Goal: Task Accomplishment & Management: Use online tool/utility

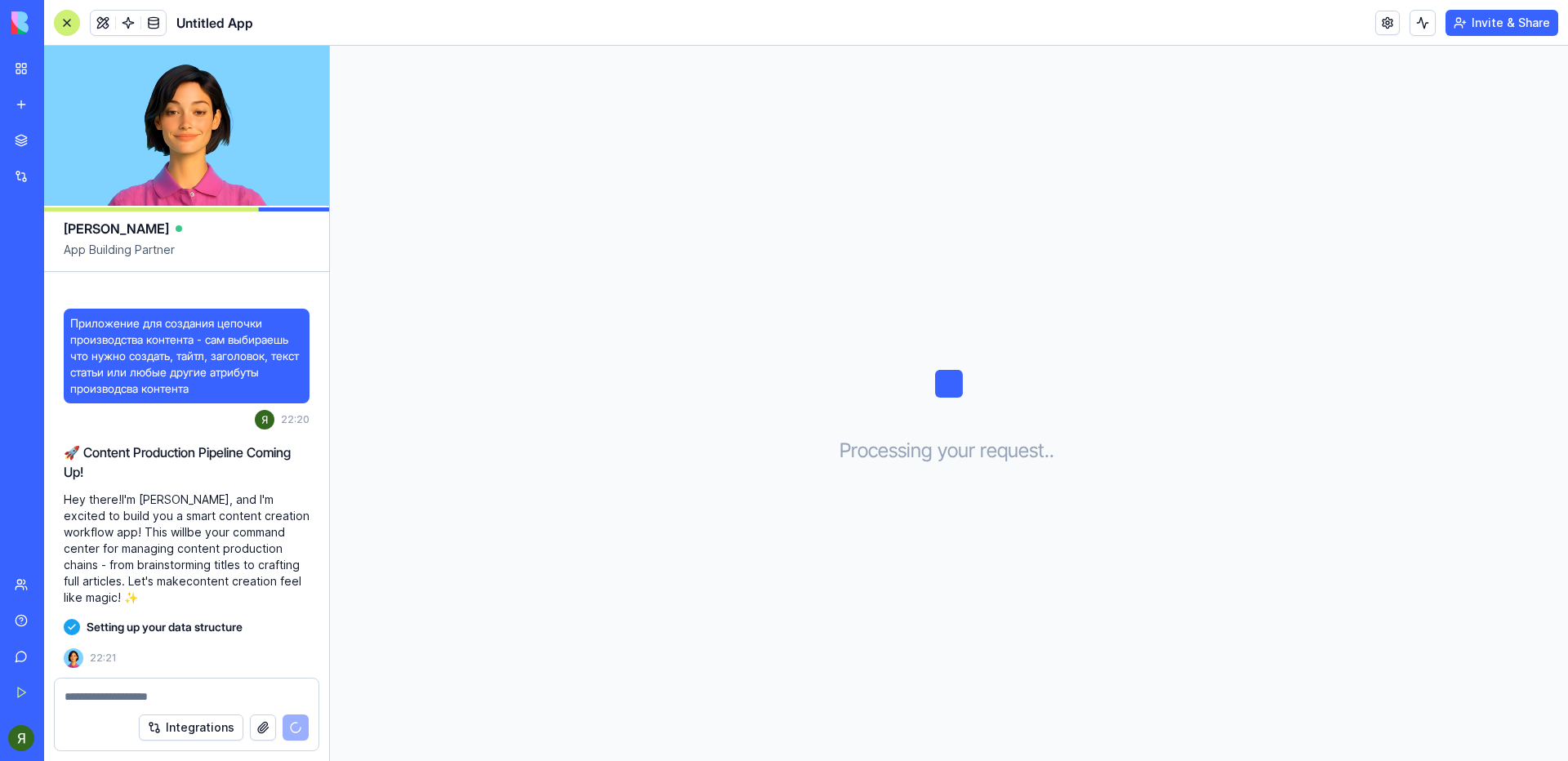
drag, startPoint x: 119, startPoint y: 598, endPoint x: 58, endPoint y: 498, distance: 117.1
click at [58, 498] on div "Приложение для создания цепочки производства контента - сам выбираешь что нужно…" at bounding box center [187, 475] width 285 height 406
click at [218, 592] on p "Hey there! I'm [PERSON_NAME], and I'm excited to build you a smart content crea…" at bounding box center [187, 548] width 246 height 114
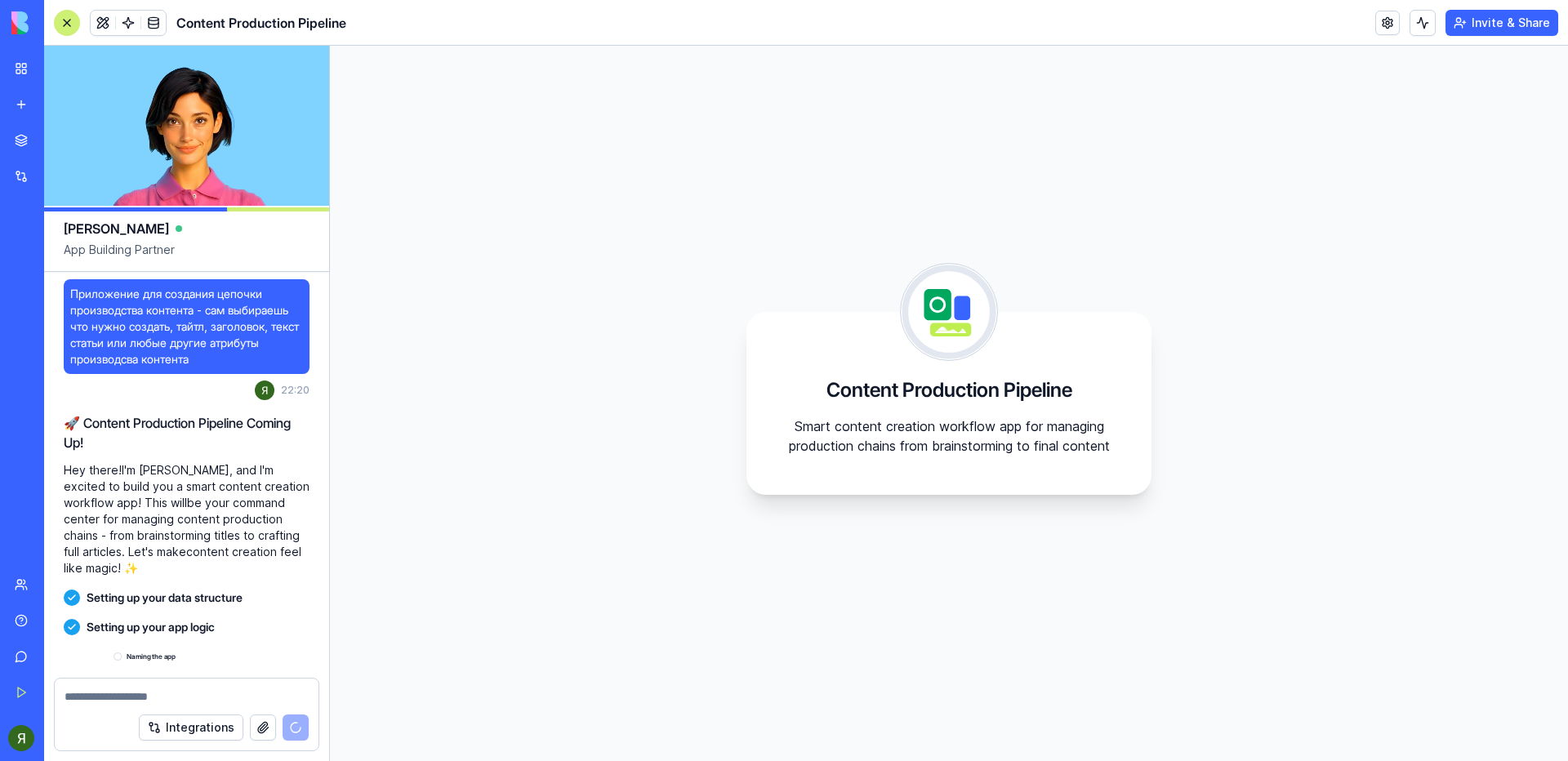
scroll to position [149, 0]
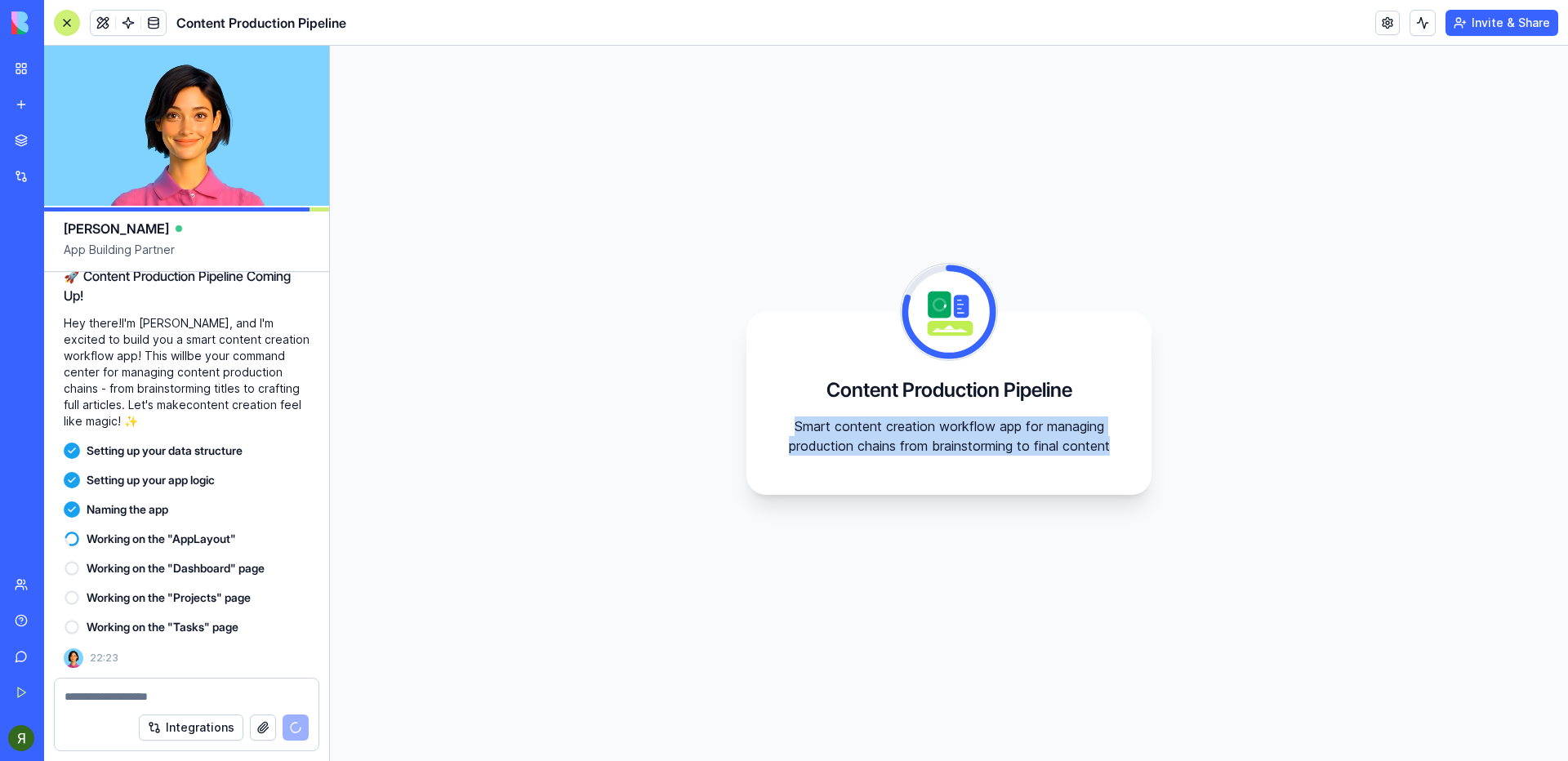
drag, startPoint x: 786, startPoint y: 404, endPoint x: 1019, endPoint y: 467, distance: 241.4
click at [1019, 467] on div "Content Production Pipeline Smart content creation workflow app for managing pr…" at bounding box center [948, 404] width 405 height 183
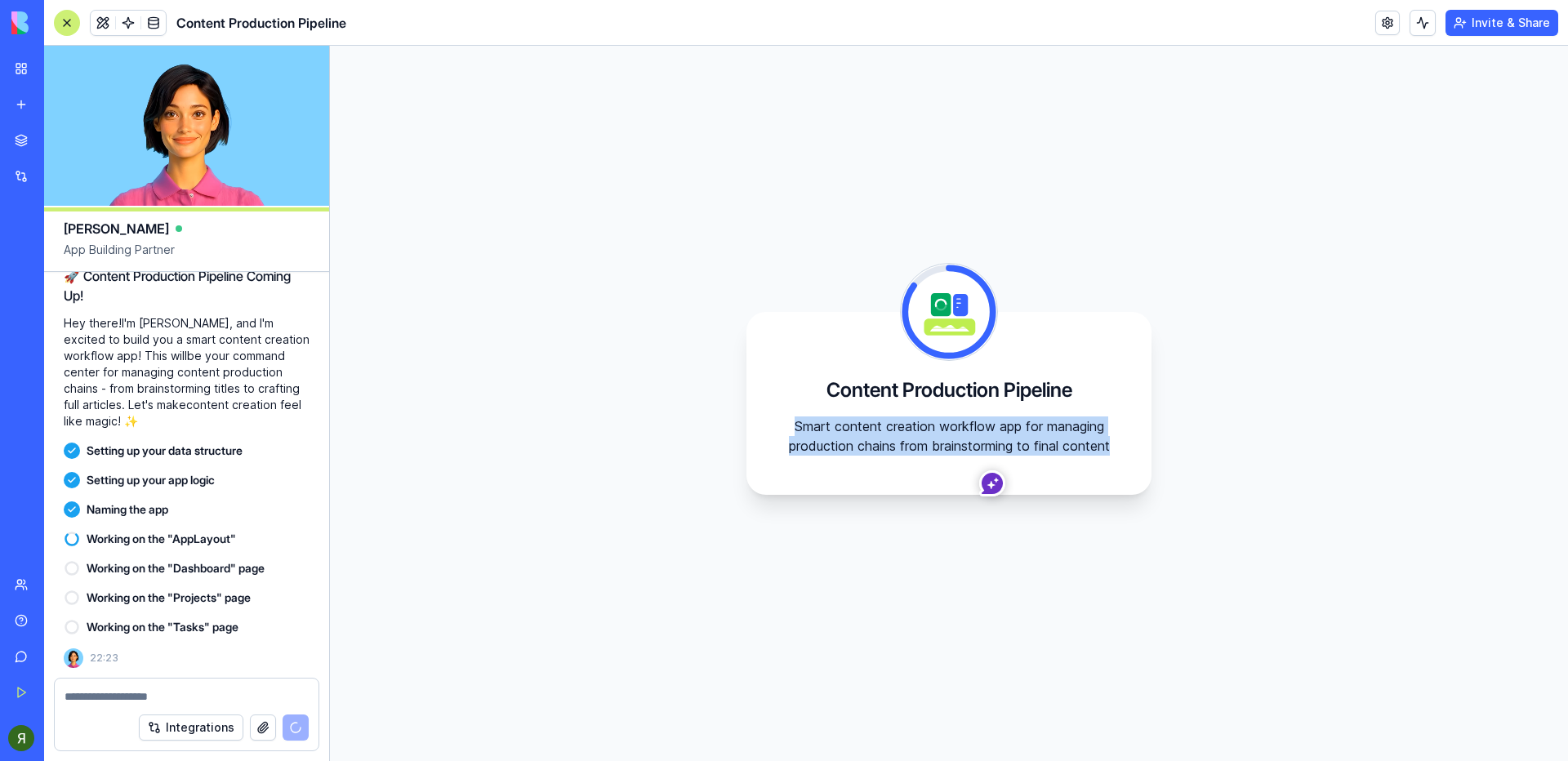
click at [959, 452] on p "Smart content creation workflow app for managing production chains from brainst…" at bounding box center [948, 436] width 327 height 39
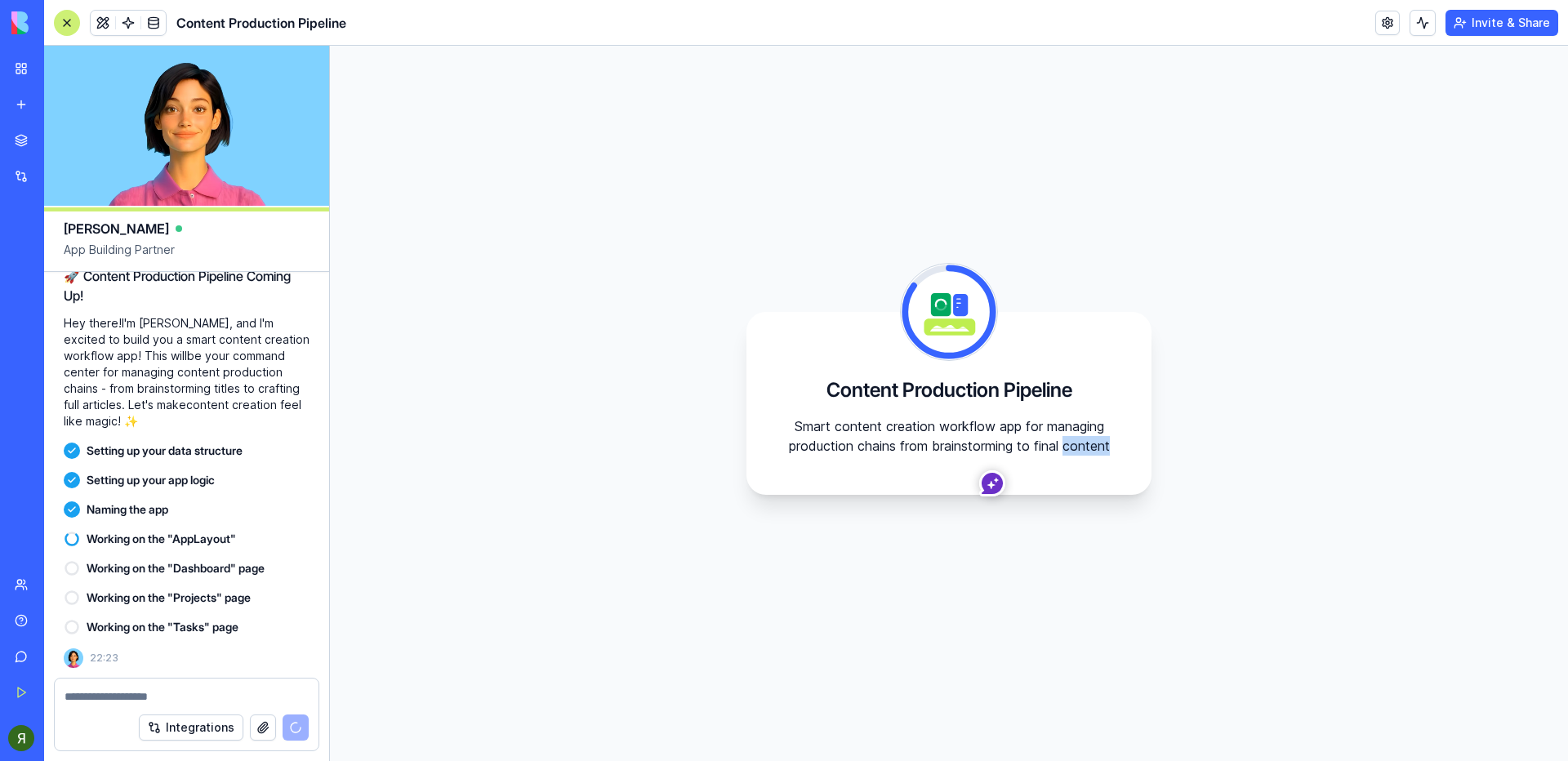
click at [959, 452] on p "Smart content creation workflow app for managing production chains from brainst…" at bounding box center [948, 436] width 327 height 39
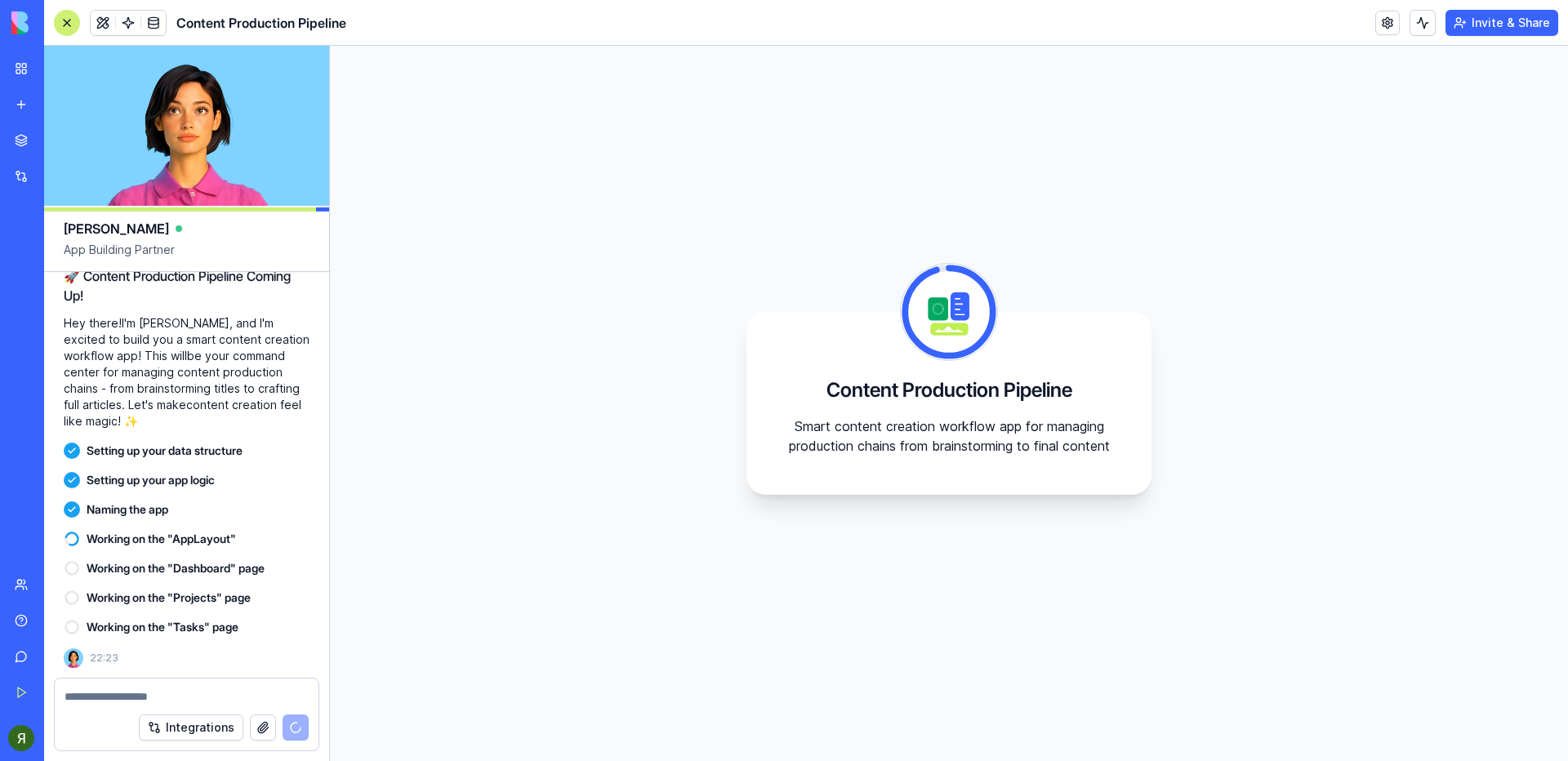
click at [1206, 150] on div "Content Production Pipeline Smart content creation workflow app for managing pr…" at bounding box center [949, 403] width 1238 height 716
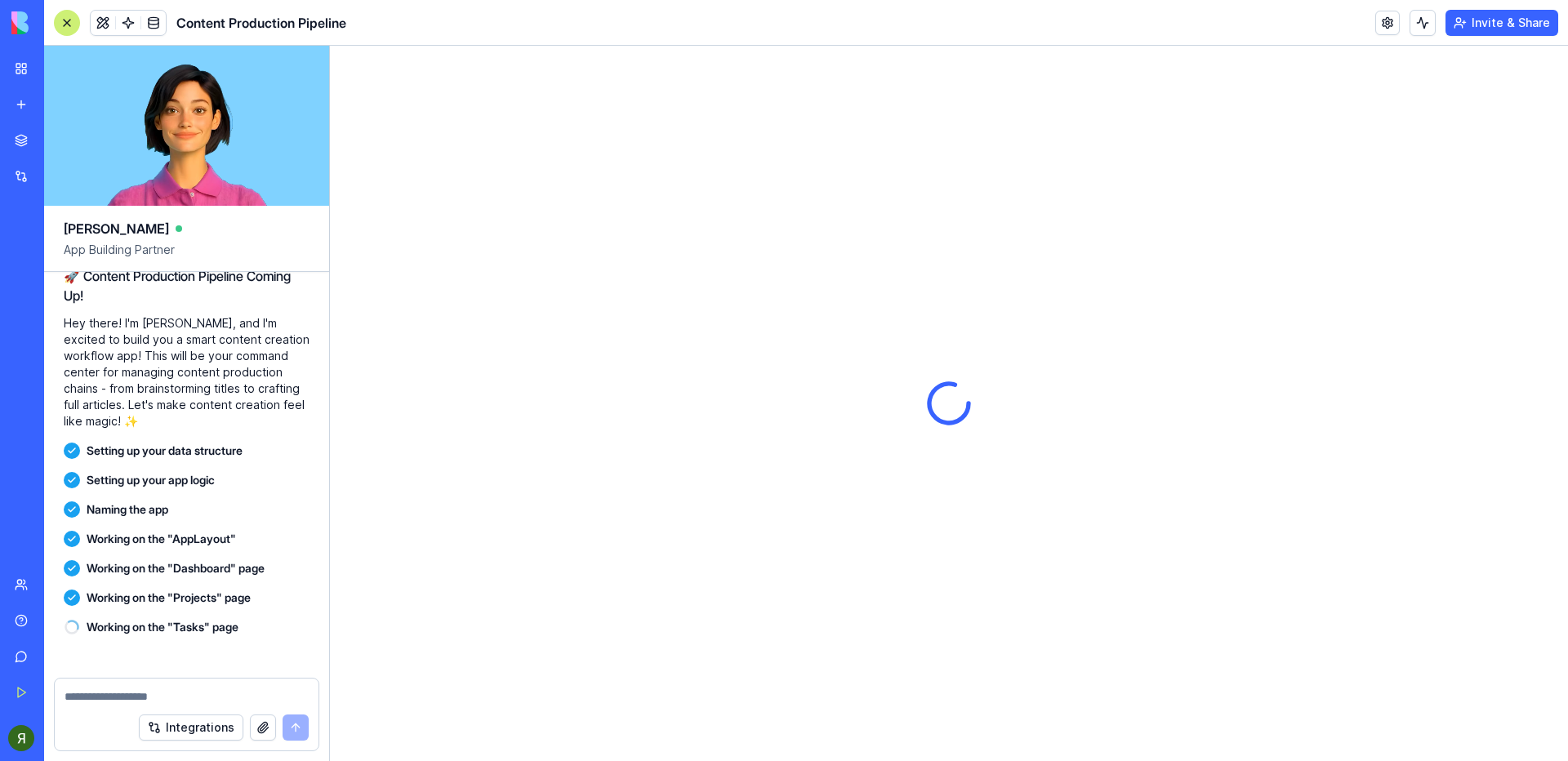
scroll to position [424, 0]
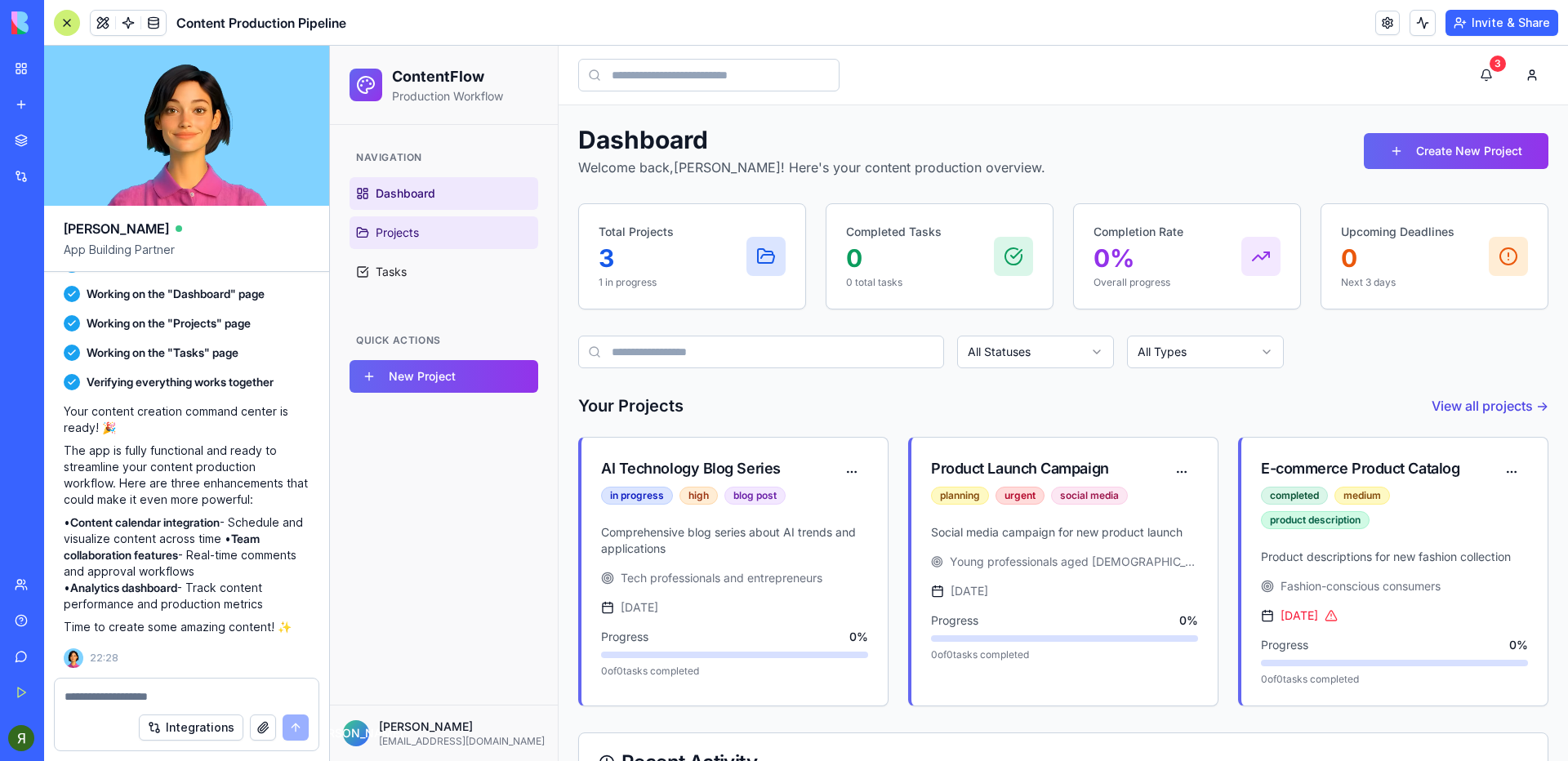
click at [452, 224] on link "Projects" at bounding box center [444, 232] width 188 height 32
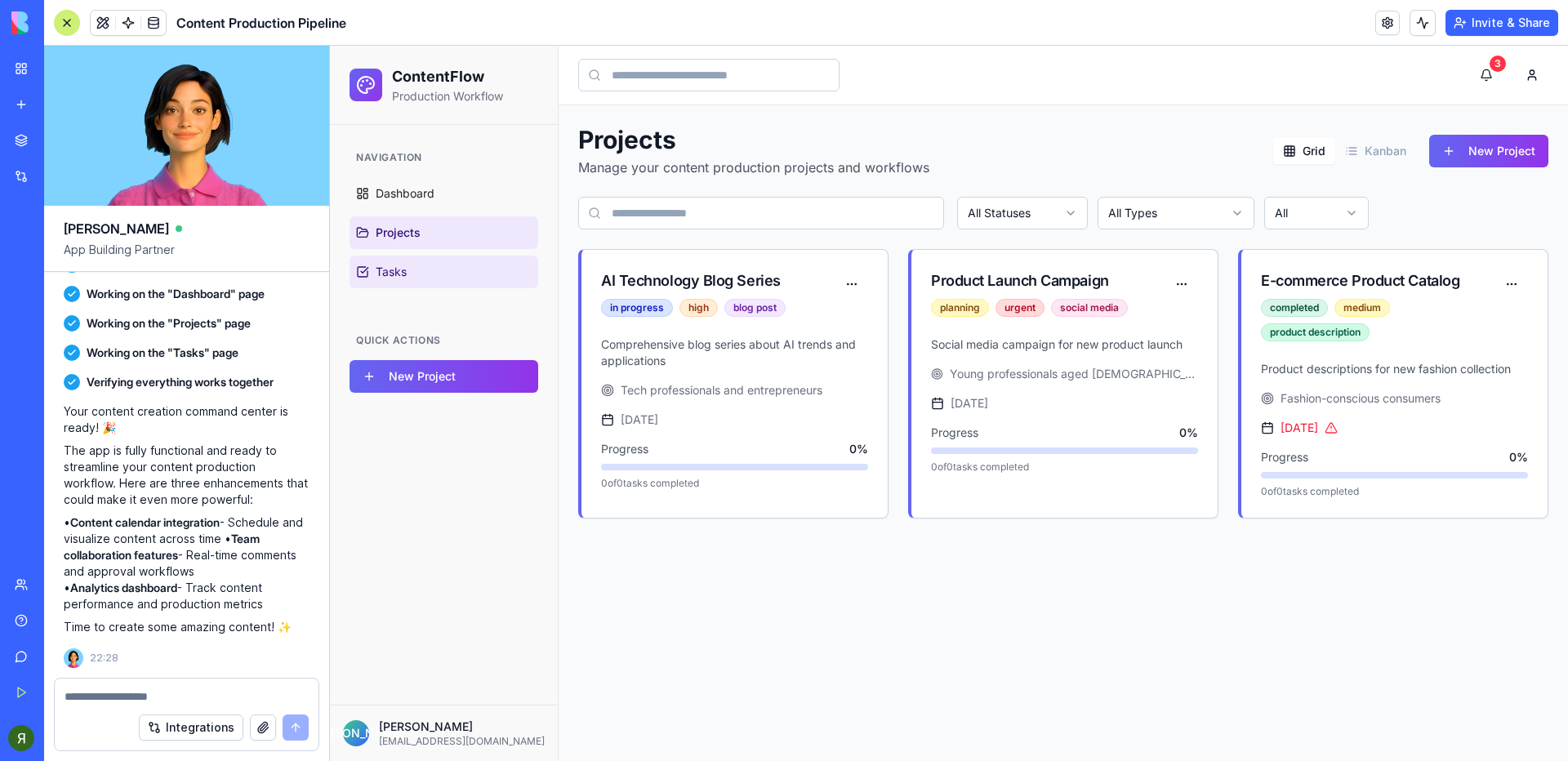
click at [411, 275] on link "Tasks" at bounding box center [444, 271] width 188 height 32
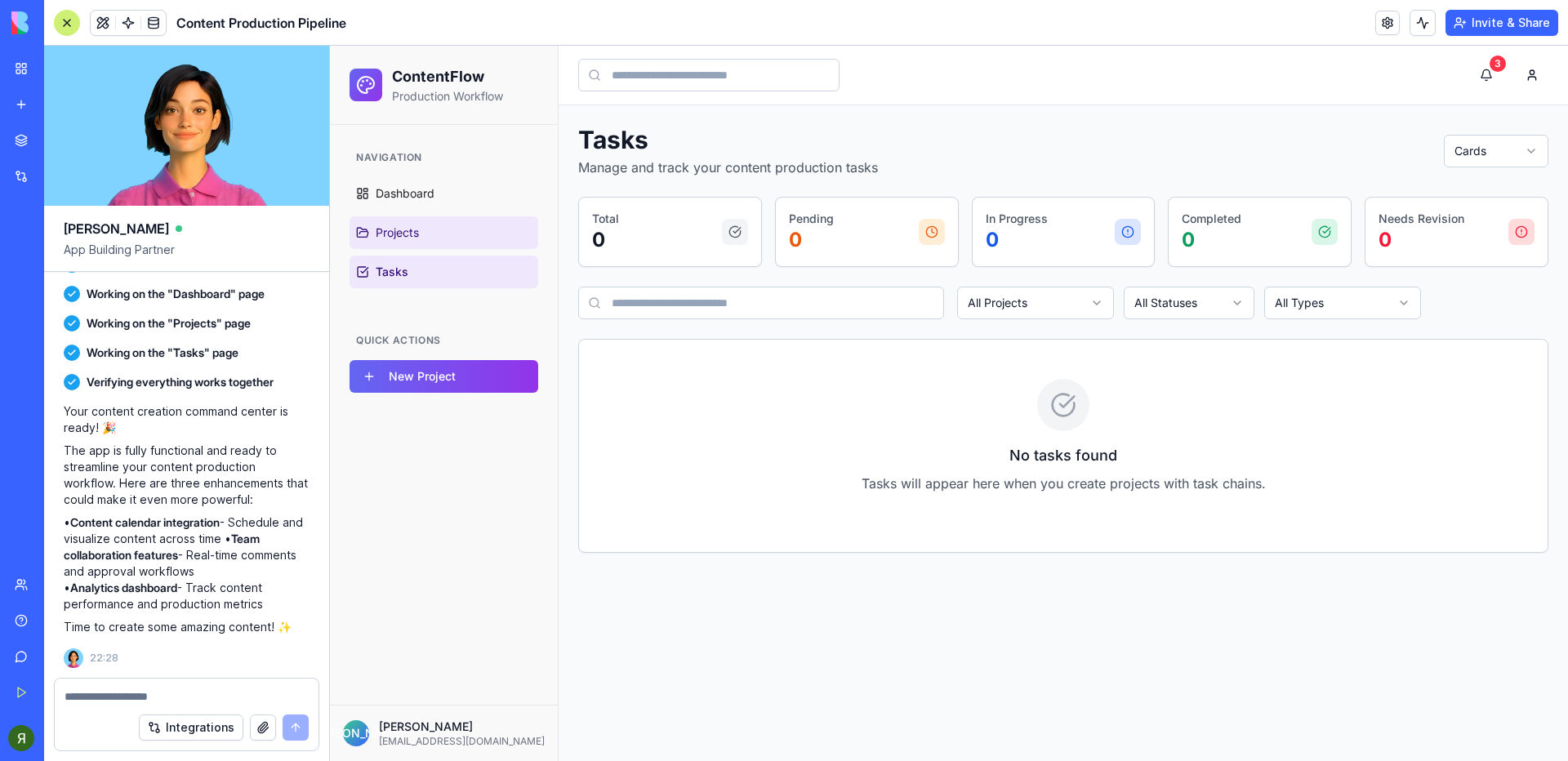
click at [428, 231] on link "Projects" at bounding box center [444, 232] width 188 height 32
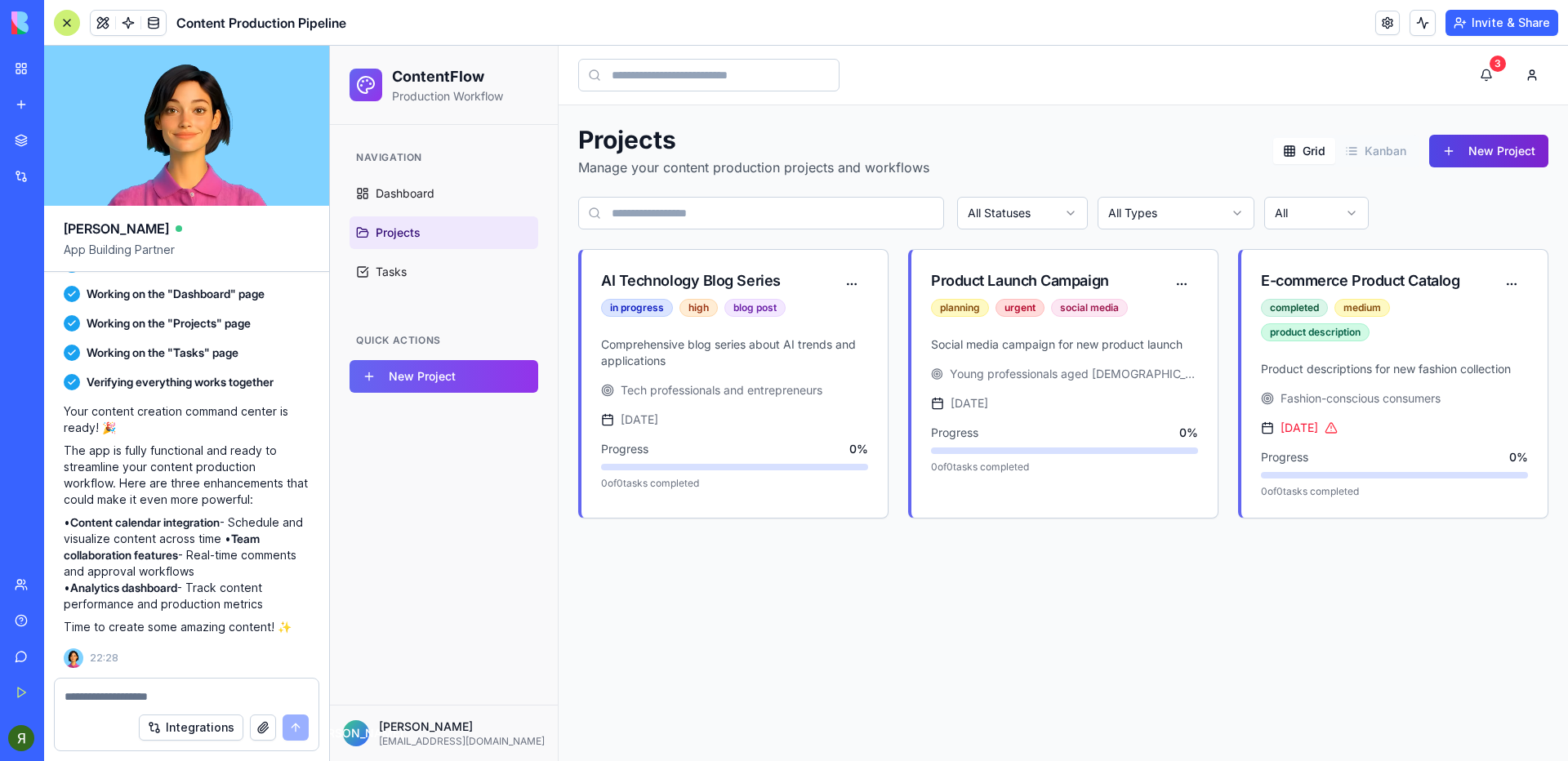
click at [1473, 152] on button "New Project" at bounding box center [1489, 151] width 119 height 32
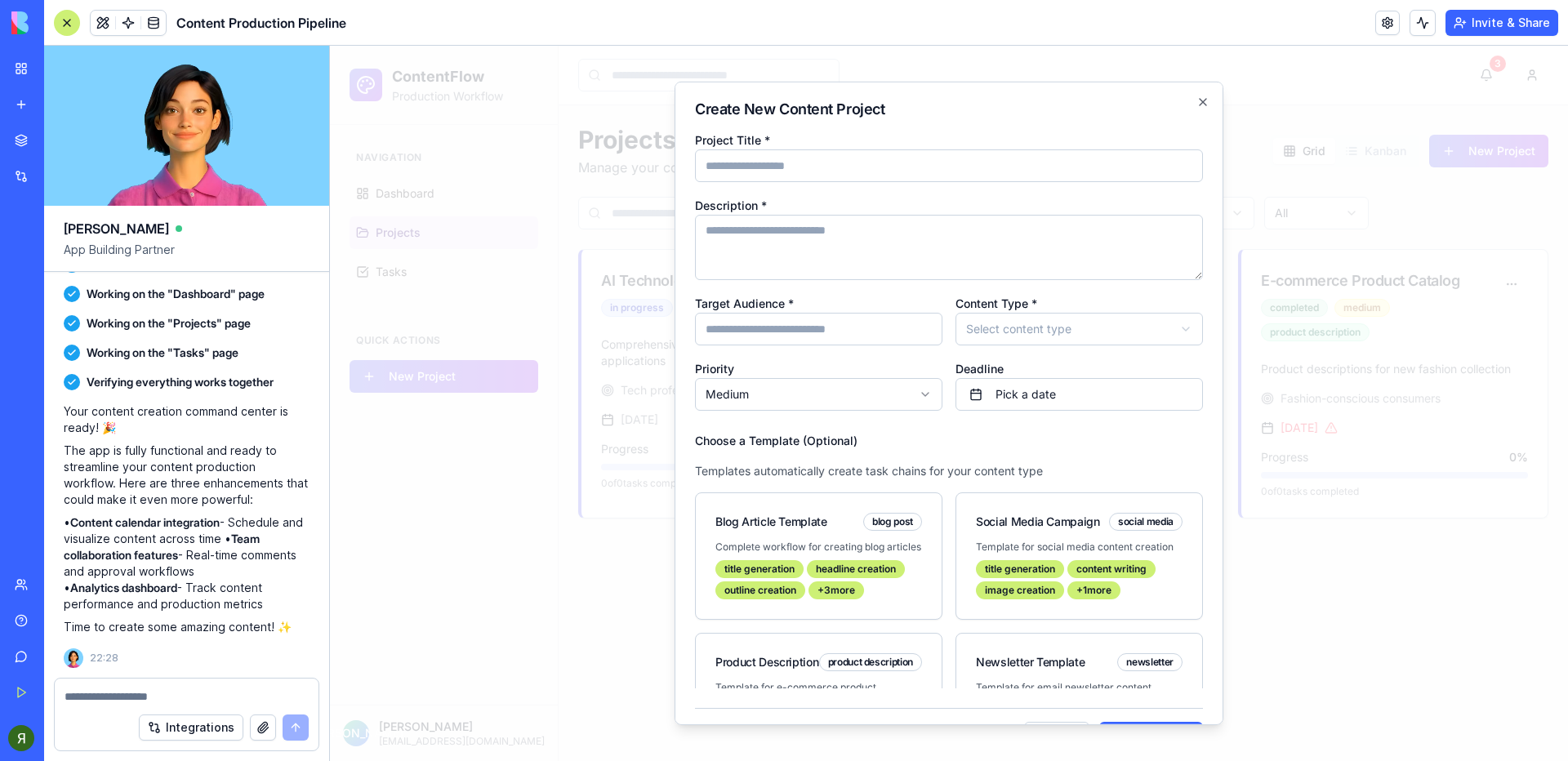
click at [703, 260] on textarea "Description *" at bounding box center [948, 247] width 508 height 65
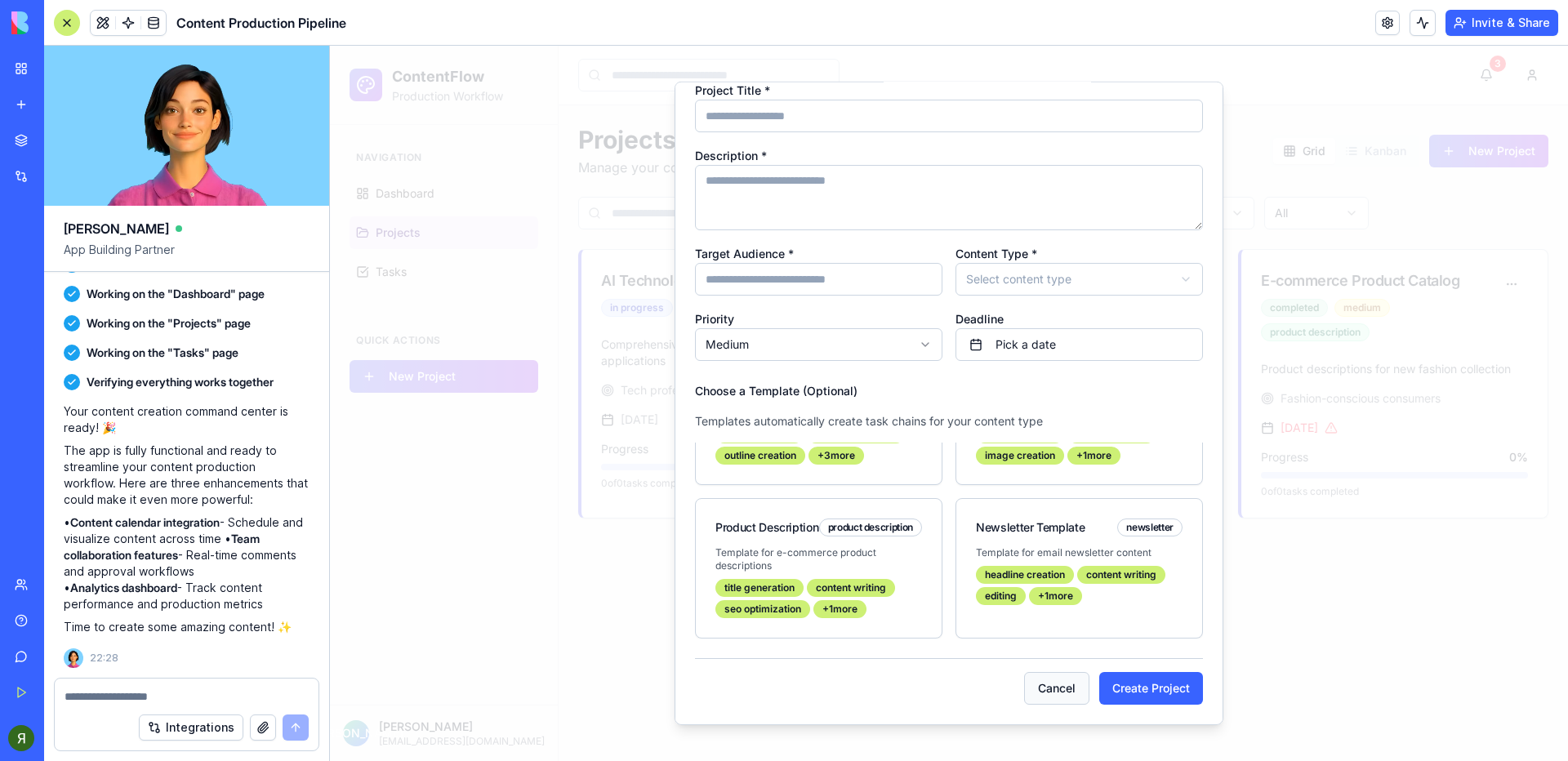
scroll to position [127, 0]
click at [1063, 680] on button "Cancel" at bounding box center [1056, 688] width 65 height 32
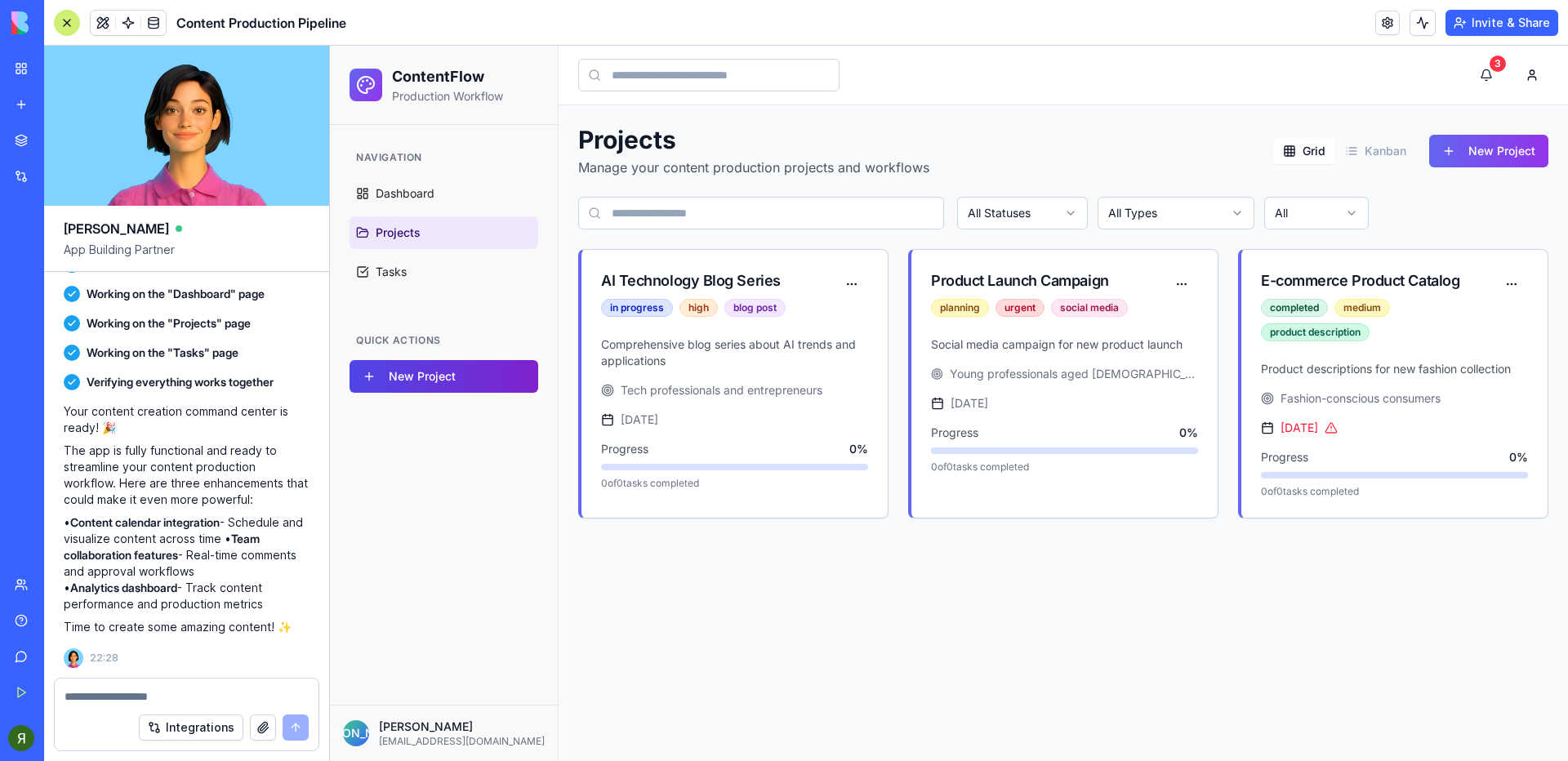
click at [434, 382] on button "New Project" at bounding box center [444, 376] width 188 height 32
click at [1477, 150] on button "New Project" at bounding box center [1489, 151] width 119 height 32
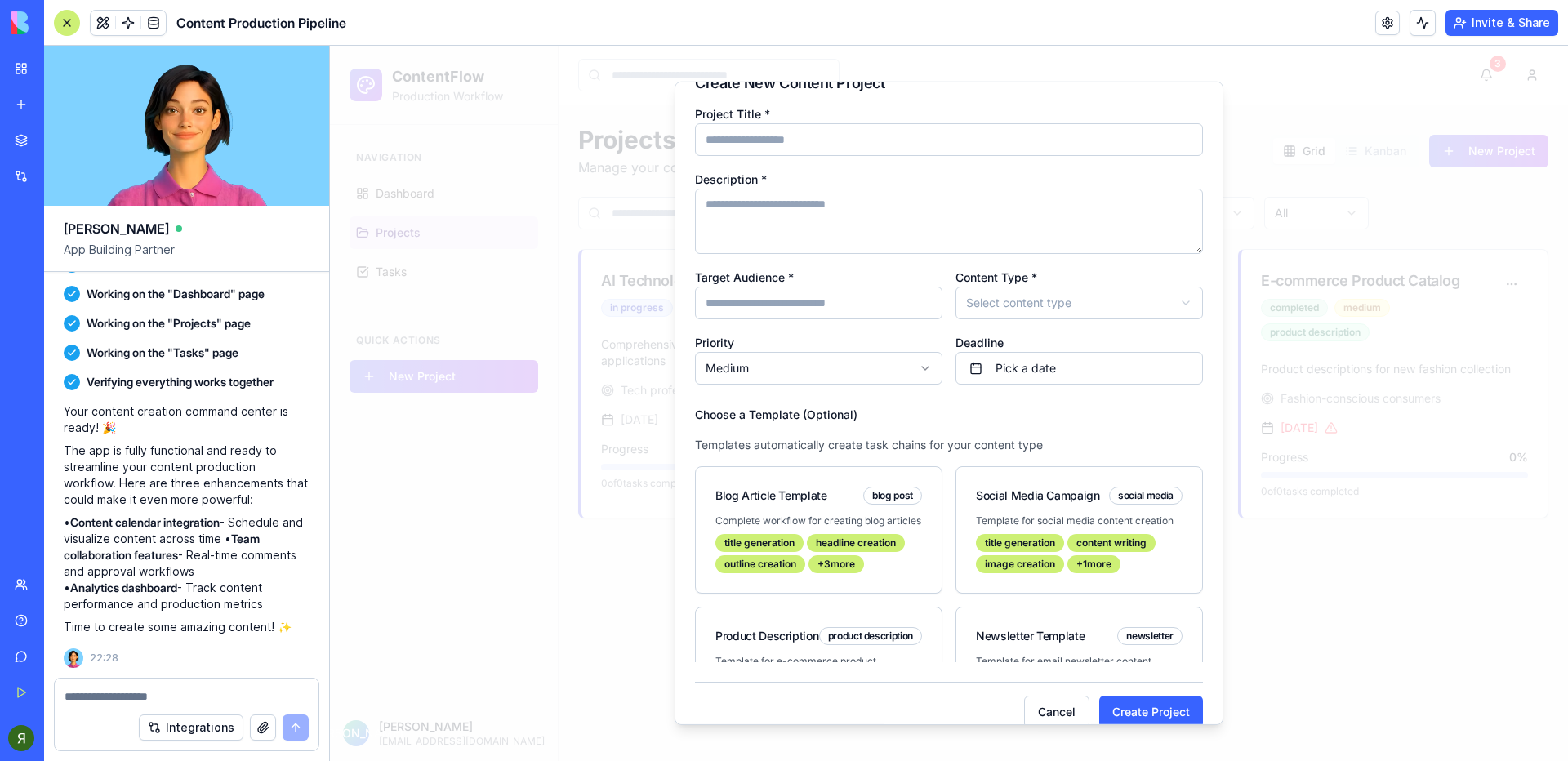
scroll to position [50, 0]
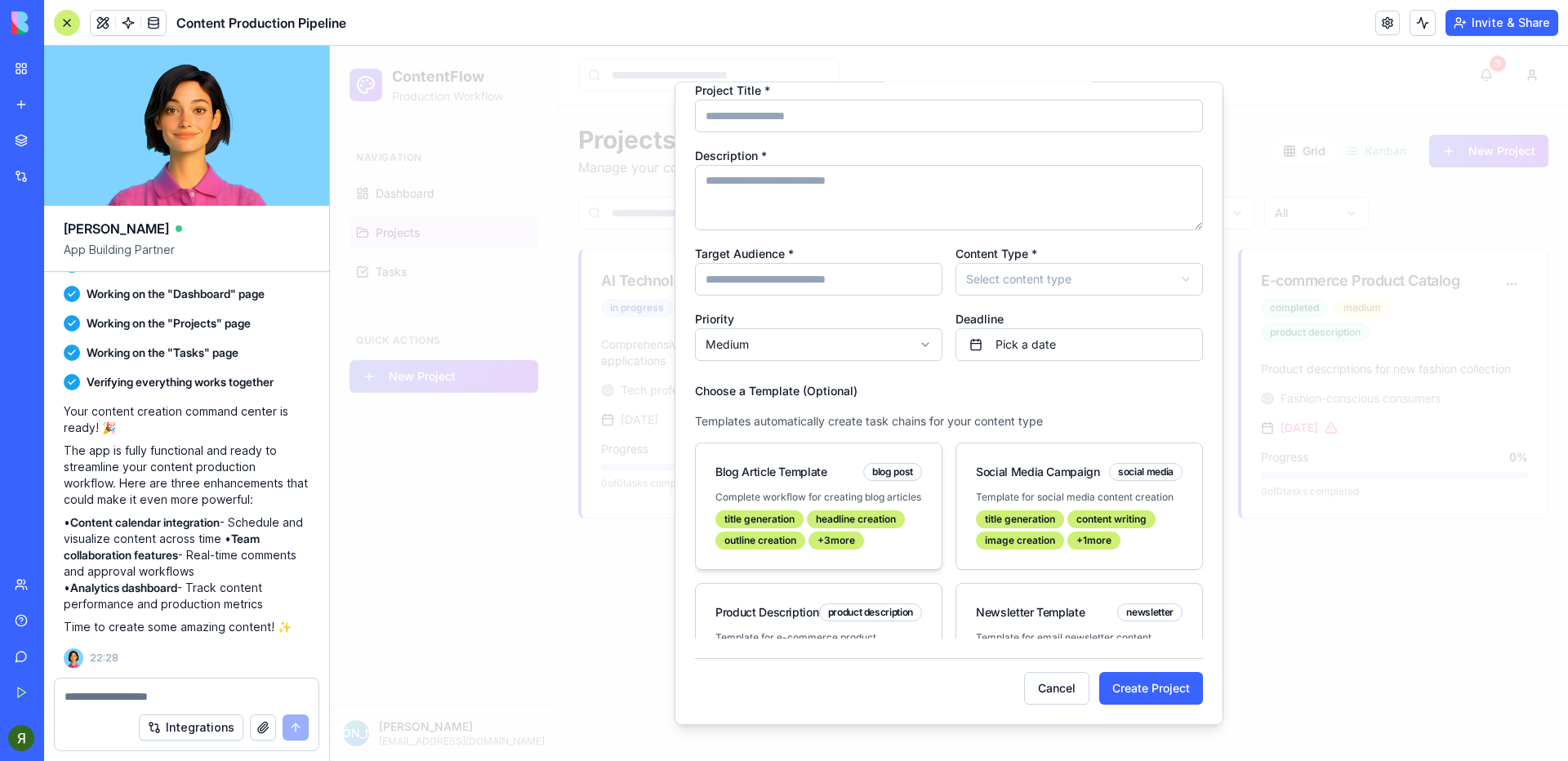
click at [788, 486] on div "Blog Article Template blog post" at bounding box center [818, 467] width 246 height 47
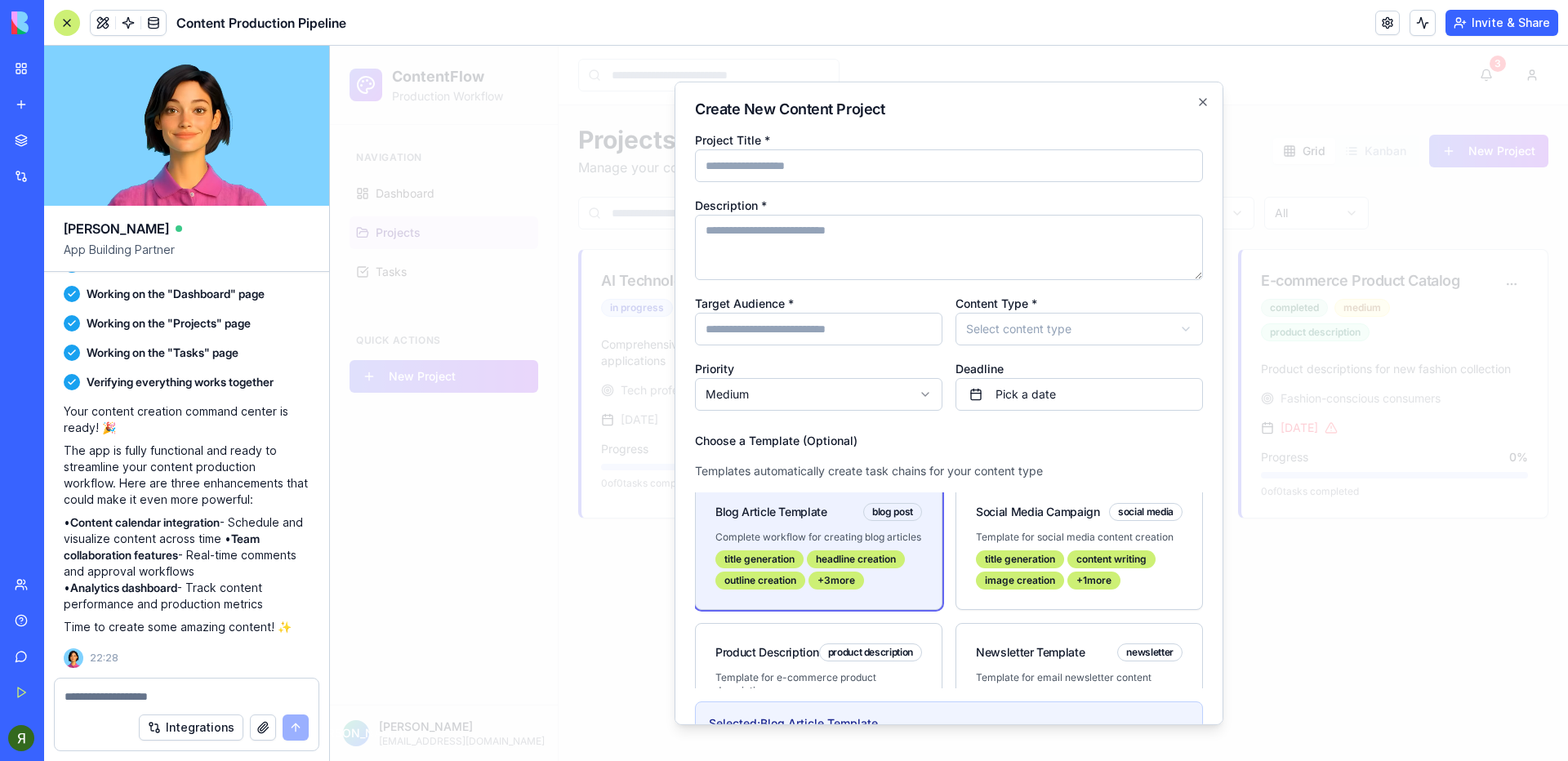
scroll to position [0, 0]
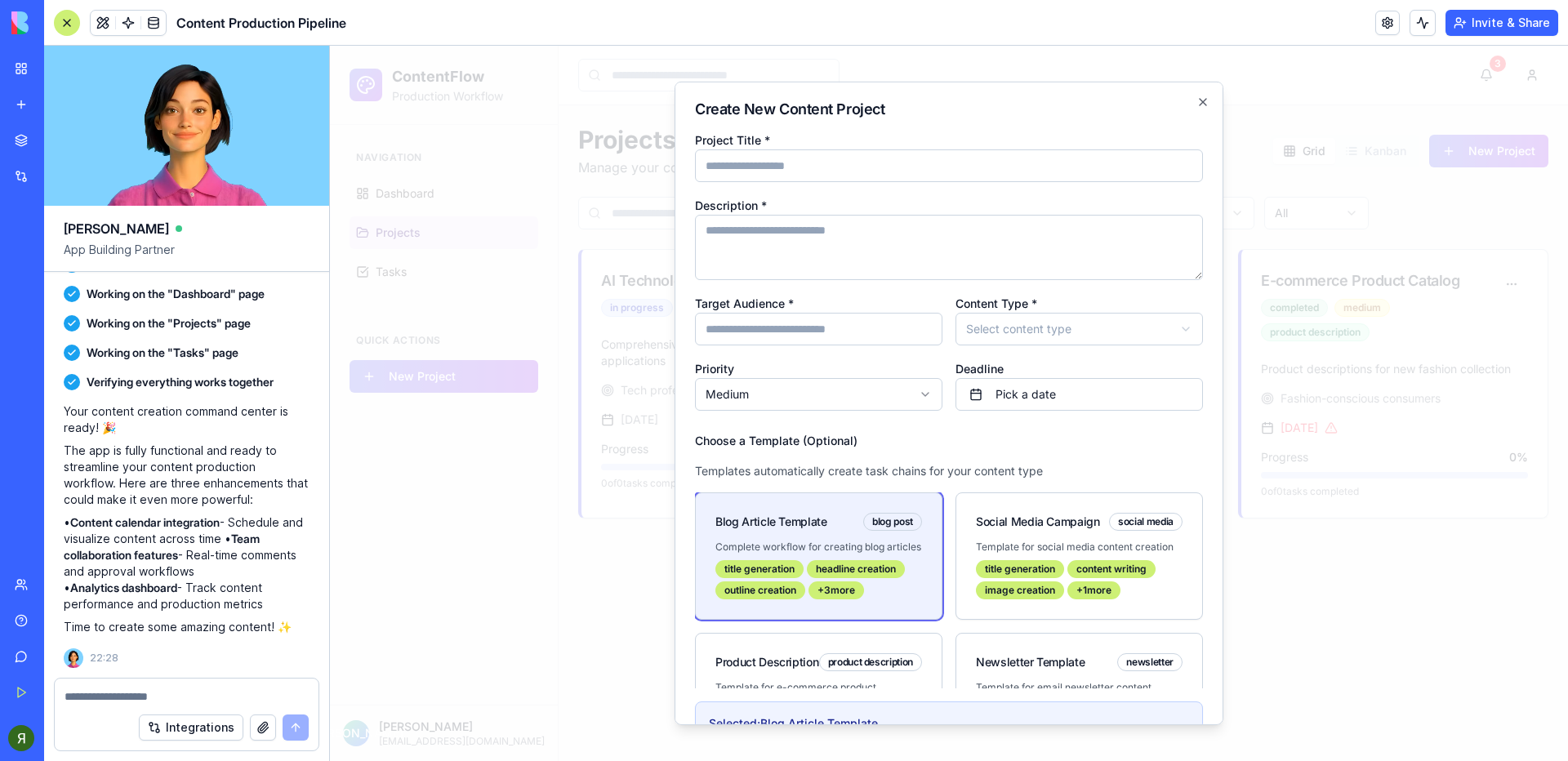
click at [764, 166] on input "Project Title *" at bounding box center [948, 165] width 508 height 32
type input "****"
click at [810, 260] on textarea "Description *" at bounding box center [948, 247] width 508 height 65
type textarea "****"
click at [786, 330] on input "Target Audience *" at bounding box center [818, 329] width 248 height 32
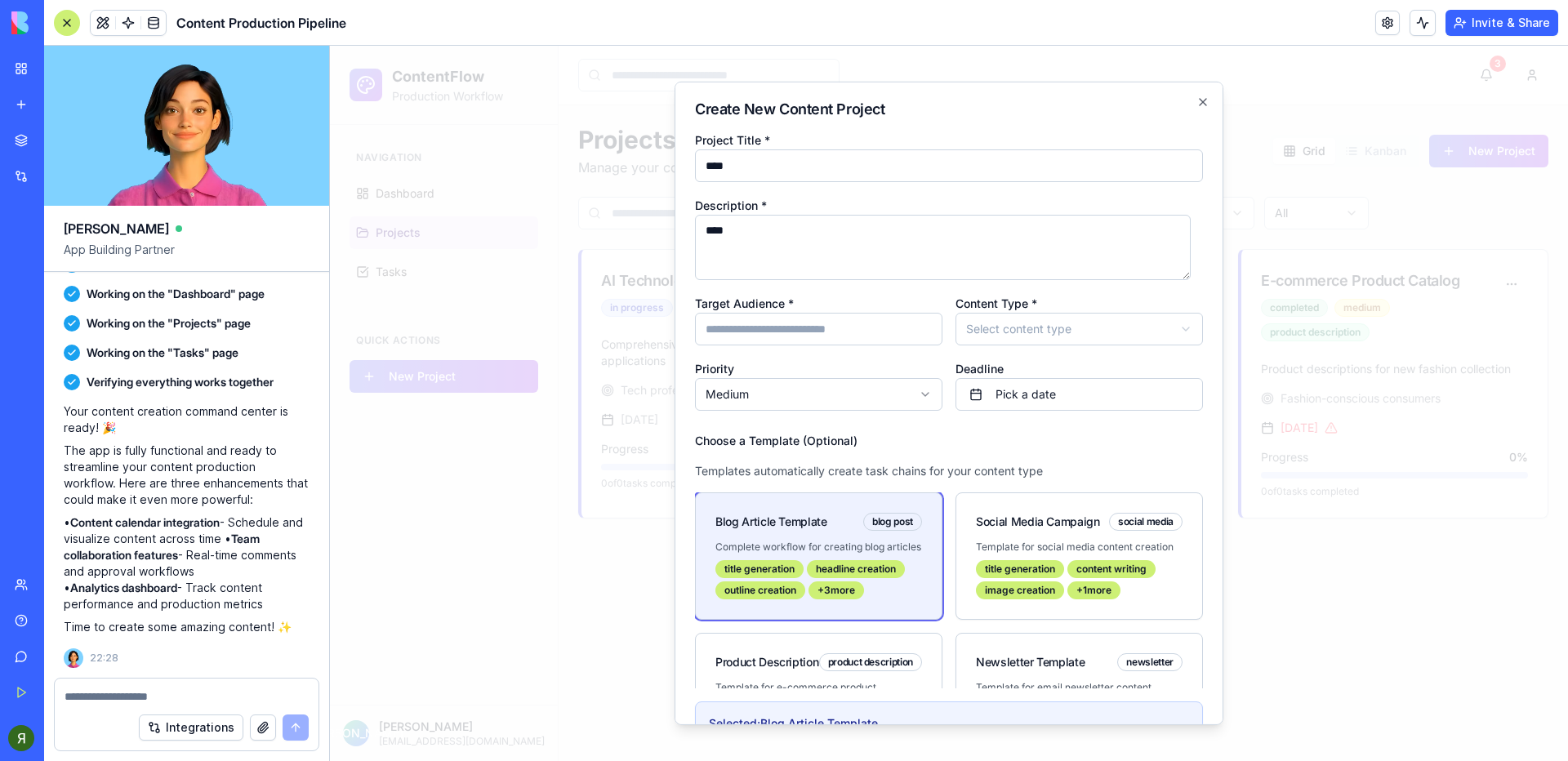
click at [786, 330] on input "Target Audience *" at bounding box center [818, 329] width 248 height 32
type input "******"
click at [1008, 323] on body "**********" at bounding box center [949, 403] width 1238 height 716
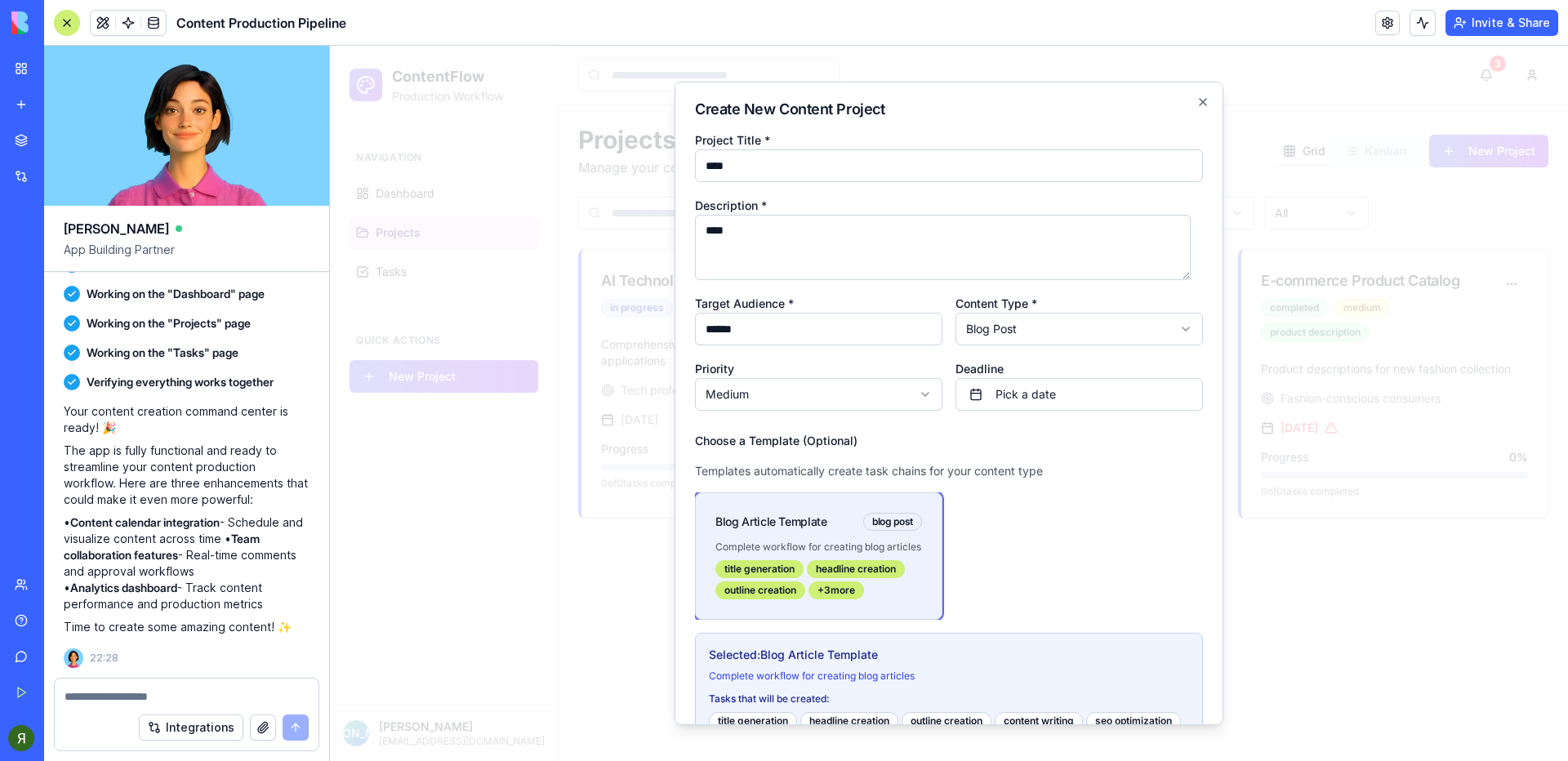
click at [774, 397] on body "**********" at bounding box center [949, 403] width 1238 height 716
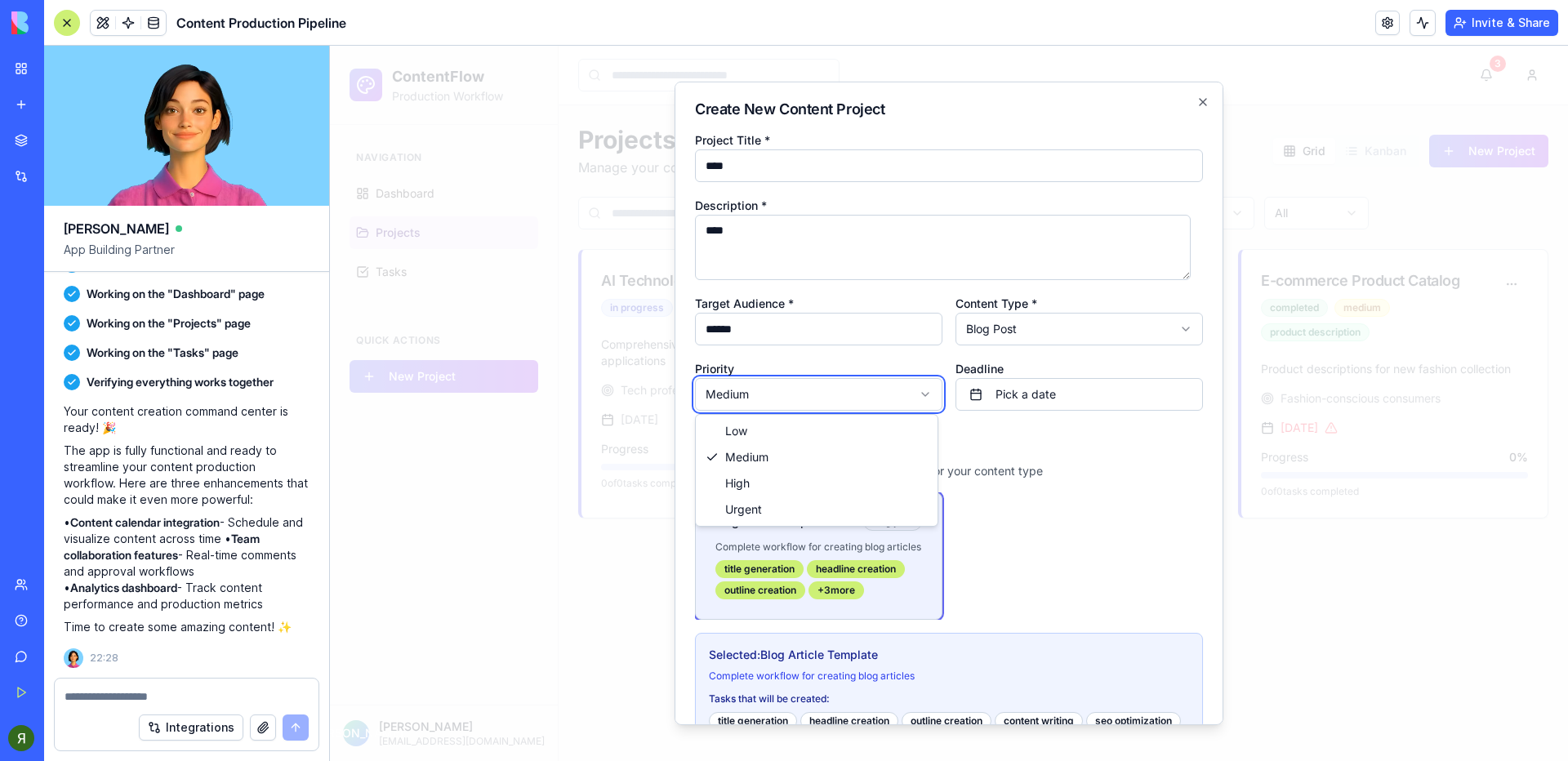
click at [774, 397] on body "**********" at bounding box center [949, 403] width 1238 height 716
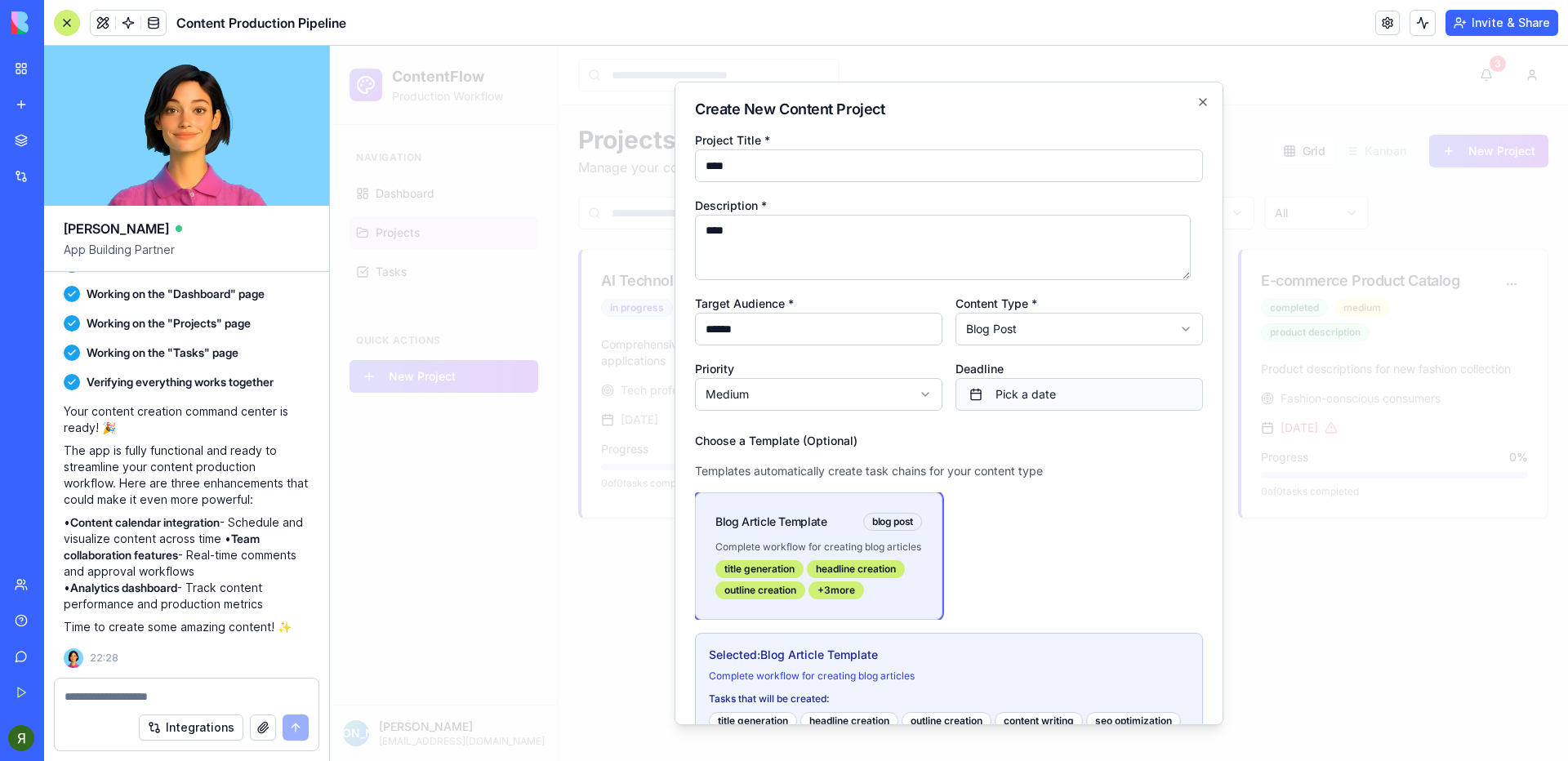
click at [1043, 393] on button "Pick a date" at bounding box center [1079, 394] width 248 height 32
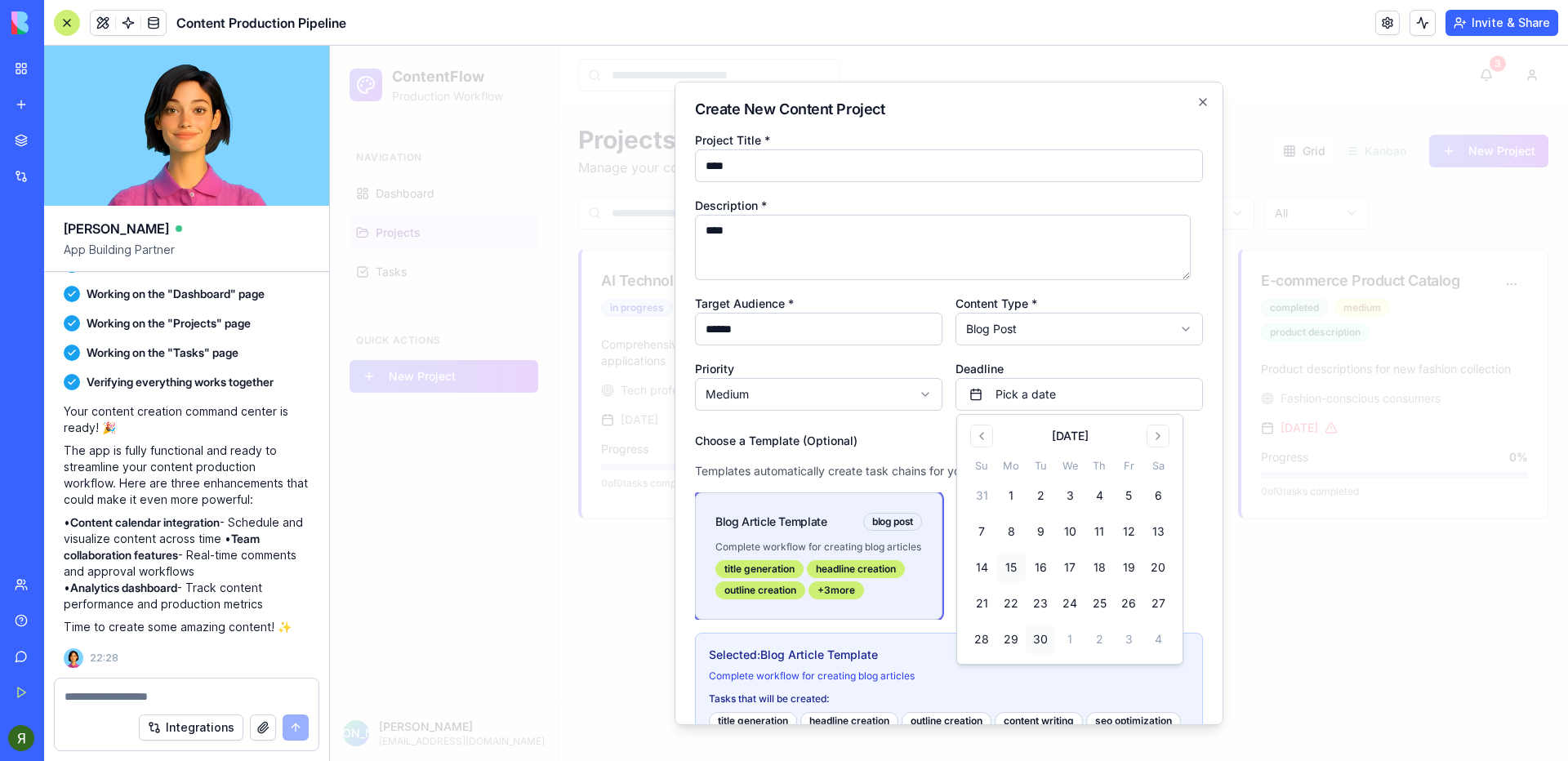
click at [1029, 639] on button "30" at bounding box center [1041, 640] width 30 height 30
click at [1010, 364] on div "Deadline [DATE]" at bounding box center [1079, 384] width 248 height 52
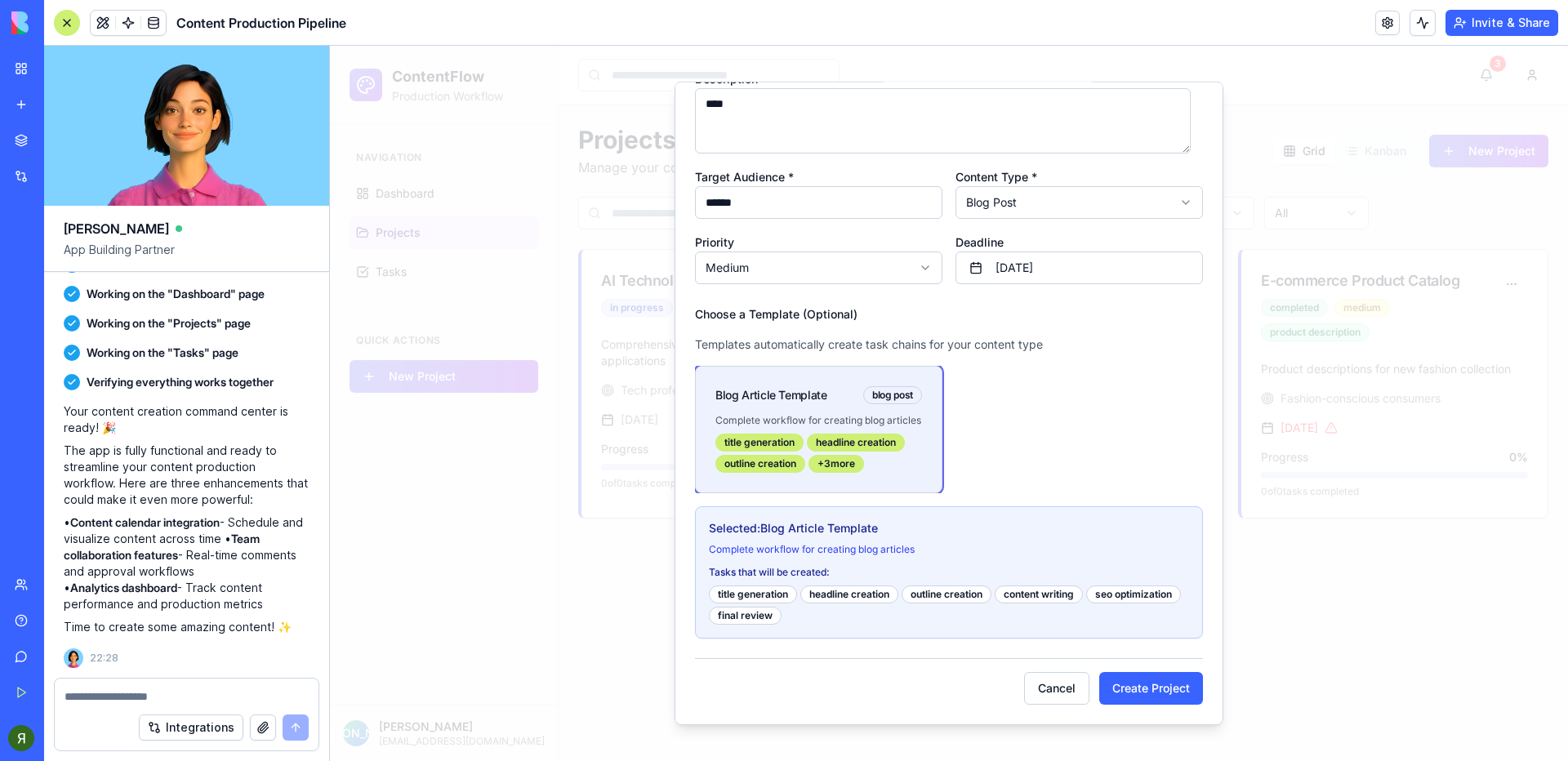
scroll to position [139, 0]
click at [1150, 677] on button "Create Project" at bounding box center [1151, 688] width 104 height 32
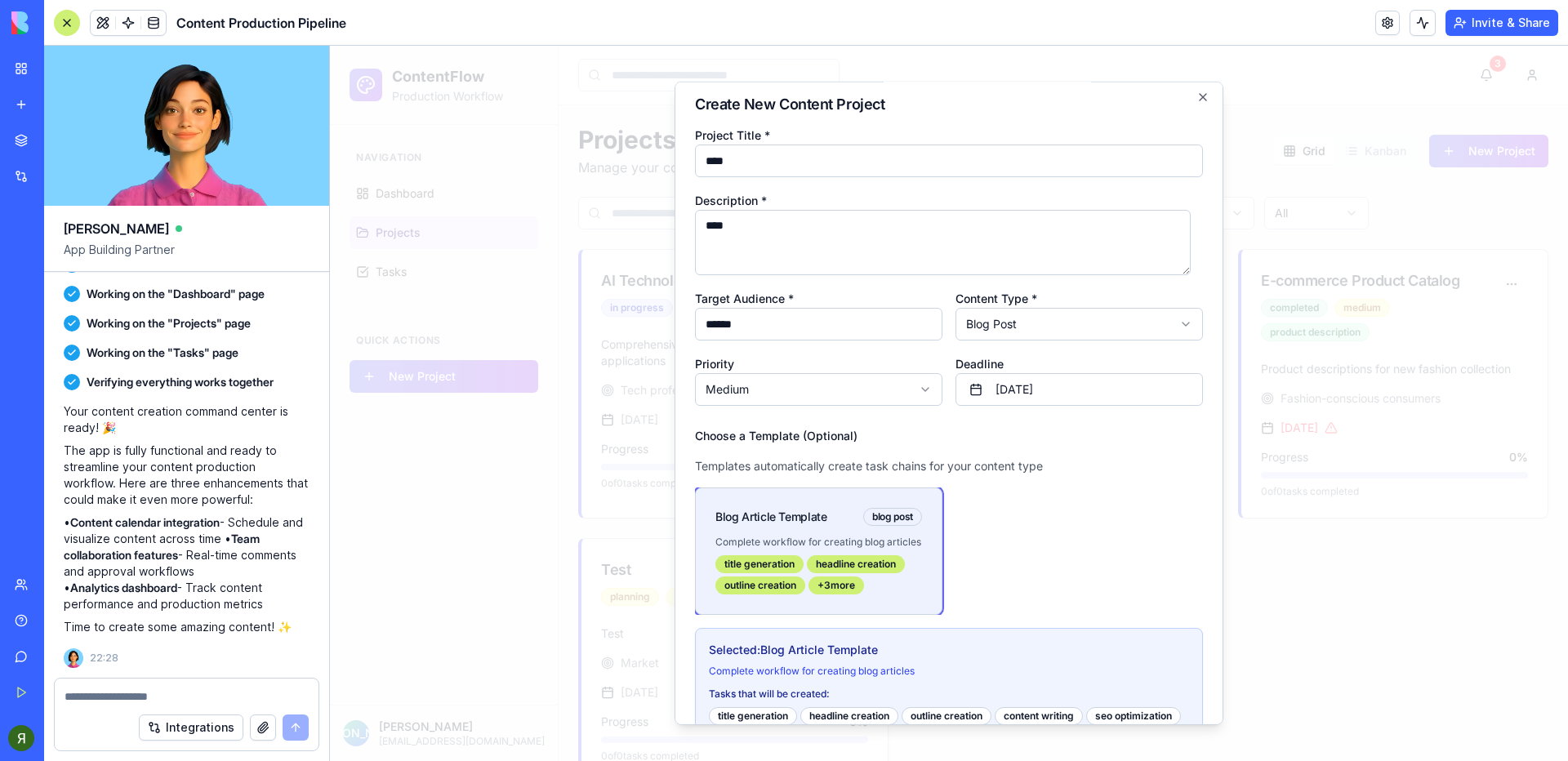
scroll to position [0, 0]
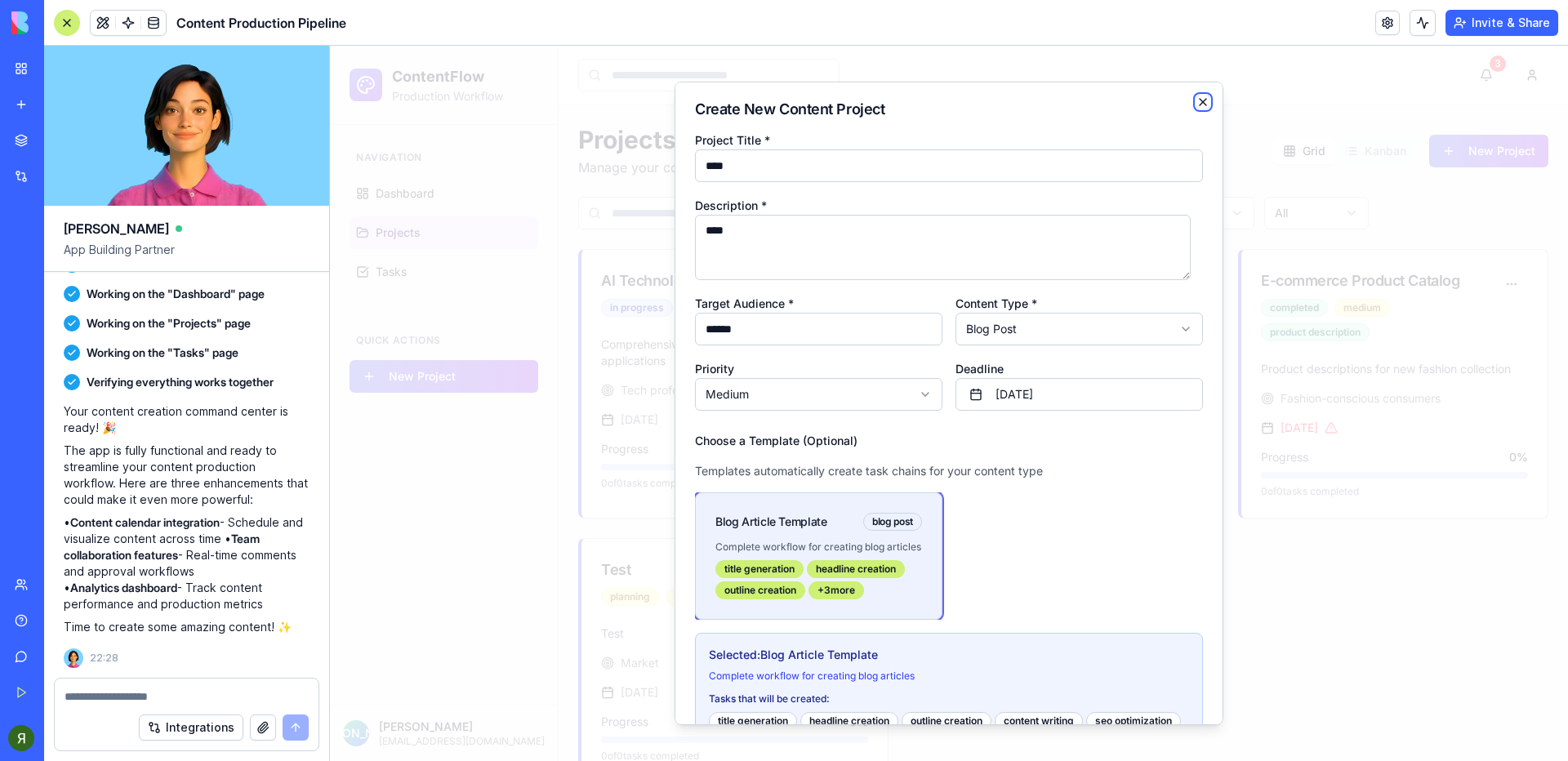
click at [1197, 102] on icon "button" at bounding box center [1203, 102] width 13 height 13
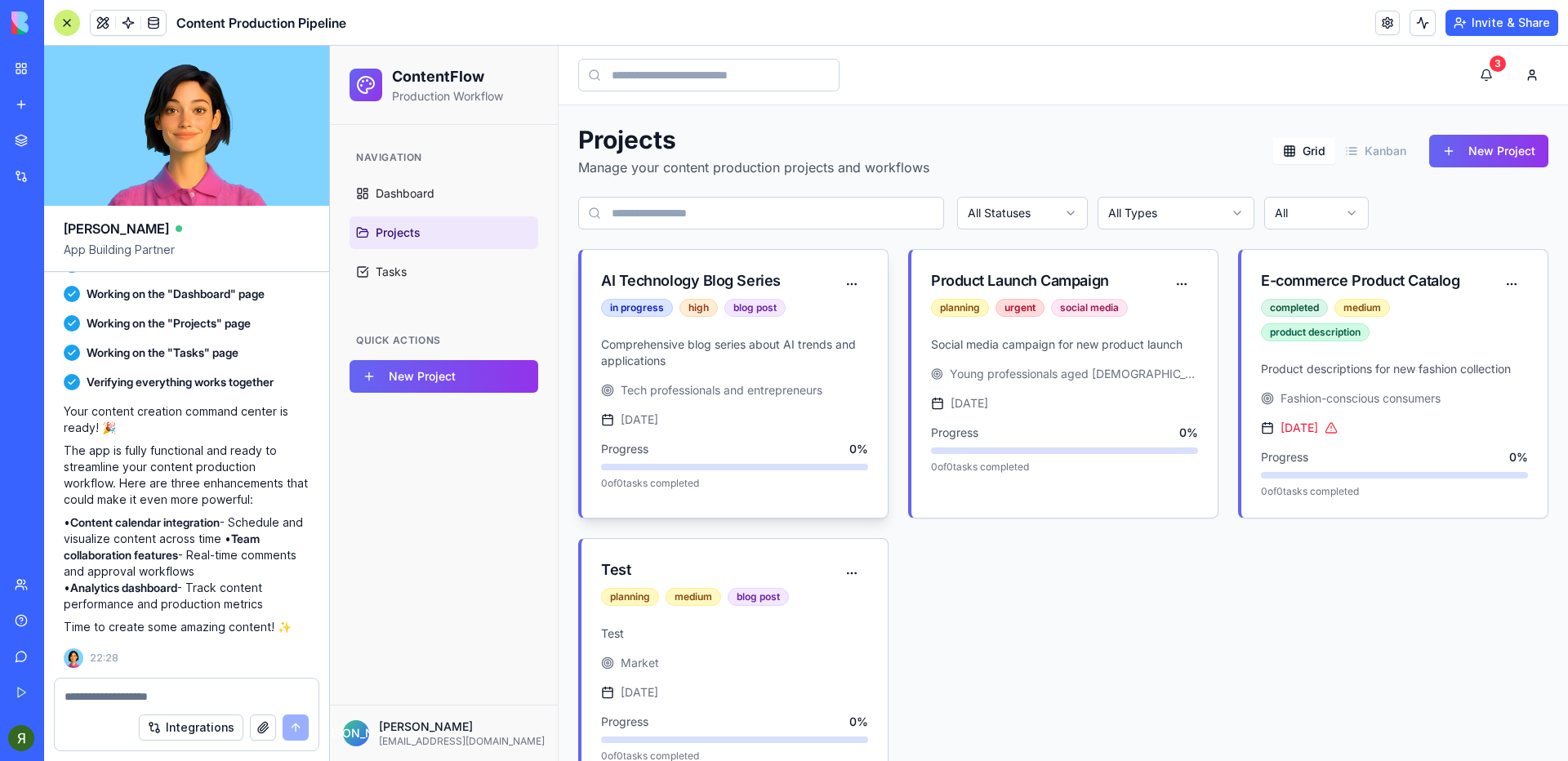
click at [748, 378] on div "Comprehensive blog series about AI trends and applications Tech professionals a…" at bounding box center [734, 423] width 306 height 173
click at [719, 286] on div "AI Technology Blog Series" at bounding box center [718, 281] width 234 height 23
click at [831, 298] on div "AI Technology Blog Series in progress high blog post" at bounding box center [718, 298] width 234 height 58
click at [841, 291] on button at bounding box center [851, 284] width 32 height 30
click at [845, 291] on button at bounding box center [851, 284] width 32 height 30
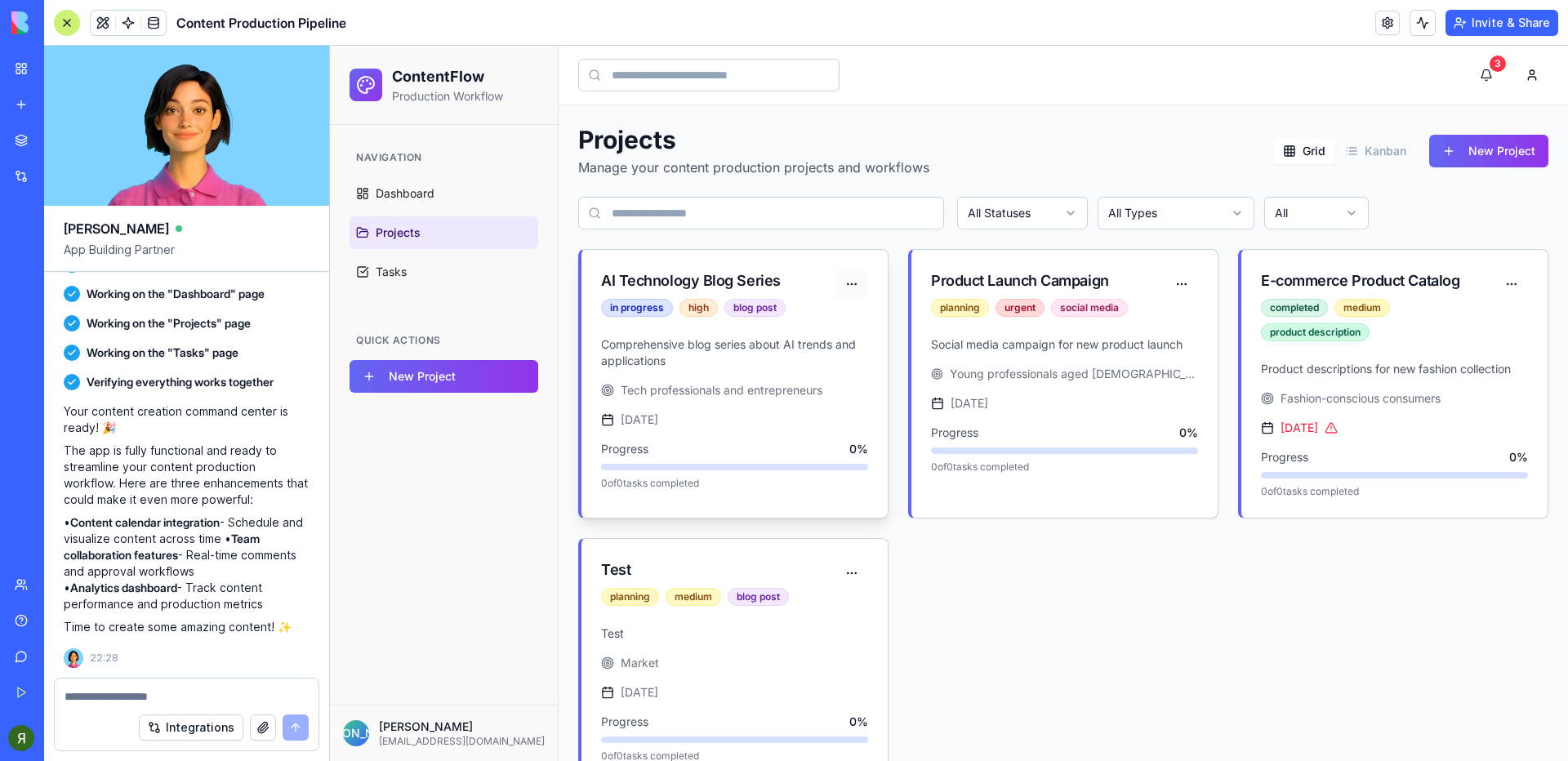
click at [848, 274] on button at bounding box center [851, 284] width 32 height 30
click at [831, 420] on div "[DATE]" at bounding box center [735, 419] width 267 height 17
click at [693, 479] on span "0 of 0 tasks completed" at bounding box center [650, 483] width 98 height 13
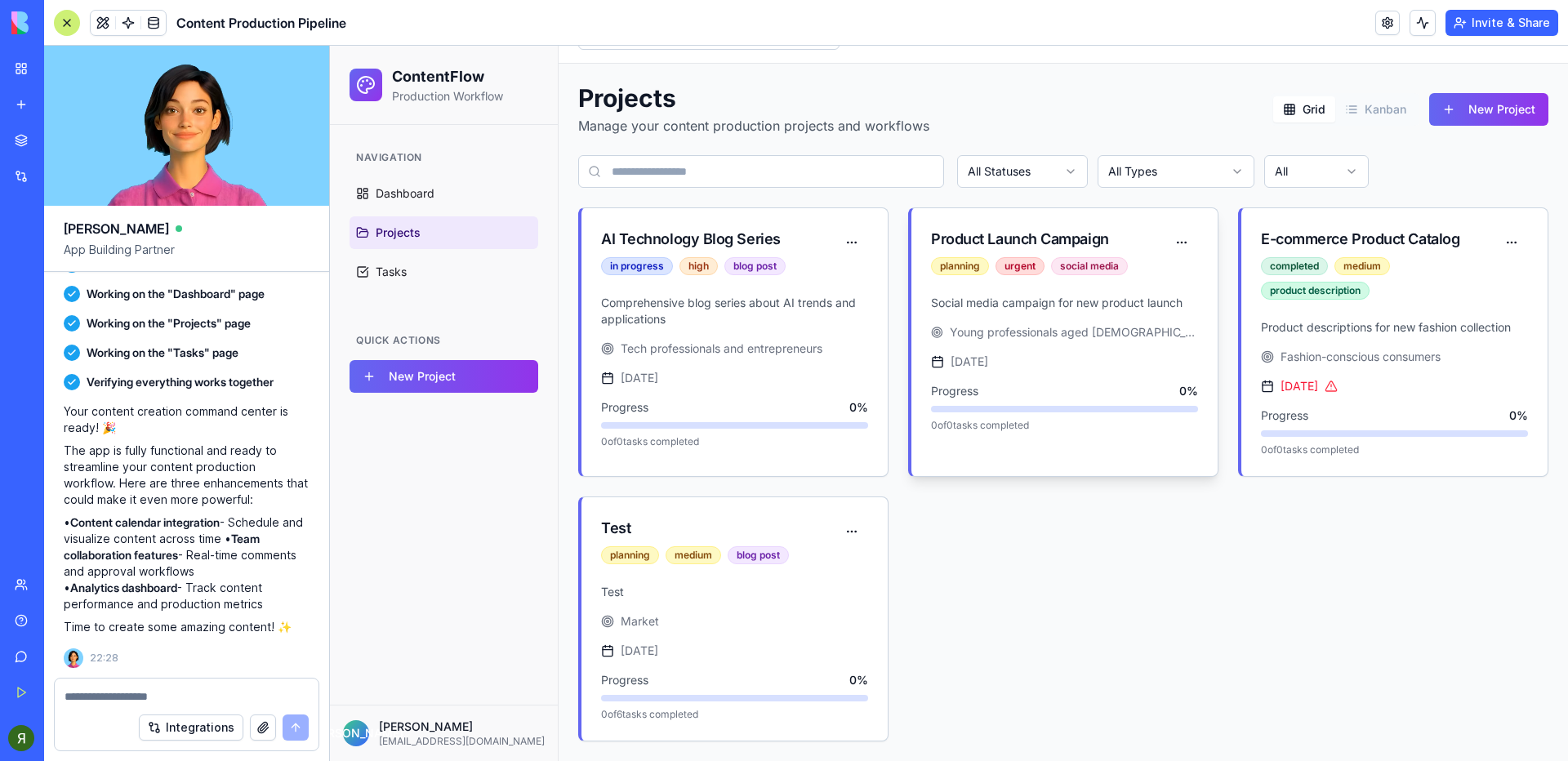
click at [1124, 357] on div "[DATE]" at bounding box center [1064, 362] width 267 height 17
click at [1350, 377] on div "Product descriptions for new fashion collection Fashion-conscious consumers [DA…" at bounding box center [1394, 397] width 306 height 157
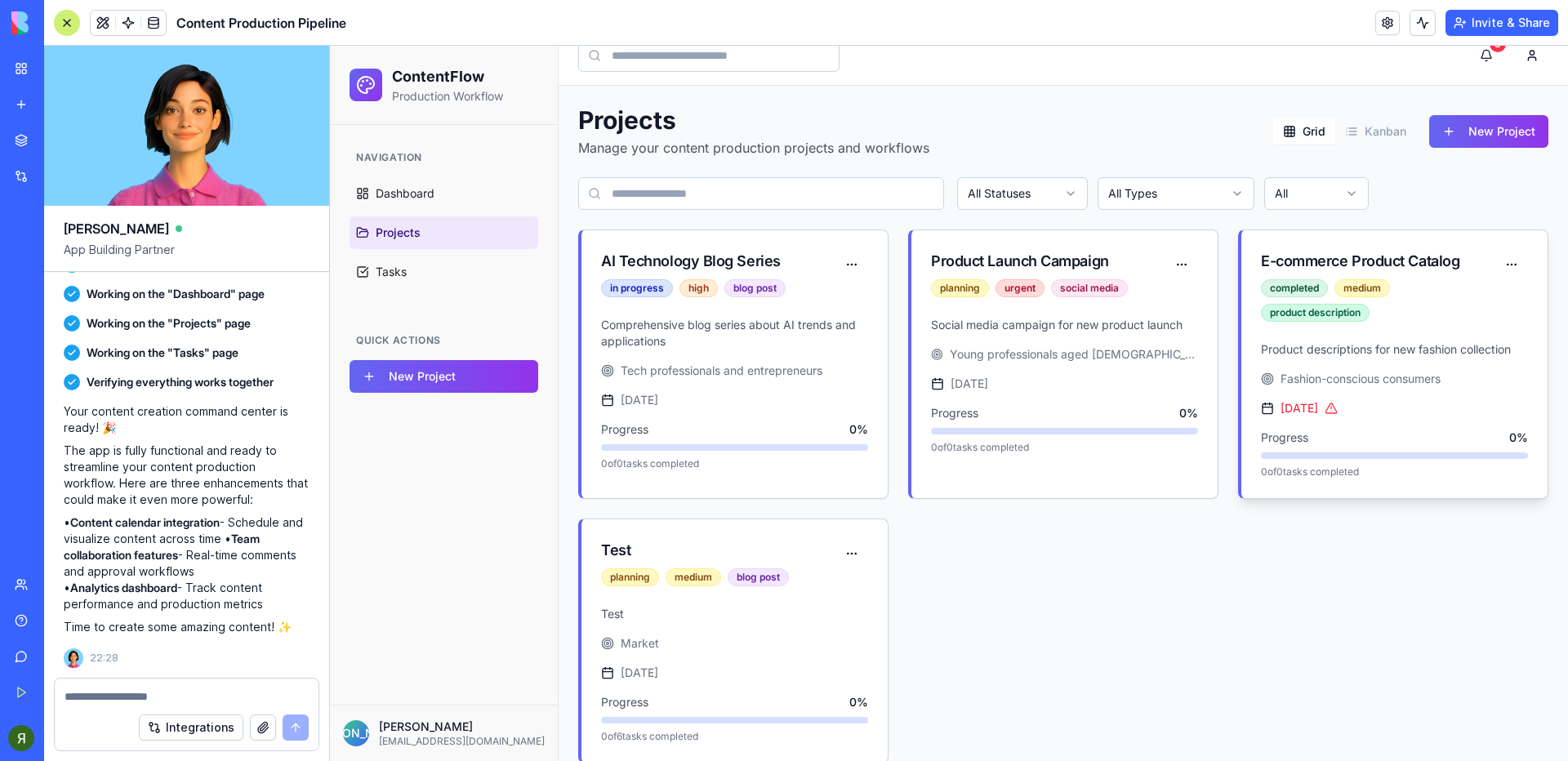
scroll to position [0, 0]
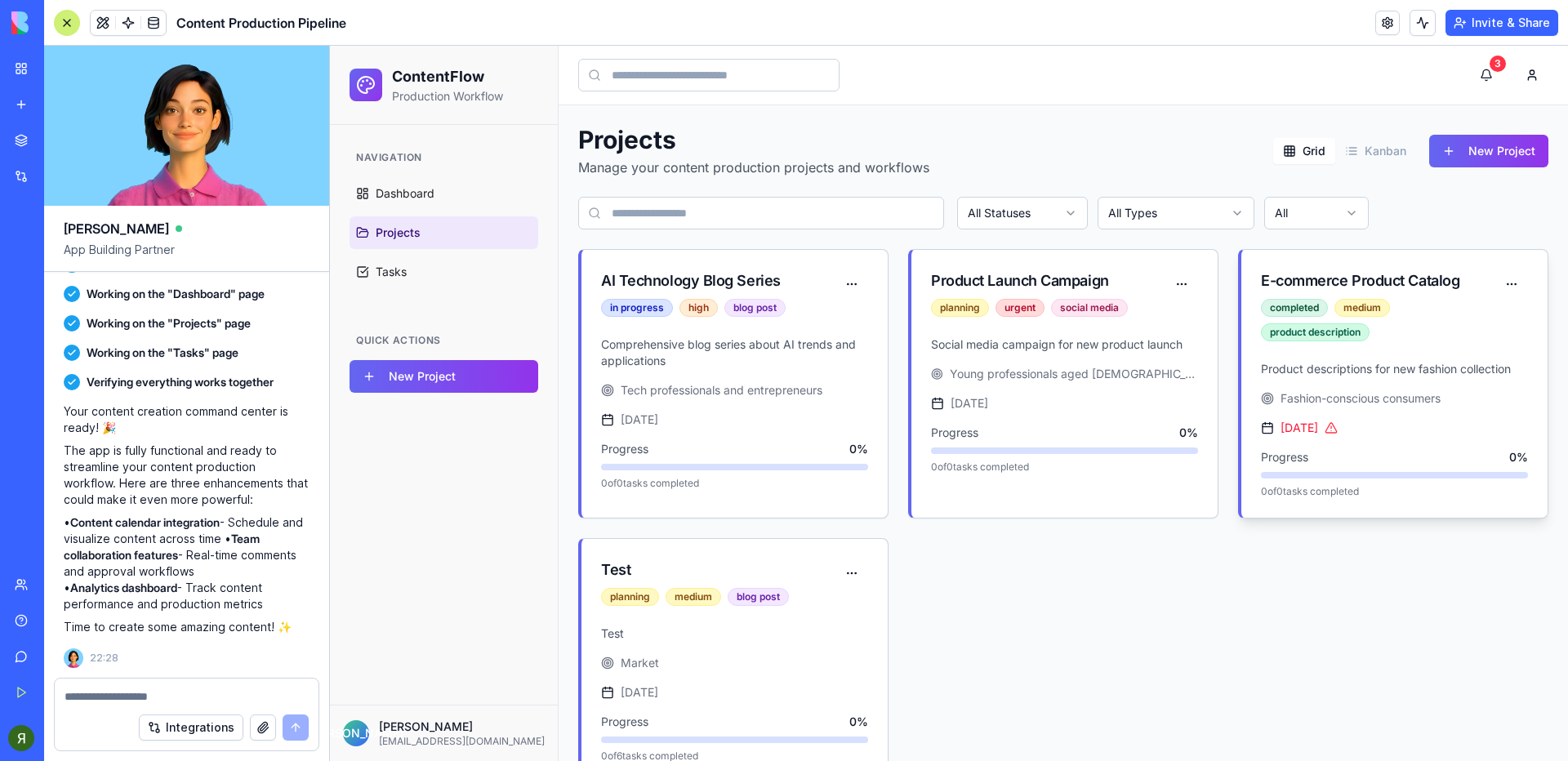
click at [1348, 249] on div "E-commerce Product Catalog completed medium product description Product descrip…" at bounding box center [1393, 384] width 310 height 269
click at [401, 264] on span "Tasks" at bounding box center [391, 272] width 31 height 17
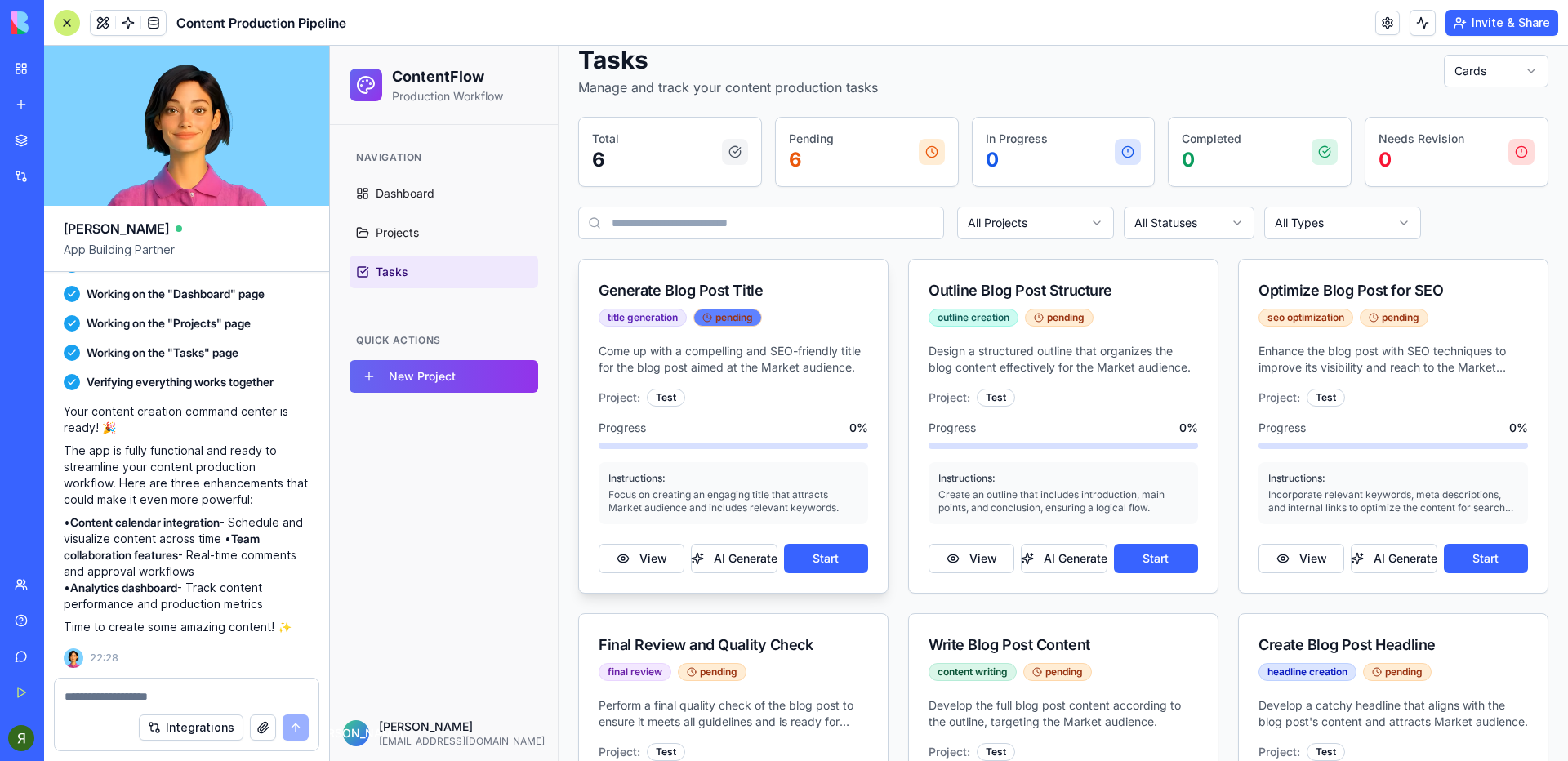
scroll to position [82, 0]
click at [623, 553] on button "View" at bounding box center [641, 557] width 85 height 30
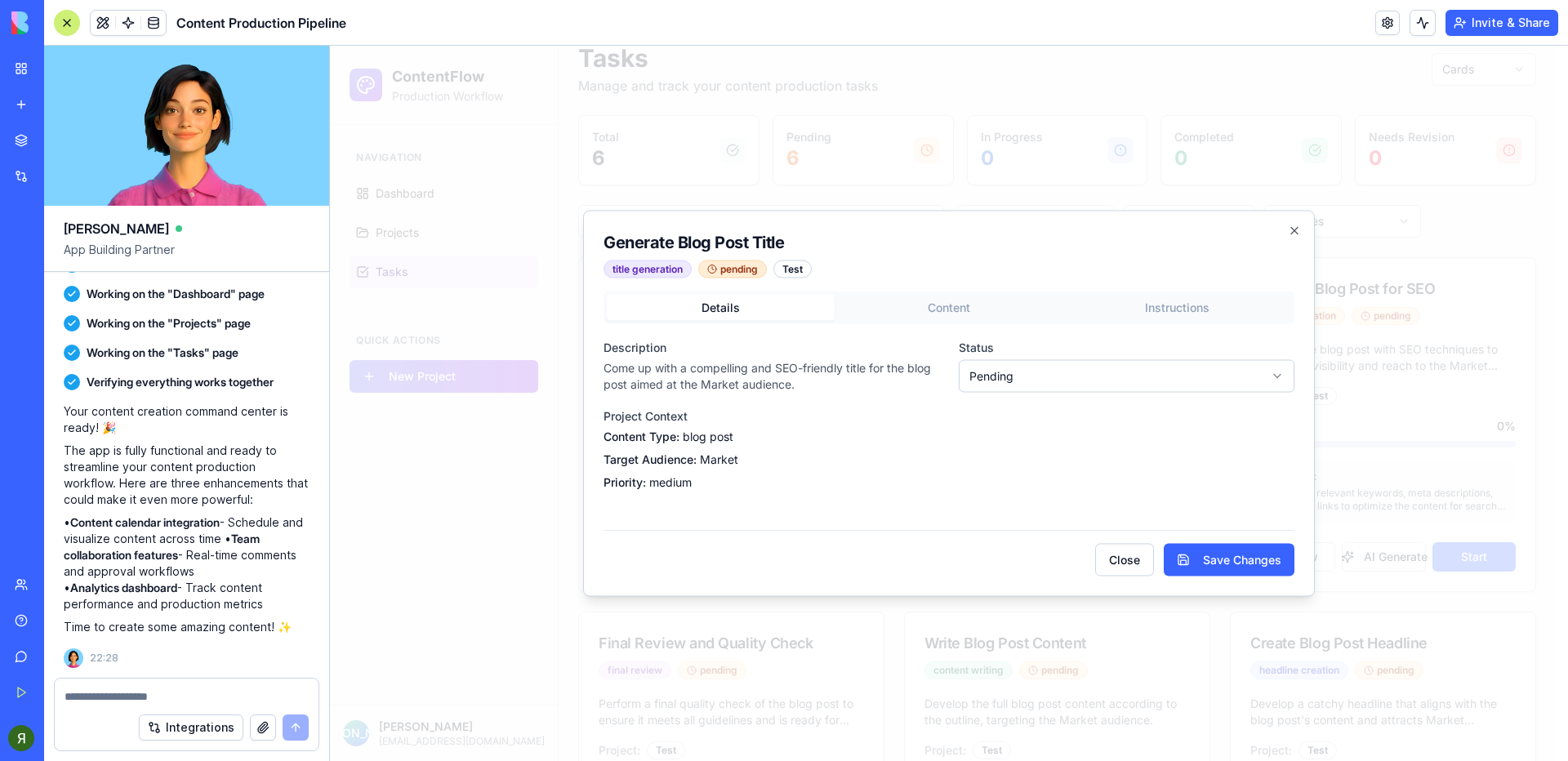
click at [1042, 376] on body "ContentFlow Production Workflow Navigation Dashboard Projects Tasks Quick Actio…" at bounding box center [943, 465] width 1225 height 1002
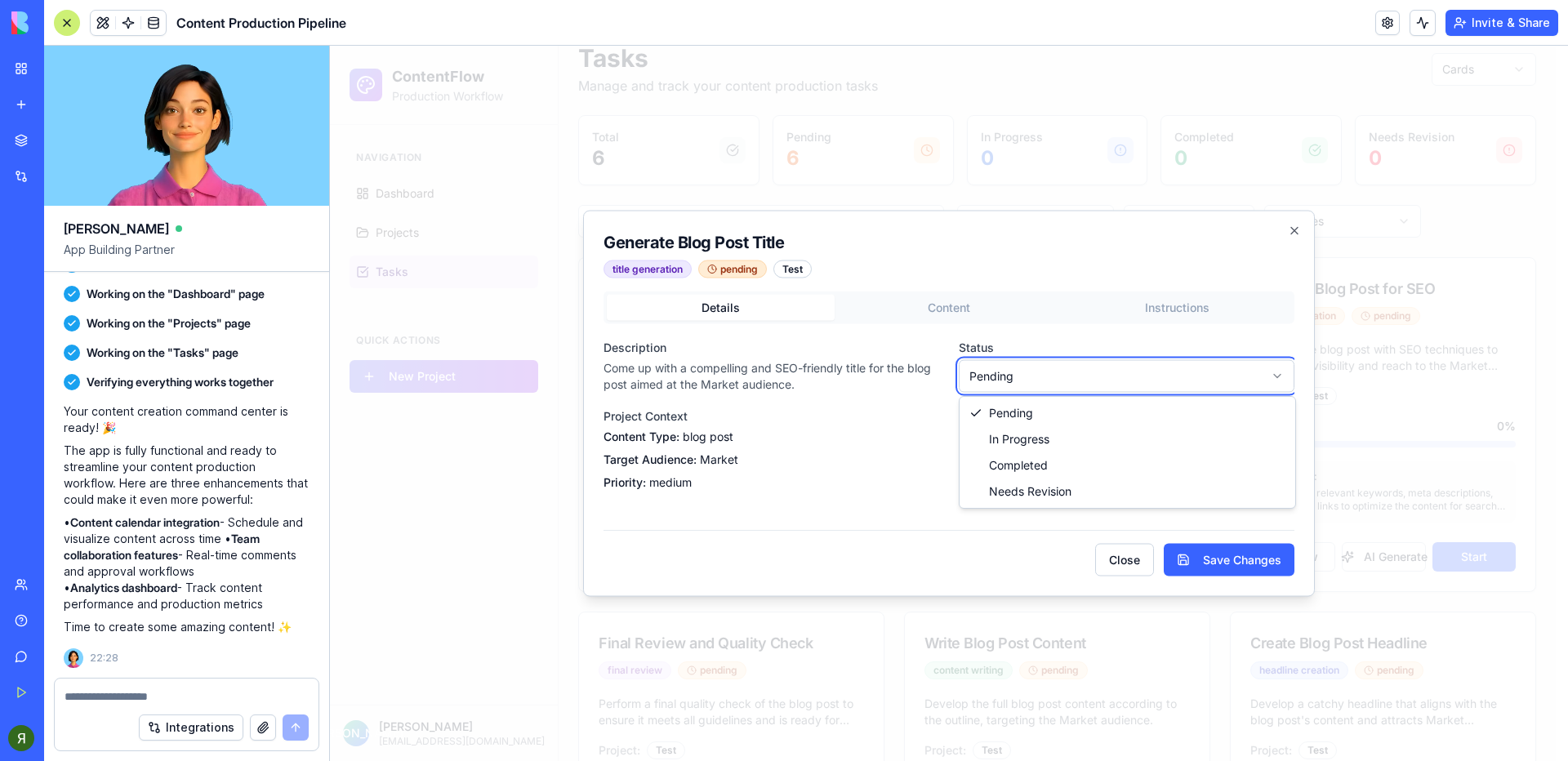
click at [1009, 376] on body "ContentFlow Production Workflow Navigation Dashboard Projects Tasks Quick Actio…" at bounding box center [943, 465] width 1225 height 1002
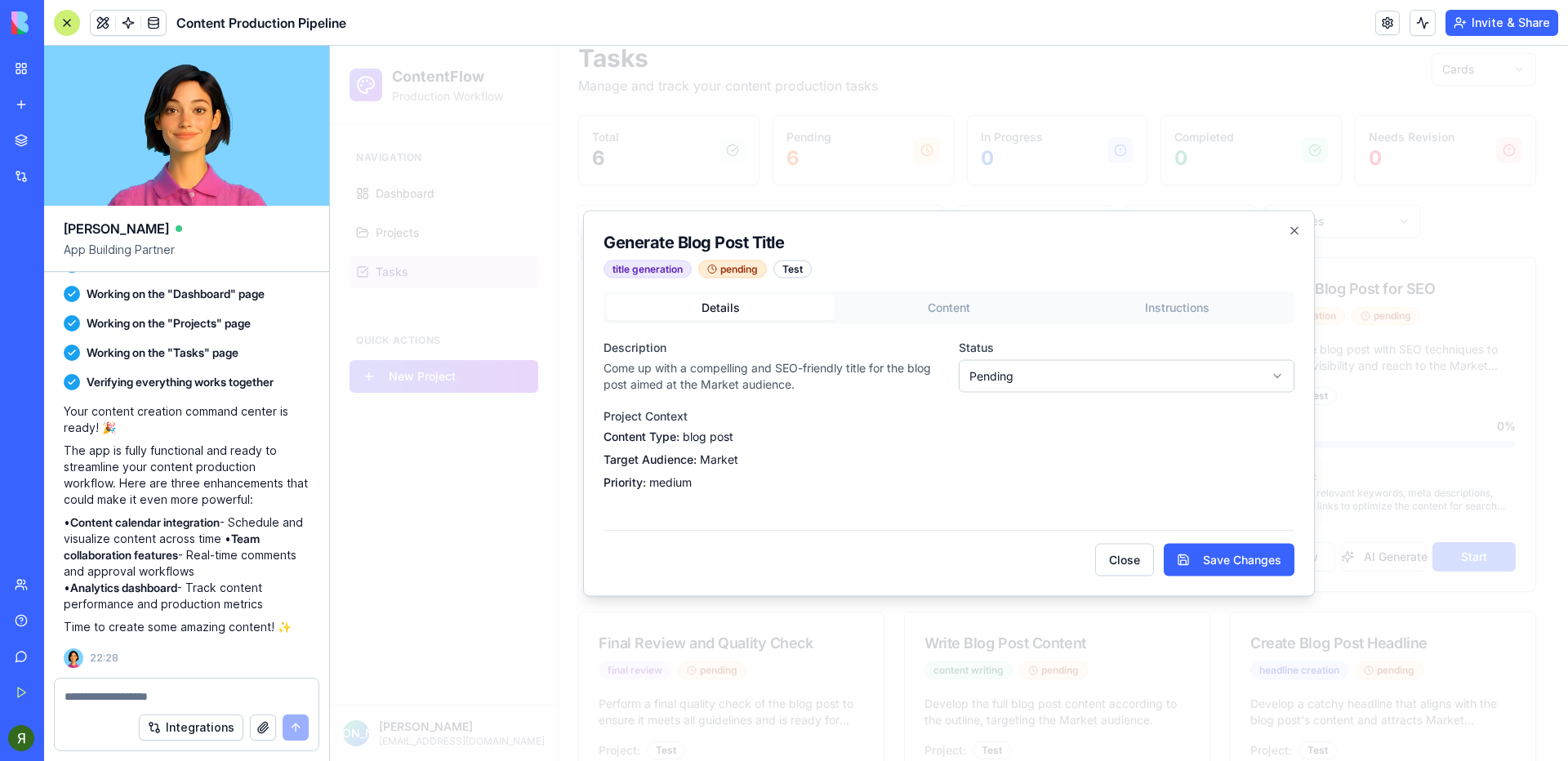
click at [654, 421] on label "Project Context" at bounding box center [645, 416] width 85 height 14
drag, startPoint x: 625, startPoint y: 365, endPoint x: 804, endPoint y: 392, distance: 181.0
click at [803, 386] on p "Come up with a compelling and SEO-friendly title for the blog post aimed at the…" at bounding box center [770, 376] width 336 height 32
click at [777, 455] on p "Target Audience: Market" at bounding box center [770, 459] width 336 height 17
click at [735, 314] on button "Details" at bounding box center [720, 308] width 227 height 26
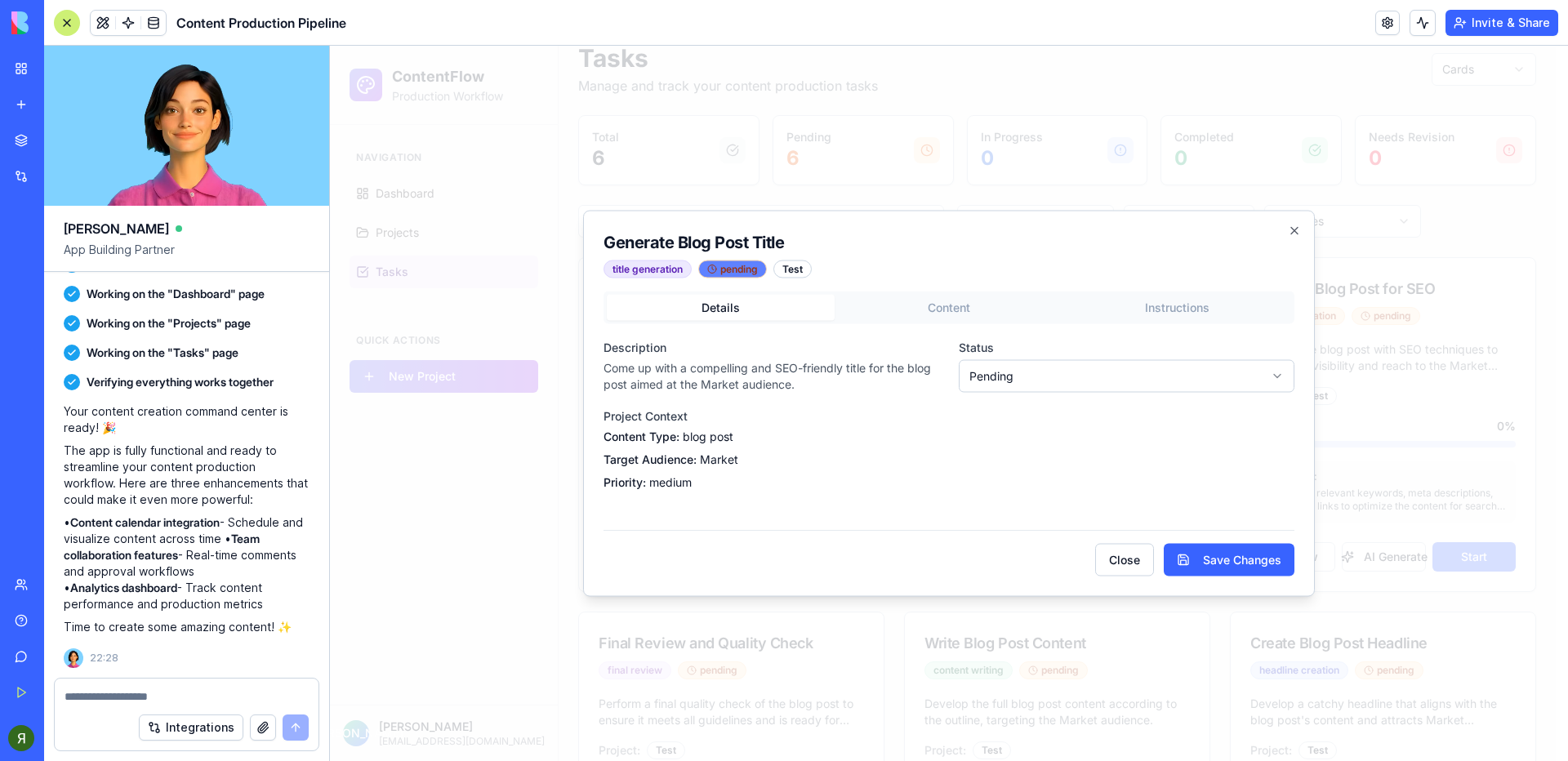
click at [740, 268] on div "pending" at bounding box center [732, 269] width 69 height 18
click at [801, 255] on div "Generate Blog Post Title title generation pending Test" at bounding box center [707, 255] width 208 height 47
click at [797, 267] on div "Test" at bounding box center [792, 269] width 38 height 18
click at [777, 401] on div "Description Come up with a compelling and SEO-friendly title for the blog post …" at bounding box center [770, 414] width 336 height 153
click at [1293, 237] on icon "button" at bounding box center [1294, 231] width 13 height 13
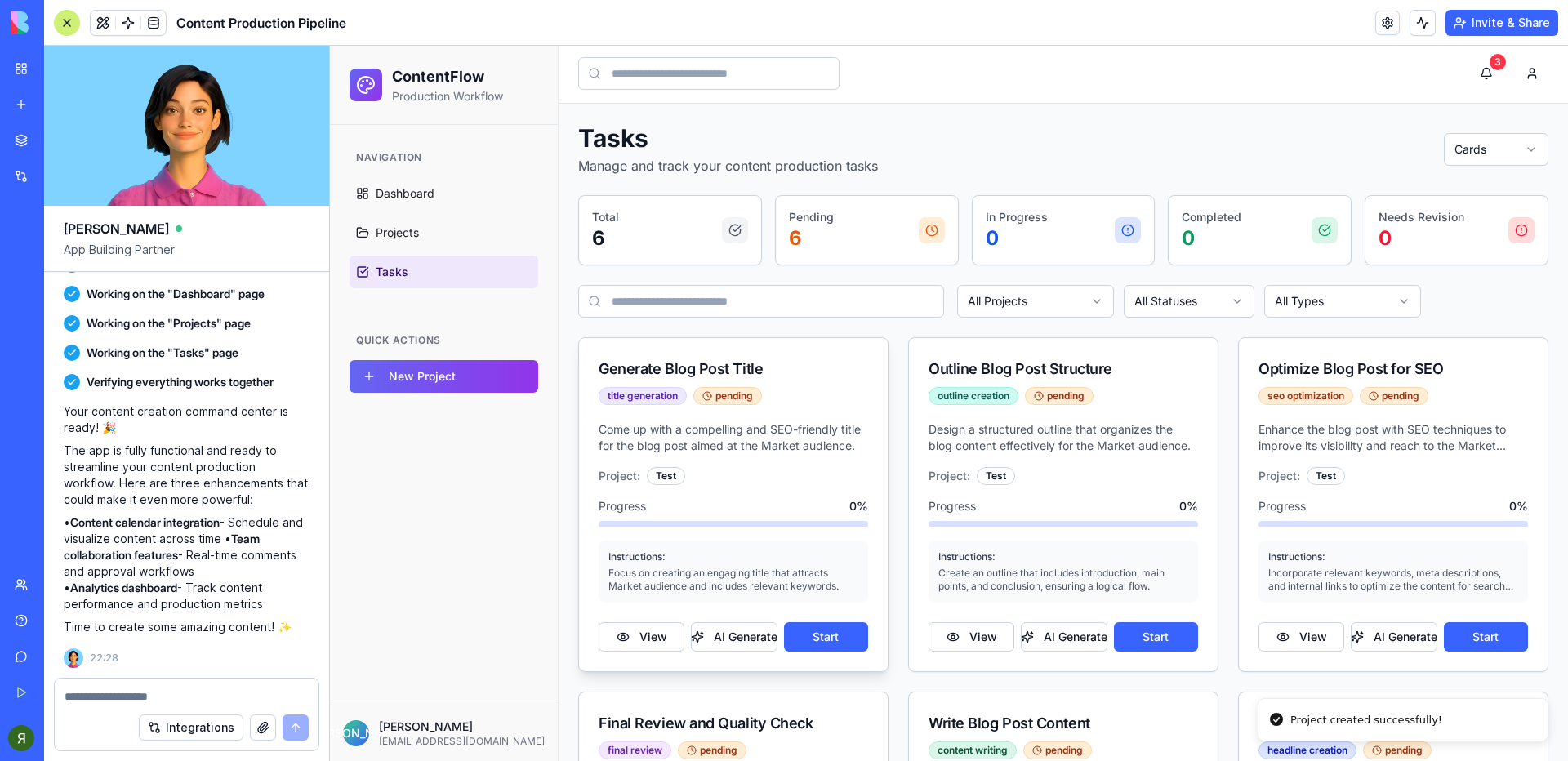
scroll to position [0, 0]
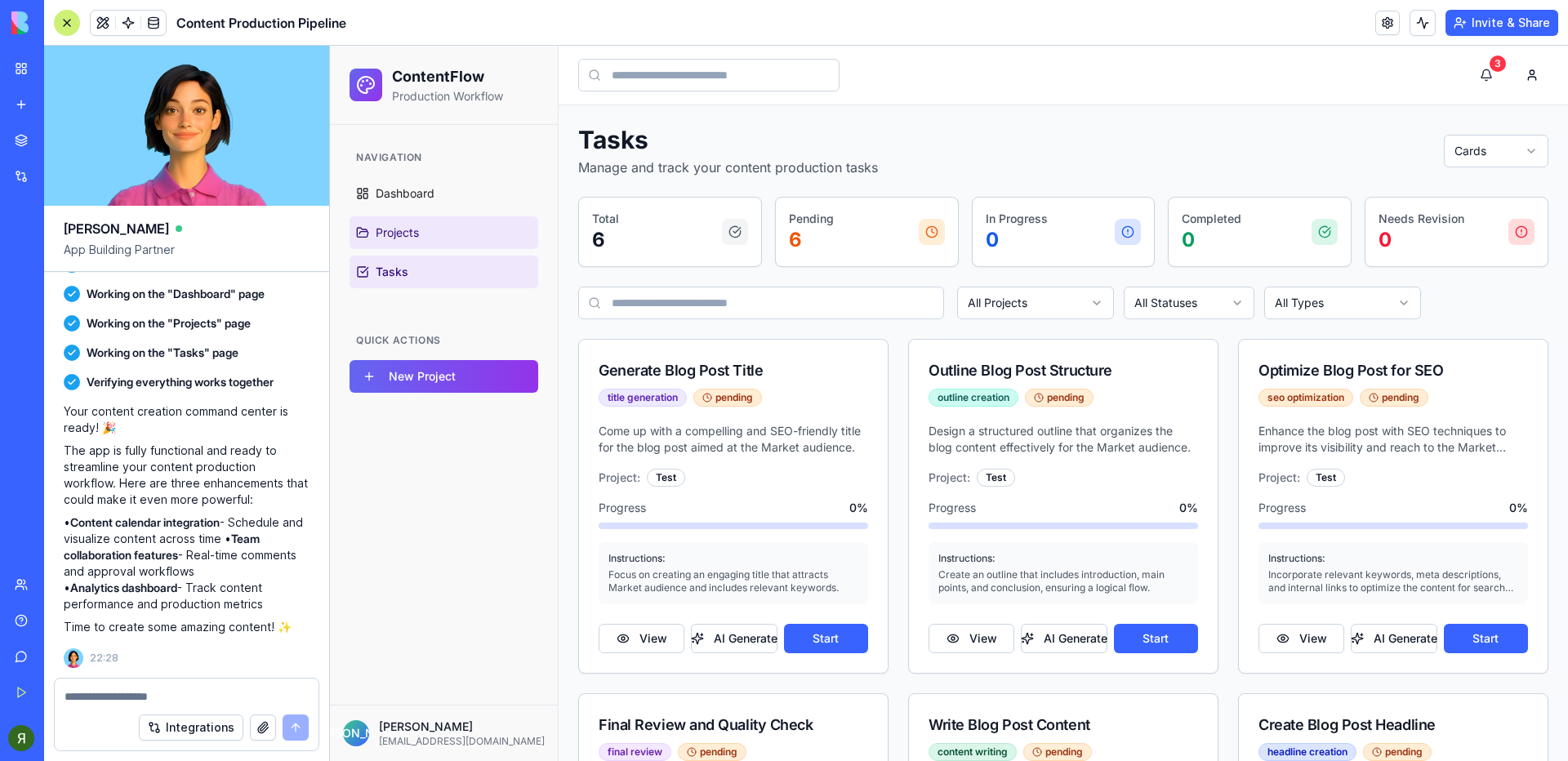
click at [469, 237] on link "Projects" at bounding box center [444, 232] width 188 height 32
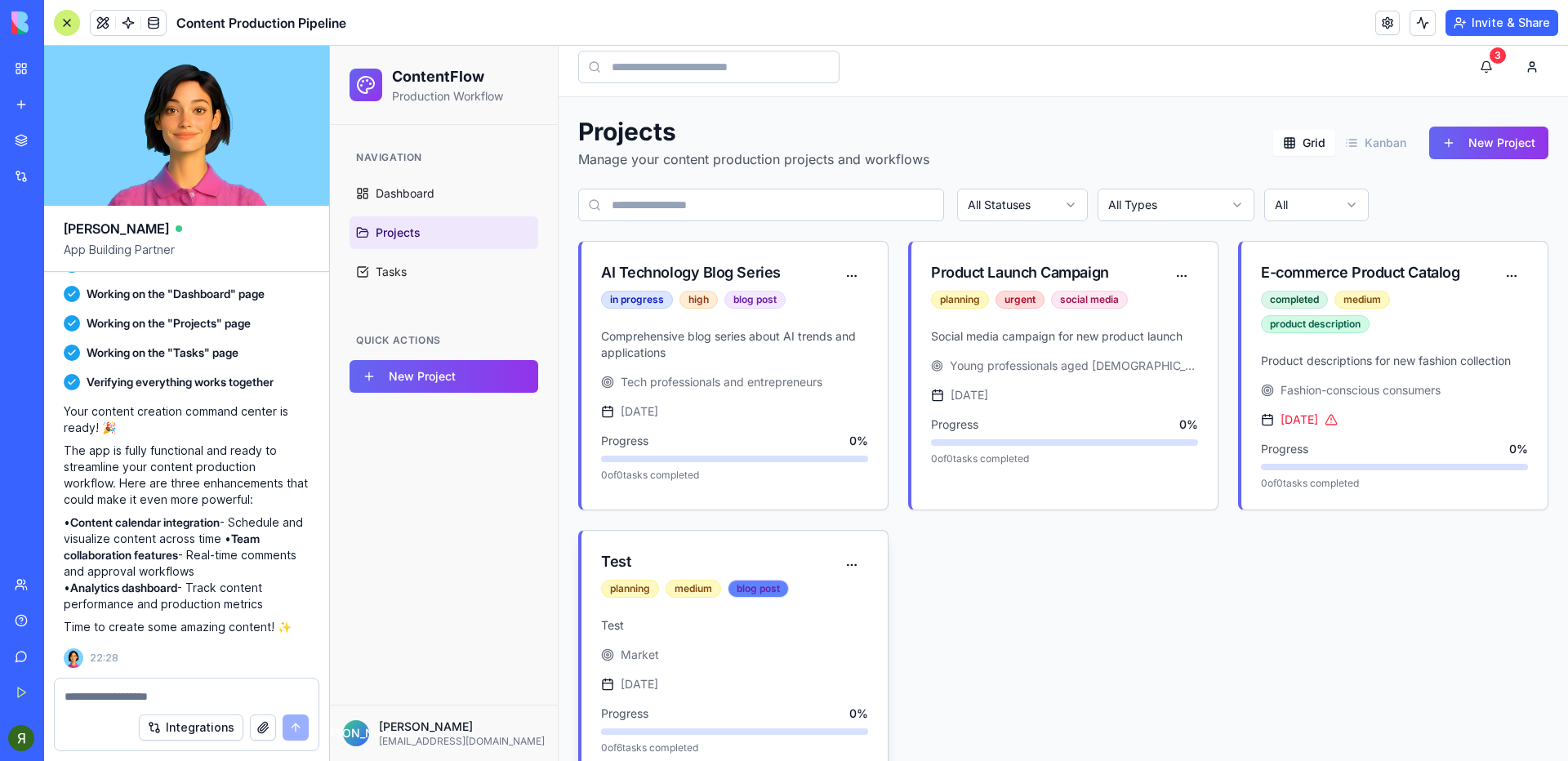
scroll to position [42, 0]
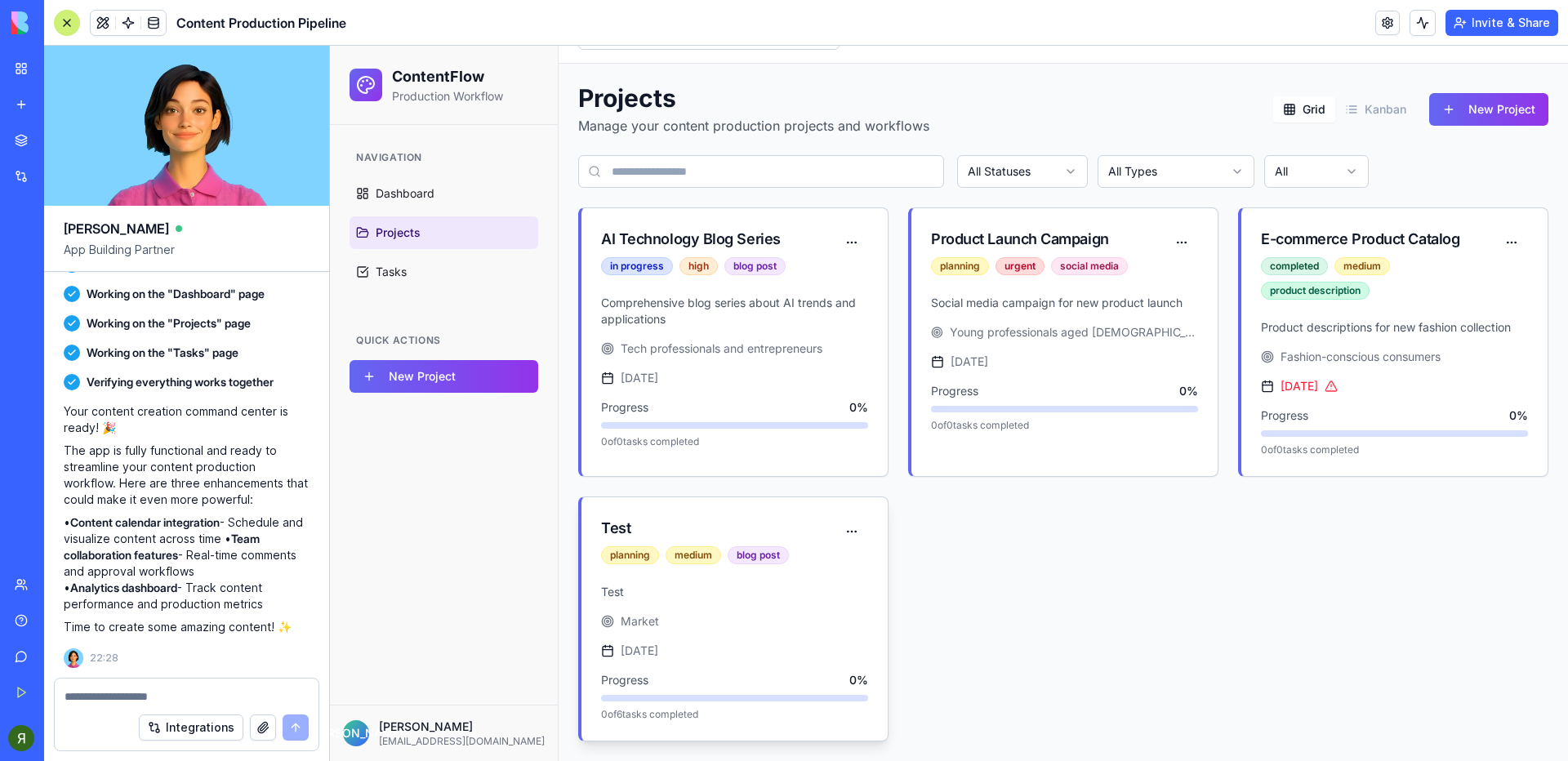
click at [662, 536] on div "Test" at bounding box center [718, 528] width 234 height 23
click at [617, 525] on div "Test" at bounding box center [718, 528] width 234 height 23
click at [750, 611] on div "Test Market [DATE] Progress 0 % 0 of 6 tasks completed" at bounding box center [734, 662] width 306 height 157
click at [850, 520] on button at bounding box center [851, 532] width 32 height 30
click at [849, 536] on button at bounding box center [851, 532] width 32 height 30
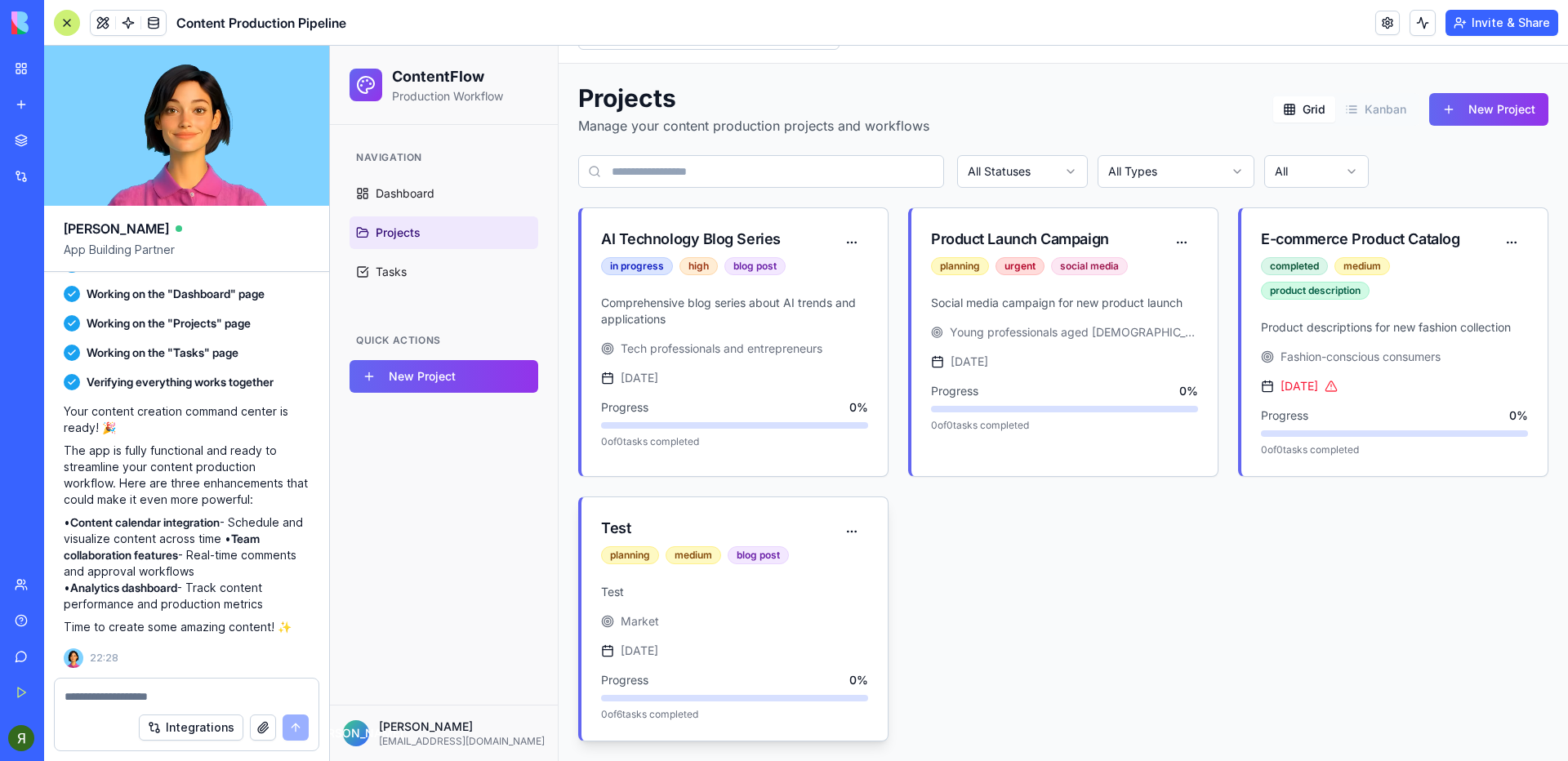
click at [717, 648] on div "[DATE]" at bounding box center [735, 650] width 267 height 17
click at [658, 699] on div at bounding box center [735, 697] width 267 height 6
drag, startPoint x: 583, startPoint y: 622, endPoint x: 614, endPoint y: 569, distance: 61.4
click at [583, 619] on div "Test Market [DATE] Progress 0 % 0 of 6 tasks completed" at bounding box center [734, 662] width 306 height 157
click at [621, 554] on div "planning" at bounding box center [630, 555] width 58 height 18
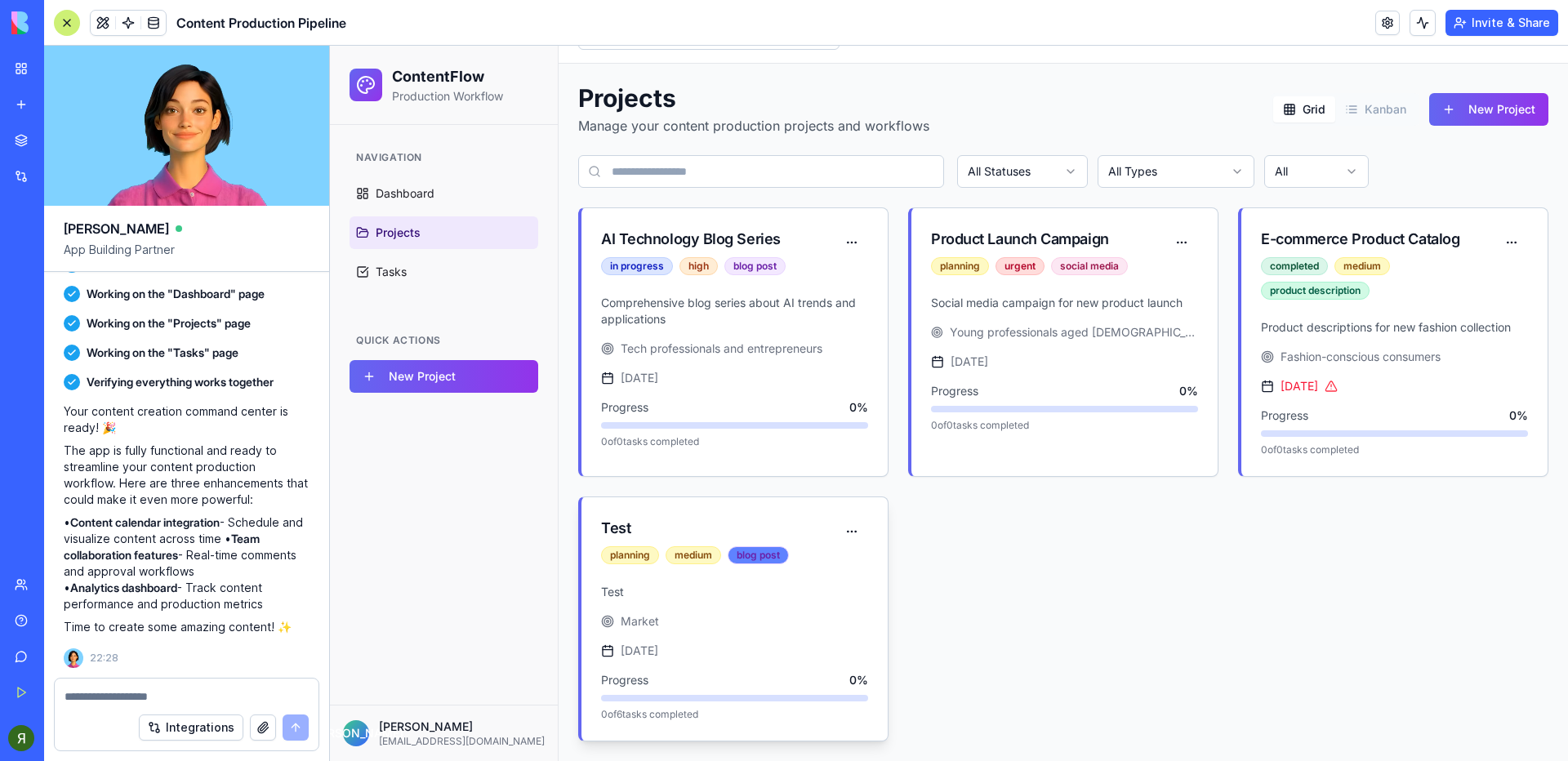
click at [730, 558] on div "blog post" at bounding box center [758, 555] width 61 height 18
click at [768, 547] on div "blog post" at bounding box center [758, 555] width 61 height 18
click at [706, 554] on div "medium" at bounding box center [694, 555] width 56 height 18
click at [610, 558] on div "planning" at bounding box center [630, 555] width 58 height 18
click at [676, 631] on div "Test Market [DATE] Progress 0 % 0 of 6 tasks completed" at bounding box center [734, 662] width 306 height 157
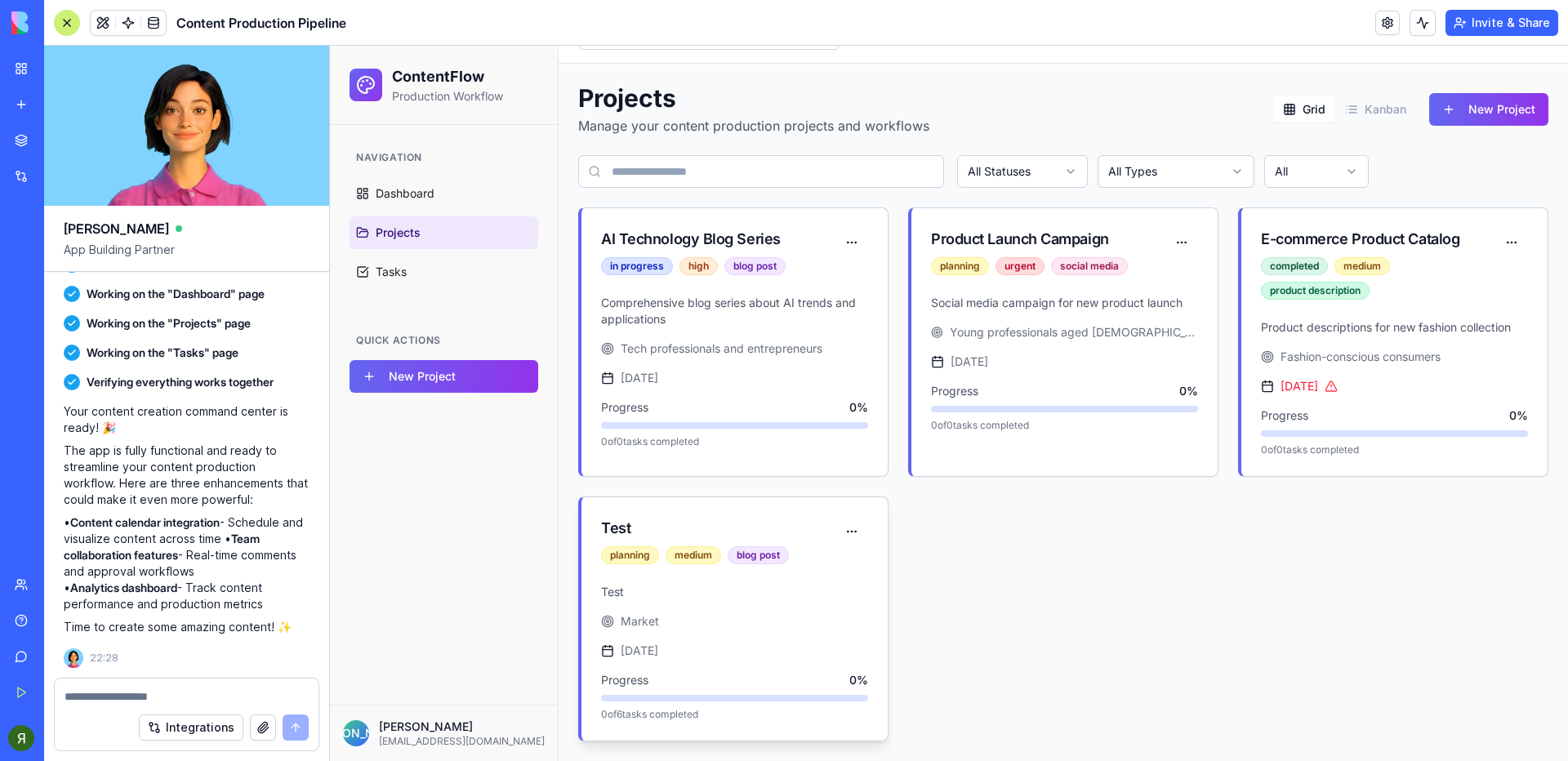
click at [662, 688] on div "Progress 0 %" at bounding box center [735, 680] width 267 height 17
click at [670, 727] on div "Test Market [DATE] Progress 0 % 0 of 6 tasks completed" at bounding box center [734, 662] width 306 height 157
click at [784, 641] on div "Test Market [DATE] Progress 0 % 0 of 6 tasks completed" at bounding box center [734, 662] width 306 height 157
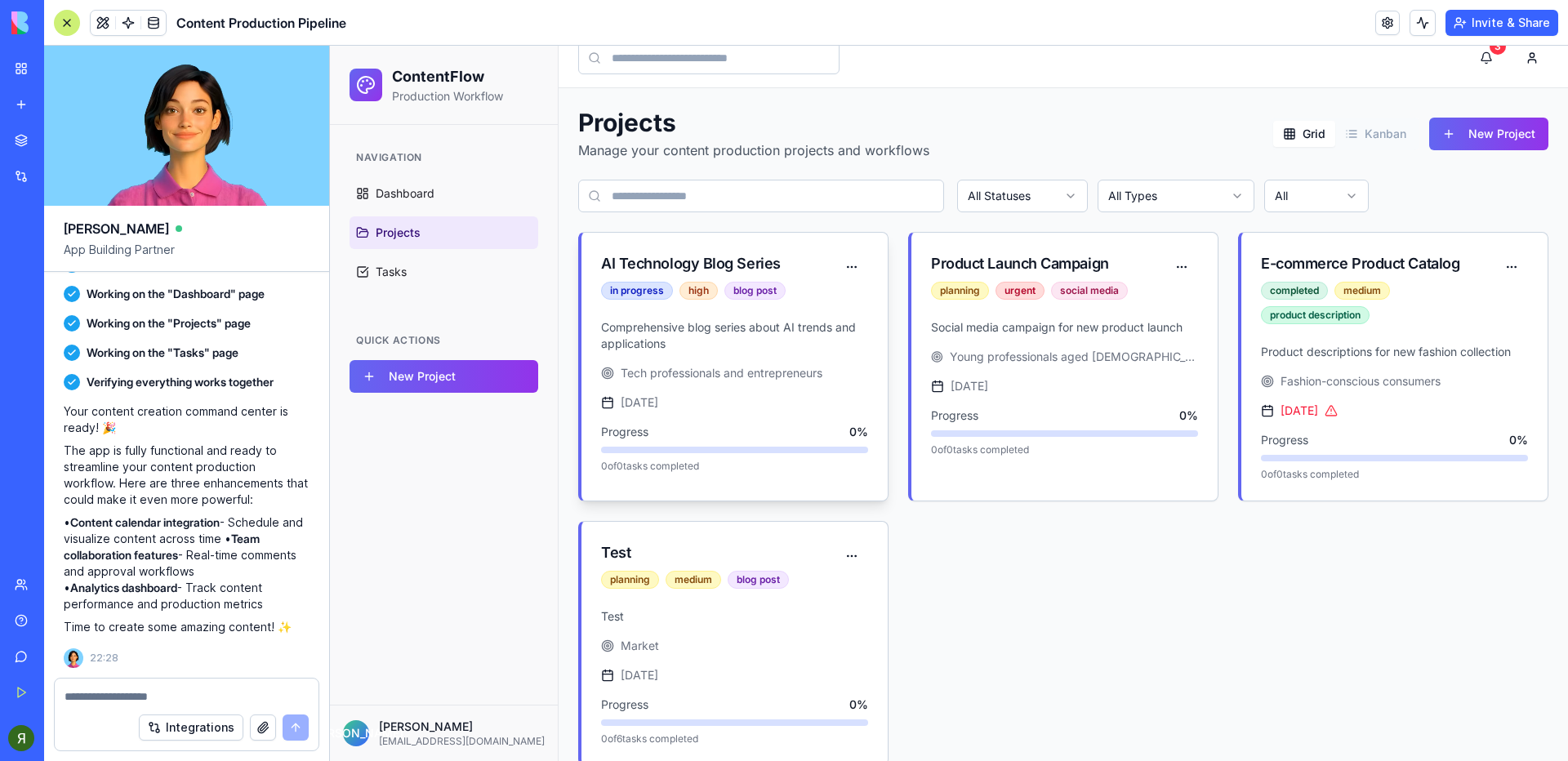
scroll to position [0, 0]
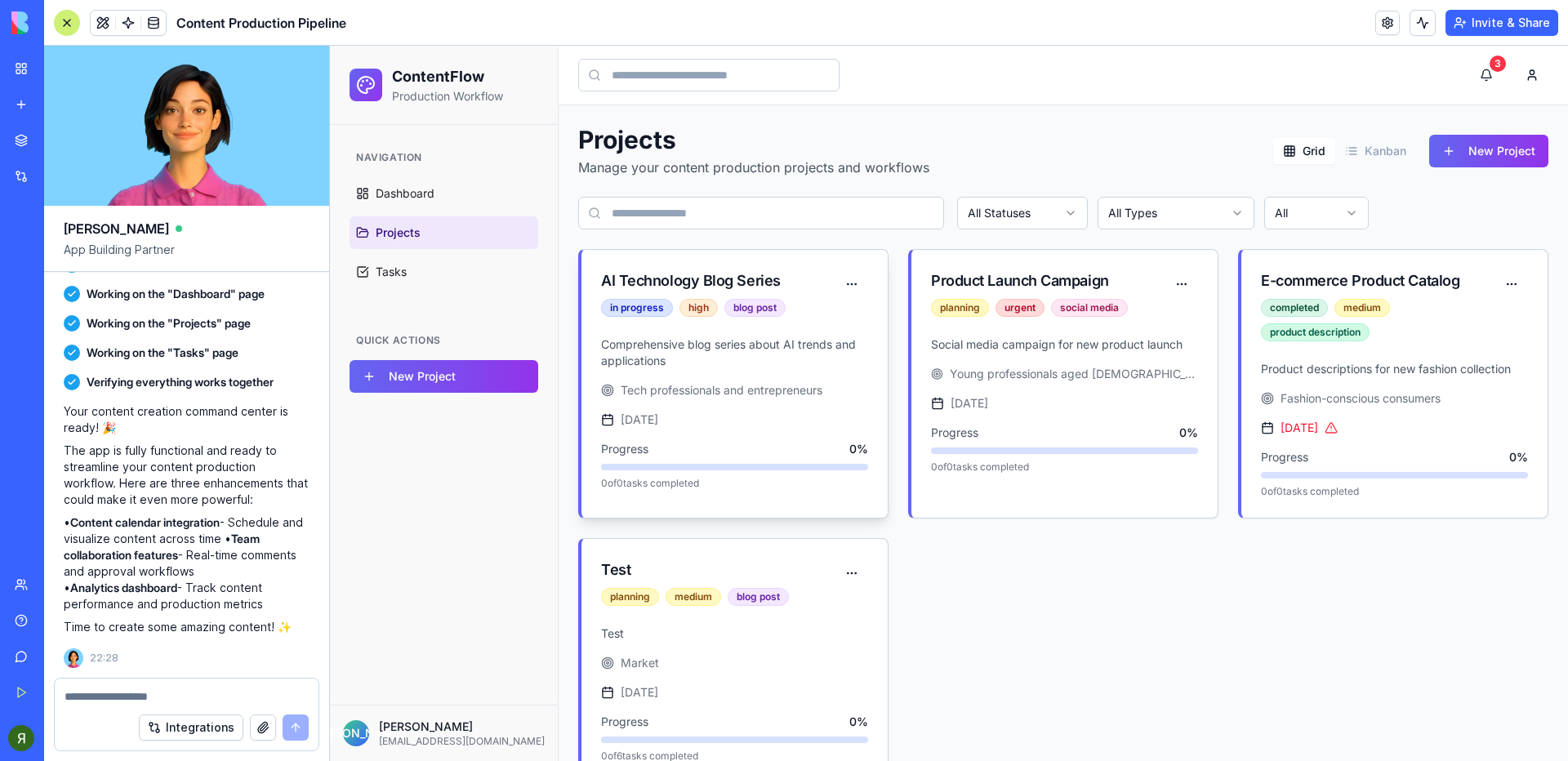
click at [693, 344] on p "Comprehensive blog series about AI trends and applications" at bounding box center [735, 352] width 267 height 32
click at [696, 316] on div "high" at bounding box center [699, 308] width 38 height 18
click at [732, 284] on div "AI Technology Blog Series" at bounding box center [718, 281] width 234 height 23
click at [854, 278] on button at bounding box center [851, 284] width 32 height 30
click at [438, 266] on link "Tasks" at bounding box center [444, 271] width 188 height 32
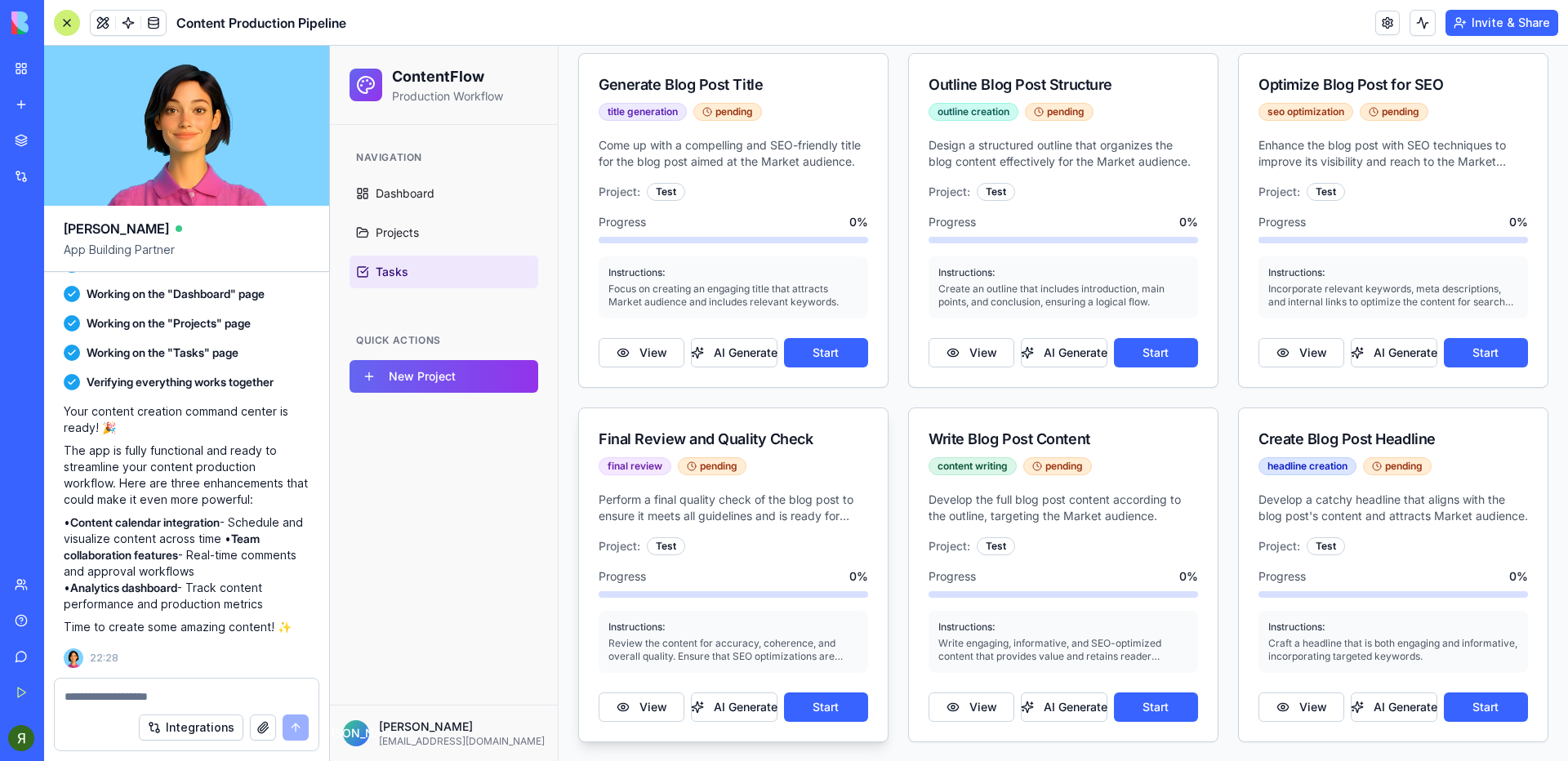
scroll to position [287, 0]
click at [991, 705] on button "View" at bounding box center [971, 707] width 85 height 30
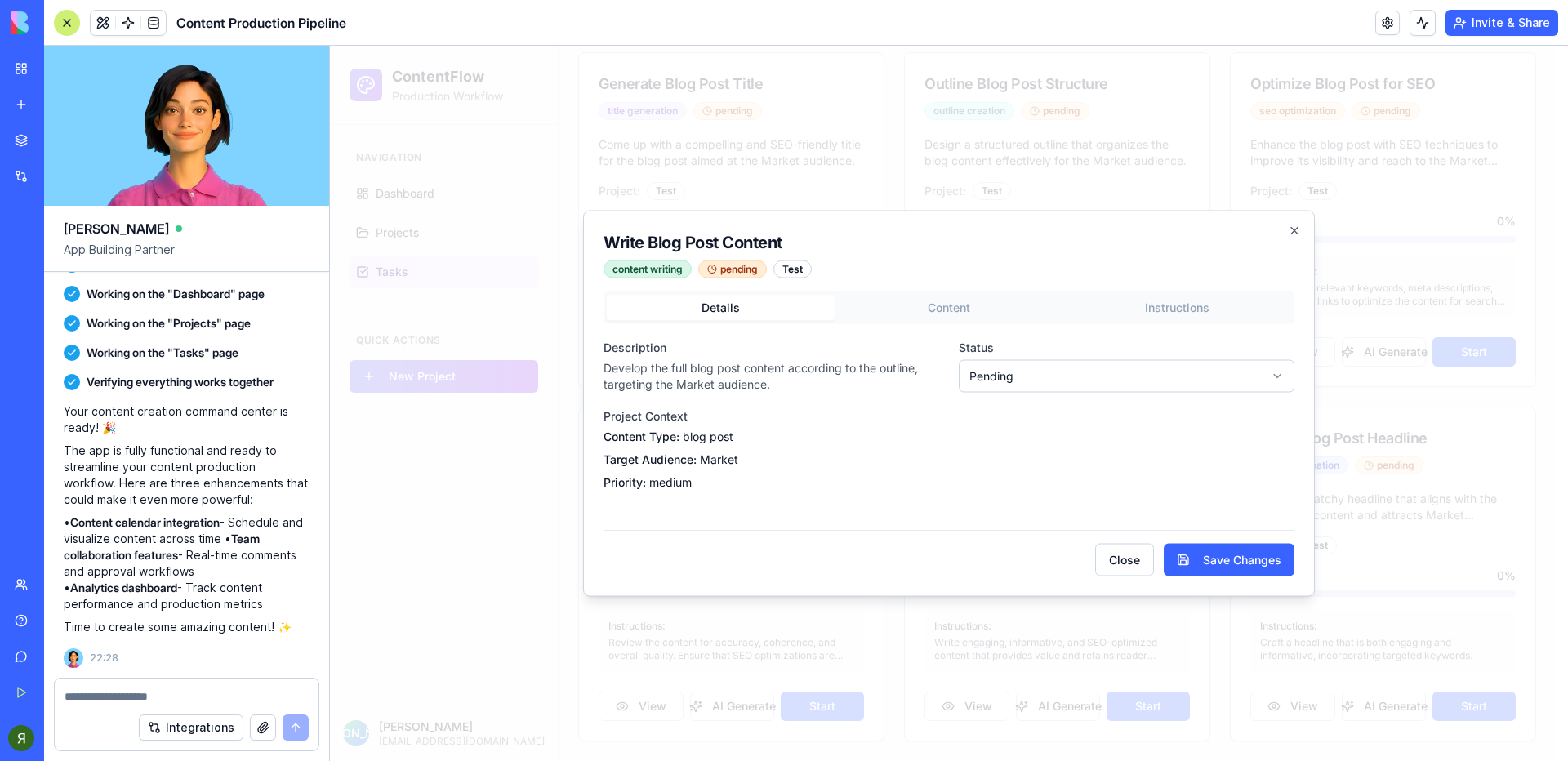
click at [722, 306] on button "Details" at bounding box center [720, 308] width 227 height 26
click at [963, 301] on div "Write Blog Post Content content writing pending Test Details Content Instructio…" at bounding box center [949, 404] width 732 height 386
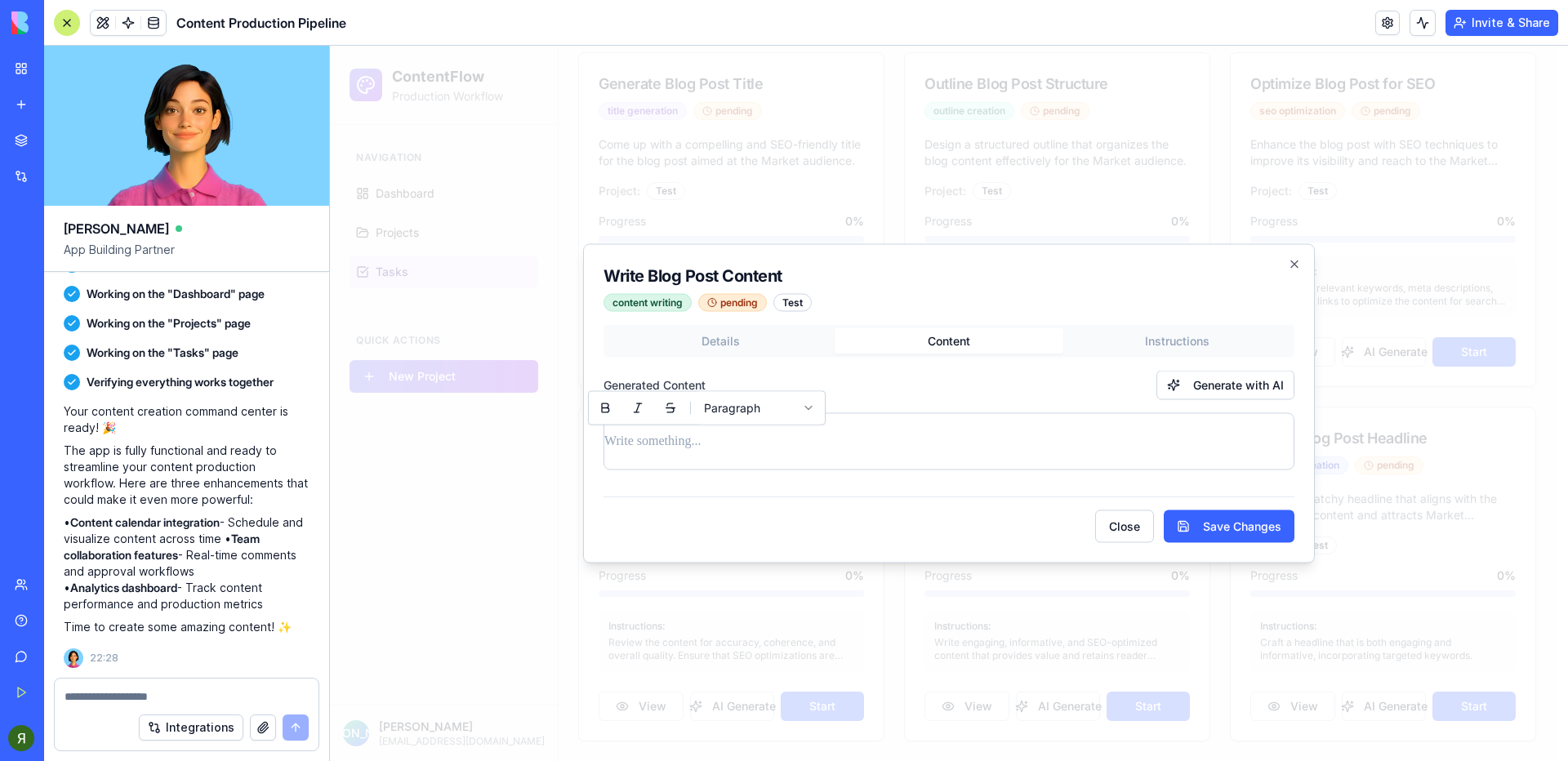
click at [710, 451] on p at bounding box center [948, 442] width 689 height 23
click at [675, 380] on label "Generated Content" at bounding box center [654, 385] width 102 height 17
click at [912, 370] on div "Generated Content Generate with AI" at bounding box center [948, 385] width 691 height 30
click at [1117, 334] on div "Details Content Instructions Generated Content Generate with AI" at bounding box center [948, 404] width 691 height 159
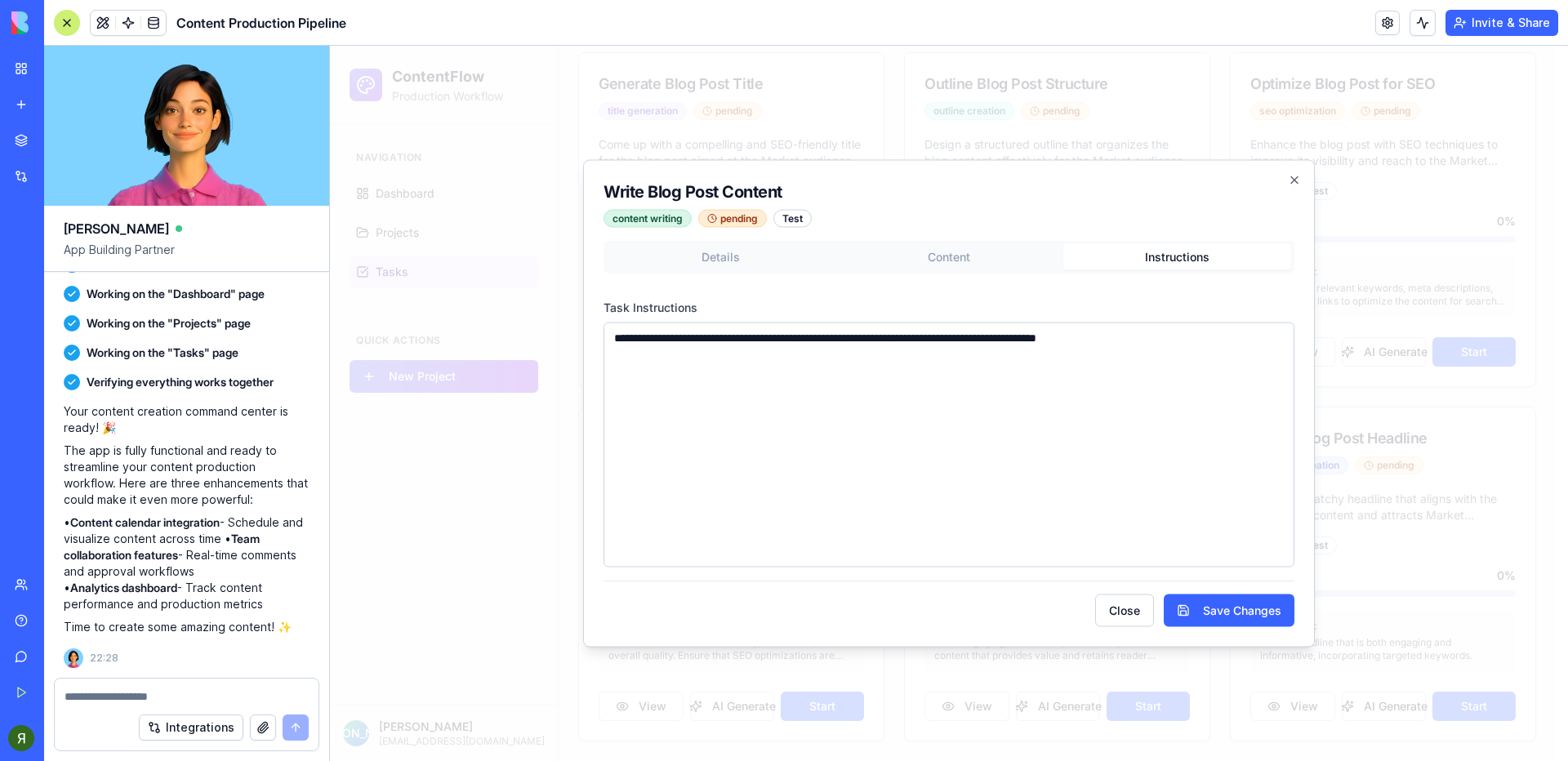
click at [779, 396] on textarea "**********" at bounding box center [948, 445] width 691 height 245
click at [966, 248] on div "**********" at bounding box center [949, 404] width 732 height 487
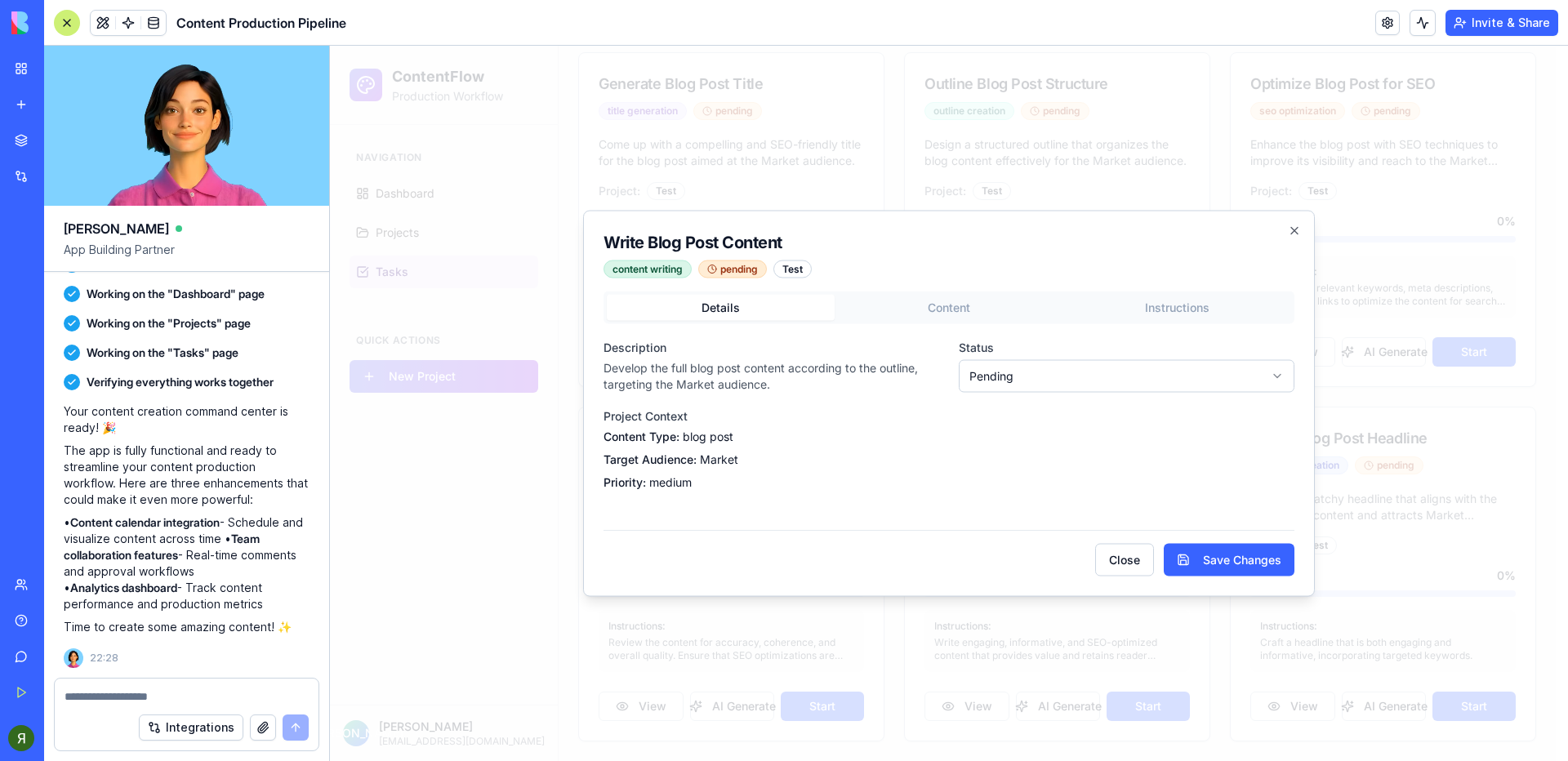
click at [667, 339] on div "Details Content Instructions Description Develop the full blog post content acc…" at bounding box center [948, 404] width 691 height 226
click at [1288, 234] on icon "button" at bounding box center [1294, 231] width 13 height 13
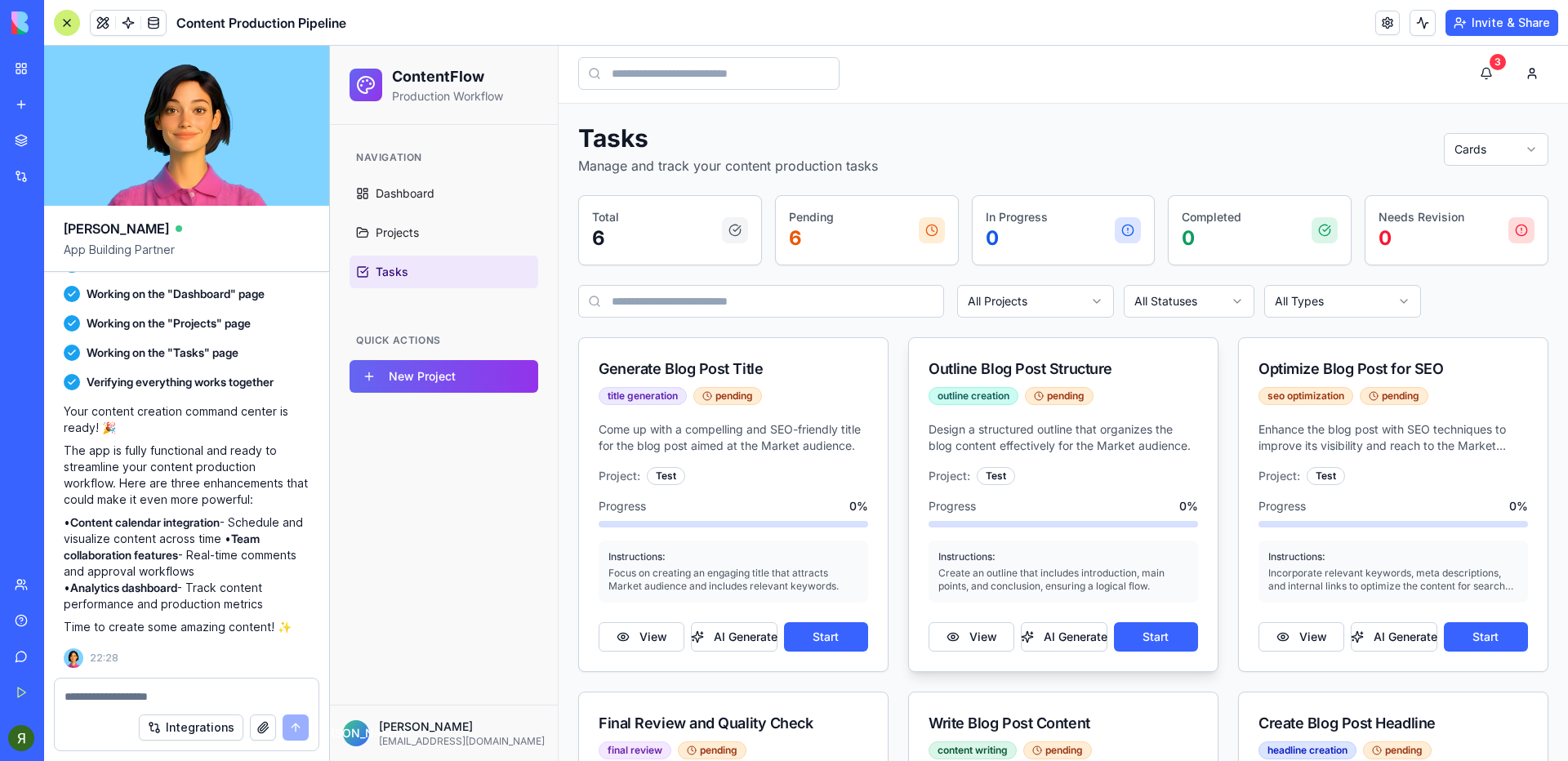
scroll to position [0, 0]
click at [1527, 77] on html "ContentFlow Production Workflow Navigation Dashboard Projects Tasks Quick Actio…" at bounding box center [949, 547] width 1238 height 1002
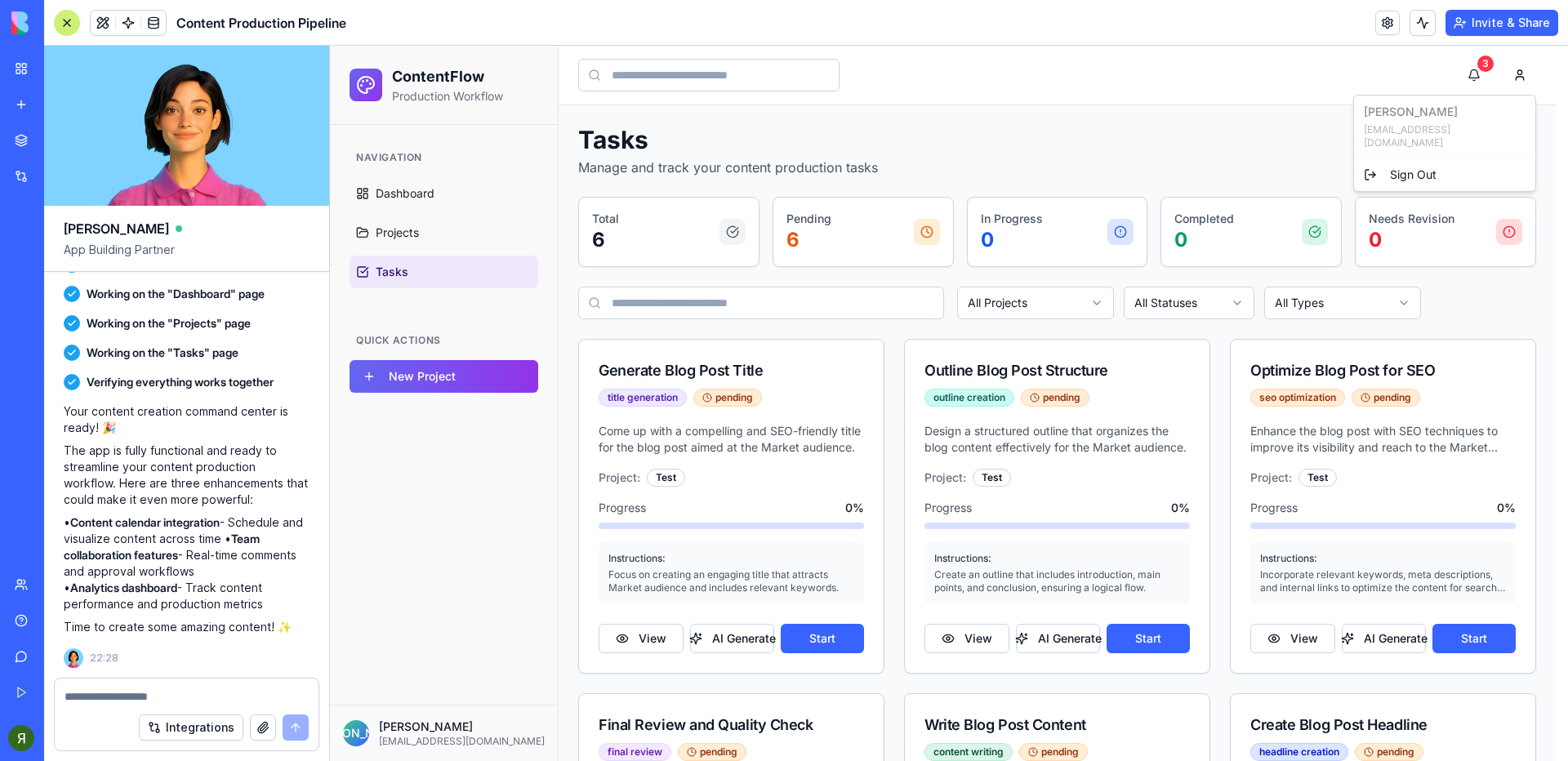
click at [1151, 150] on html "ContentFlow Production Workflow Navigation Dashboard Projects Tasks Quick Actio…" at bounding box center [949, 547] width 1238 height 1002
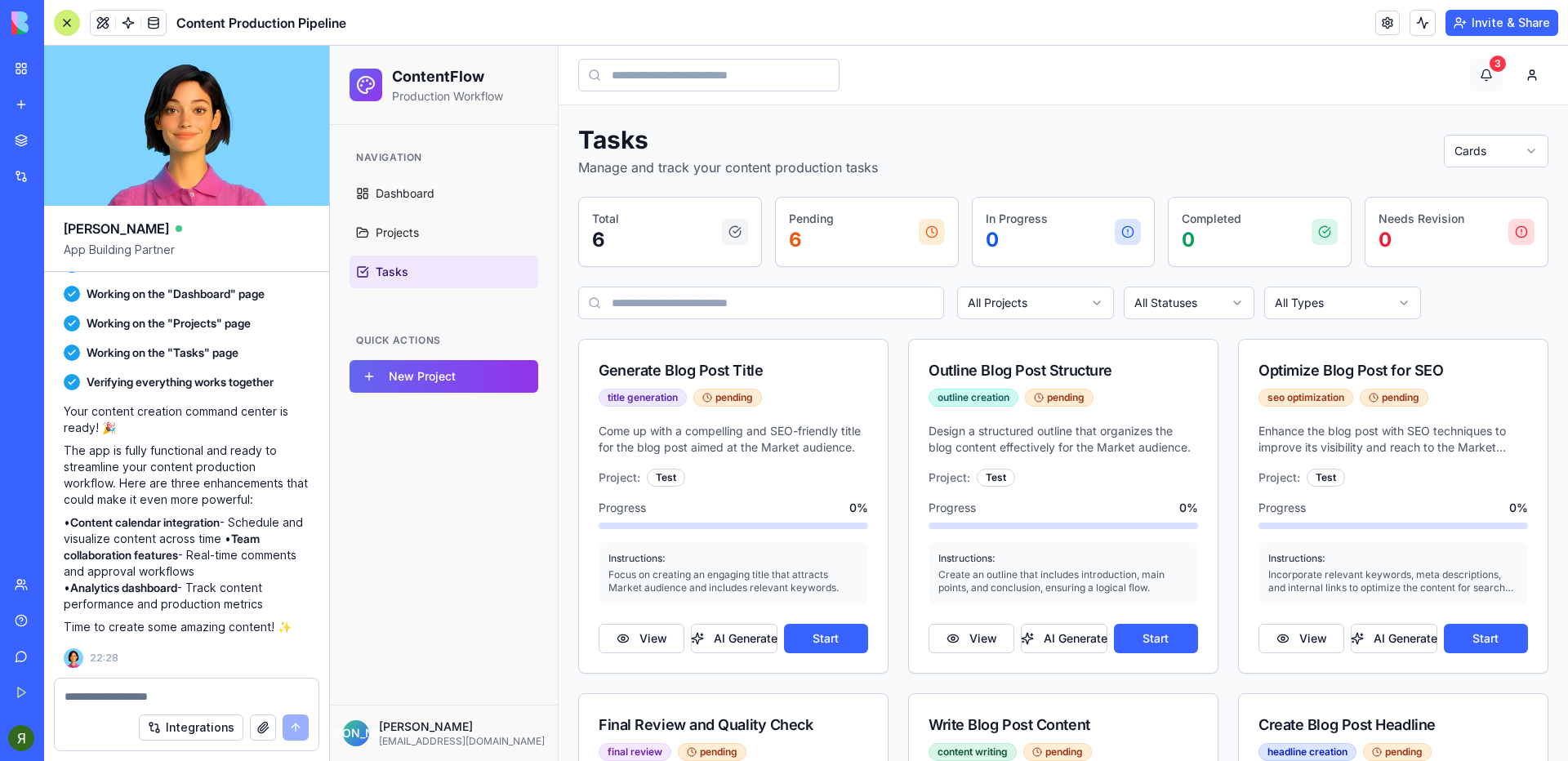
click at [1475, 80] on button "3" at bounding box center [1485, 74] width 32 height 32
click at [1239, 170] on div "Tasks Manage and track your content production tasks Cards" at bounding box center [1062, 151] width 970 height 52
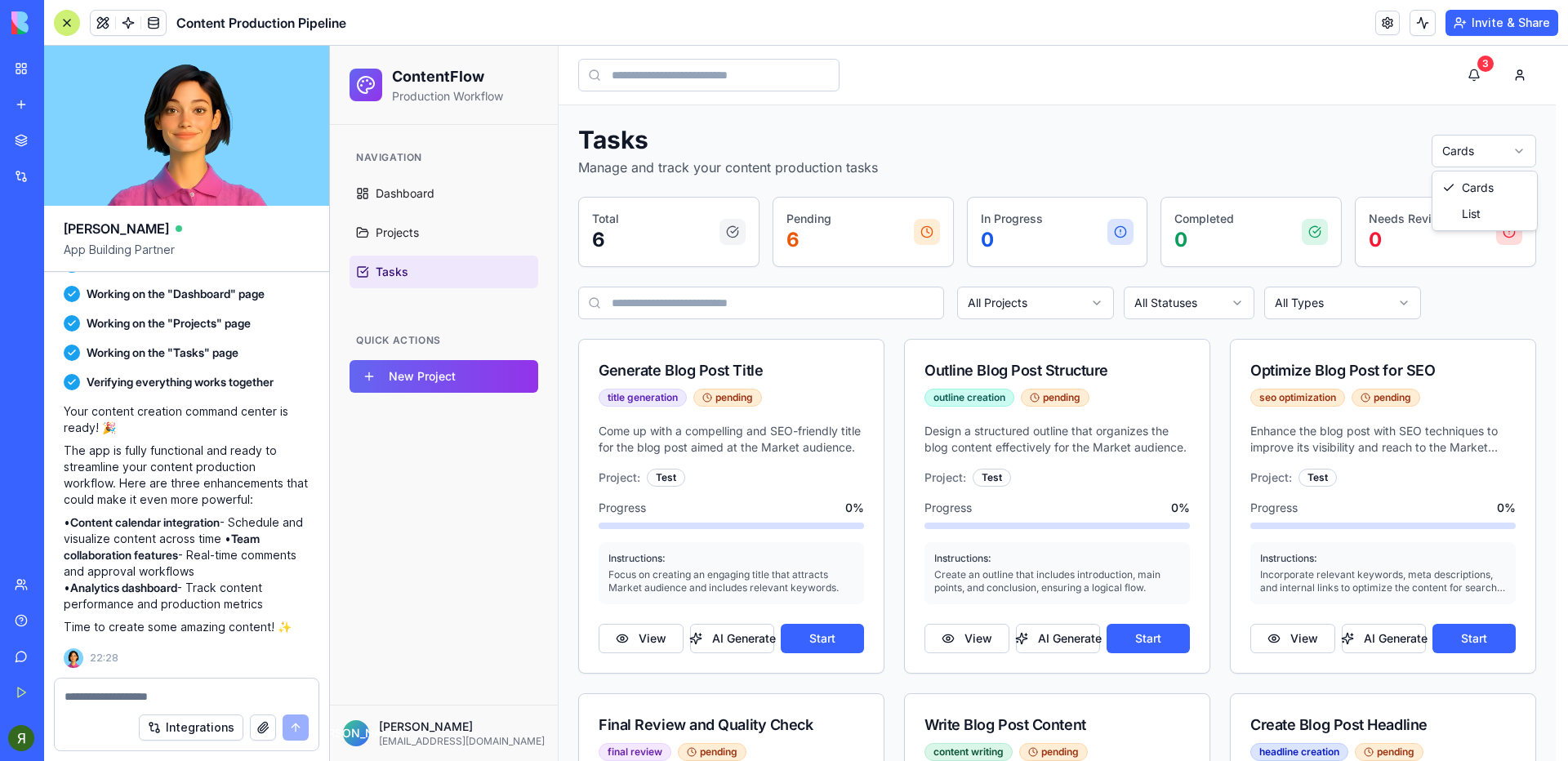
click at [1451, 143] on html "ContentFlow Production Workflow Navigation Dashboard Projects Tasks Quick Actio…" at bounding box center [949, 547] width 1238 height 1002
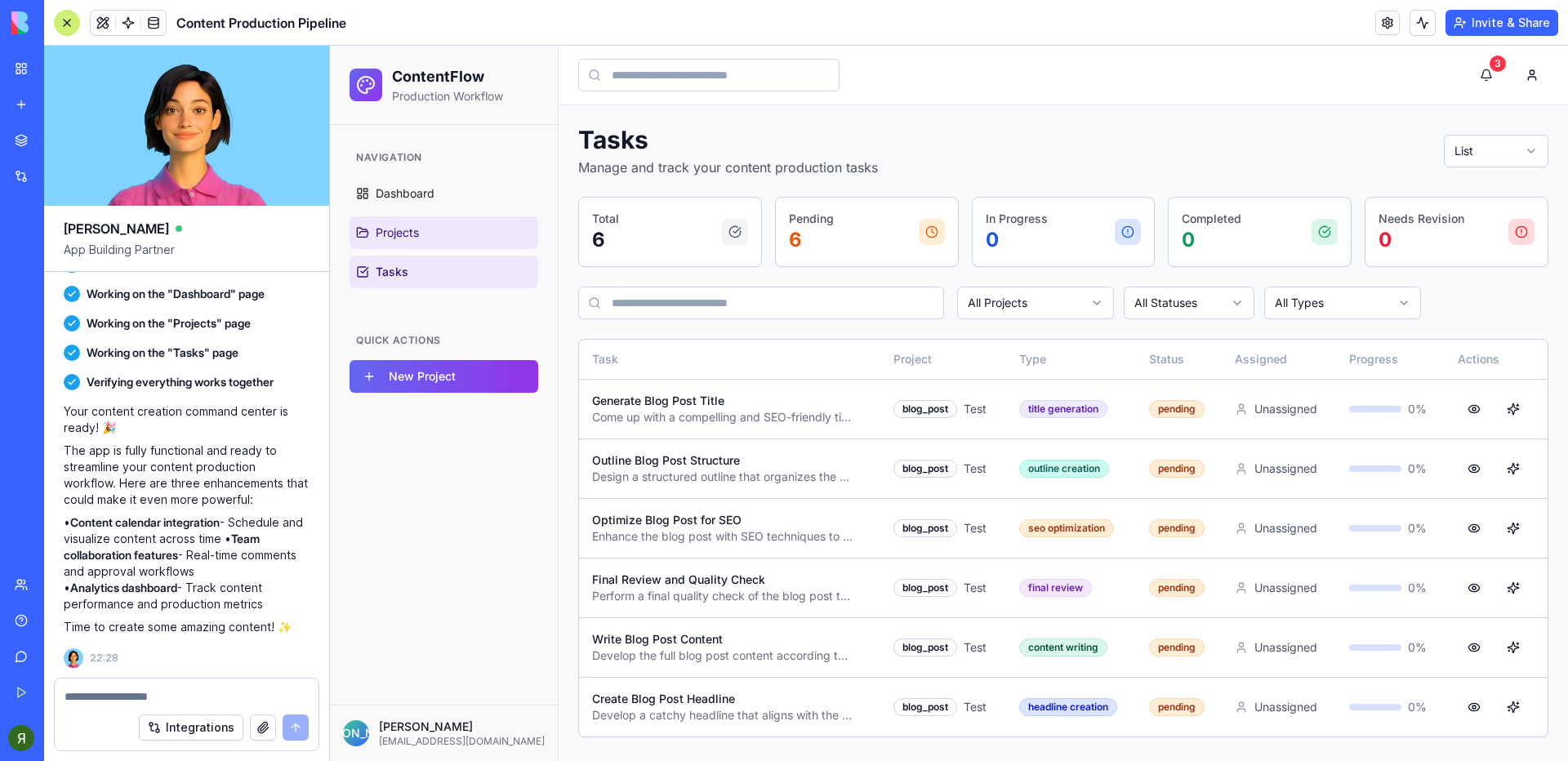
click at [438, 220] on link "Projects" at bounding box center [444, 232] width 188 height 32
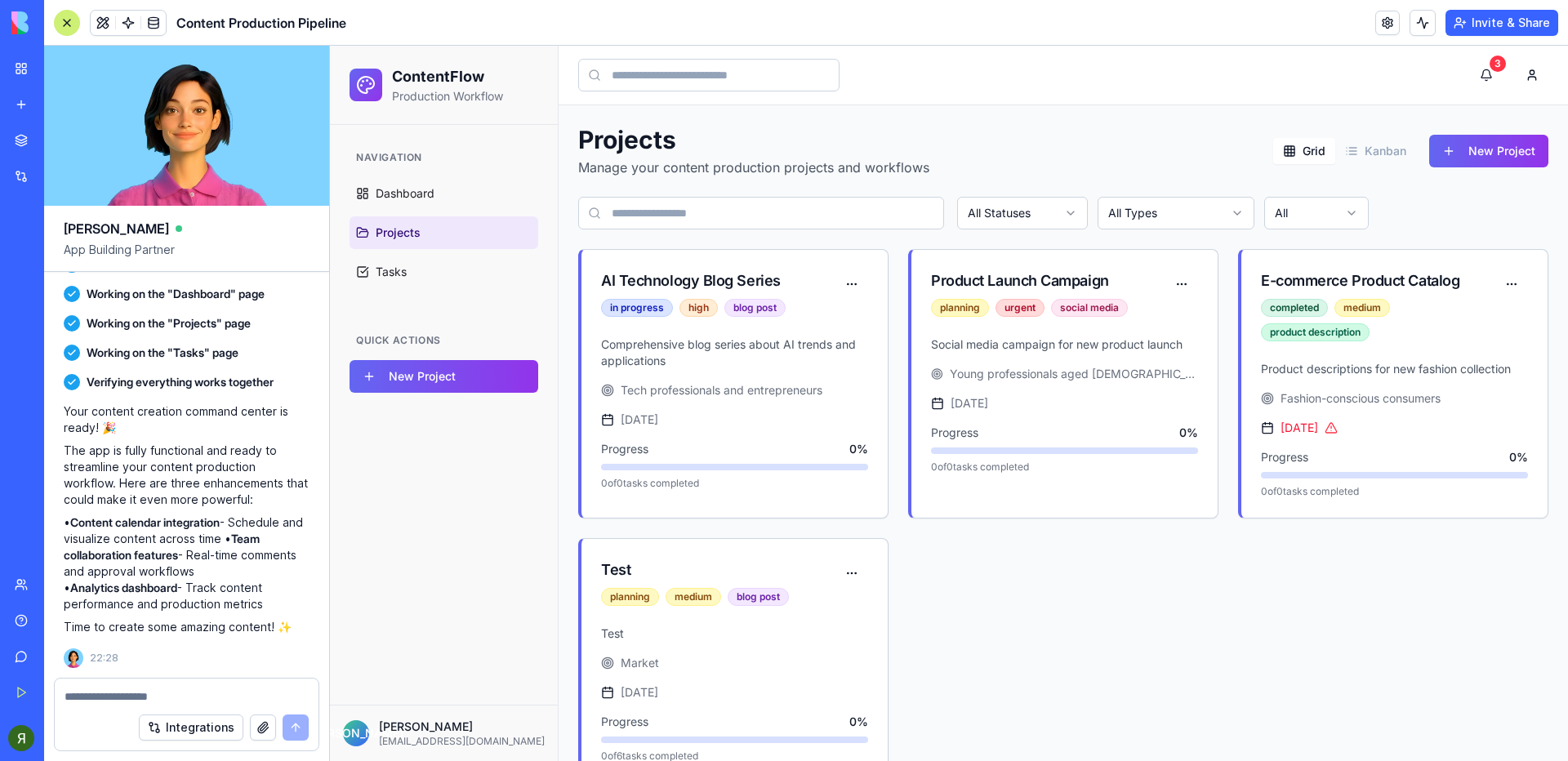
click at [1305, 141] on button "Grid" at bounding box center [1304, 151] width 62 height 26
click at [1348, 155] on button "Kanban" at bounding box center [1375, 151] width 81 height 26
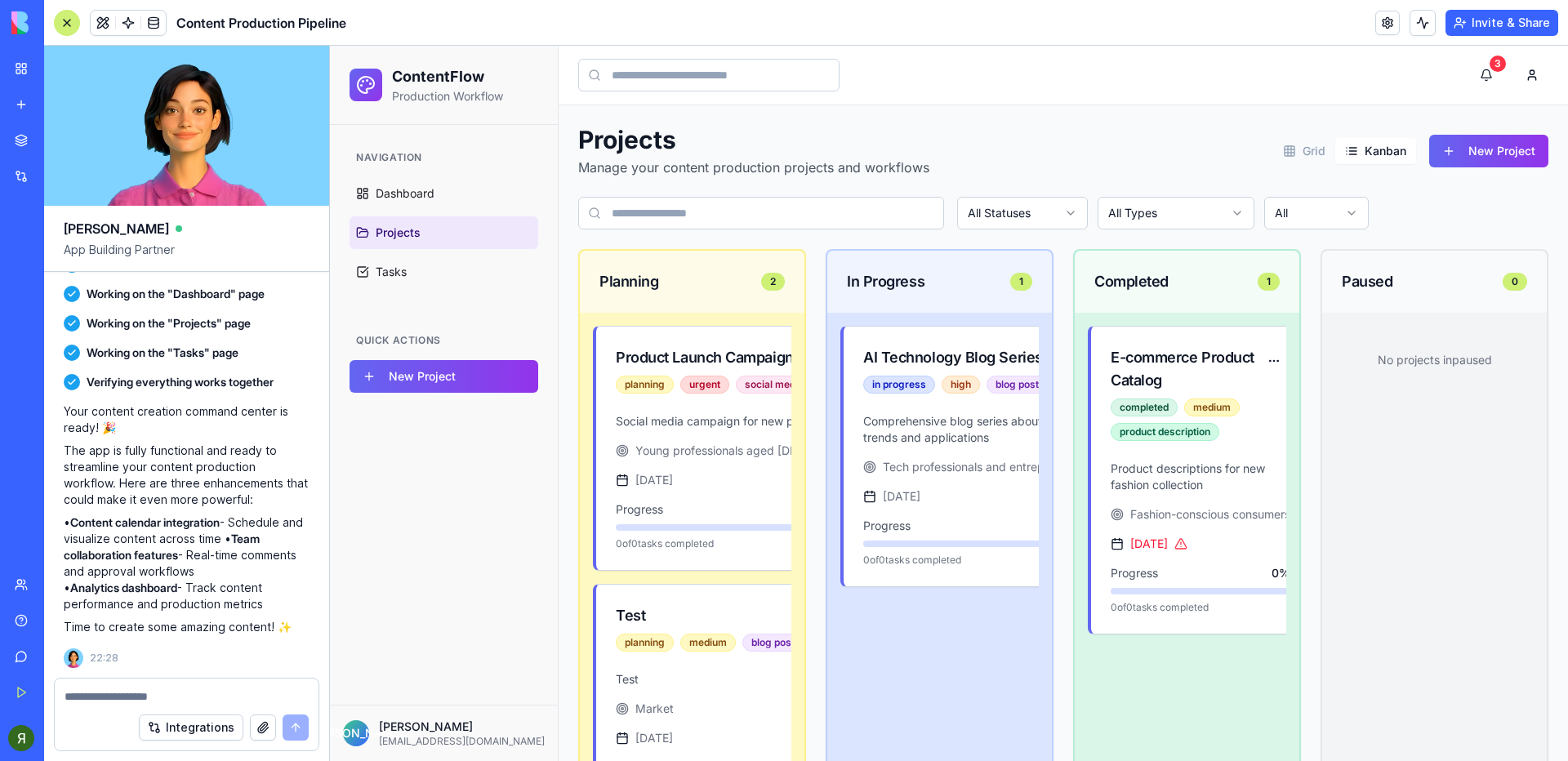
click at [1297, 153] on button "Grid" at bounding box center [1304, 151] width 62 height 26
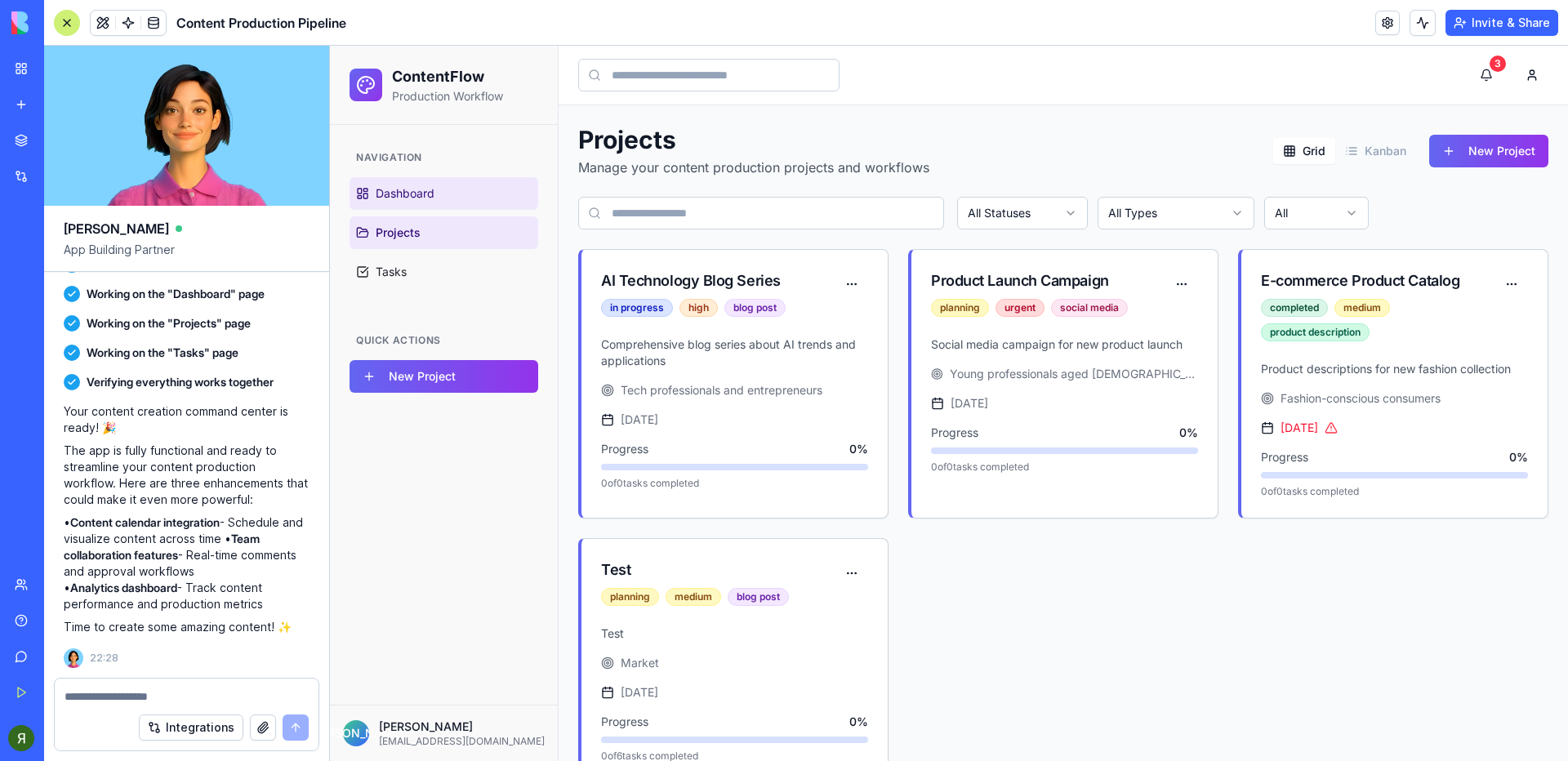
click at [438, 194] on link "Dashboard" at bounding box center [444, 193] width 188 height 32
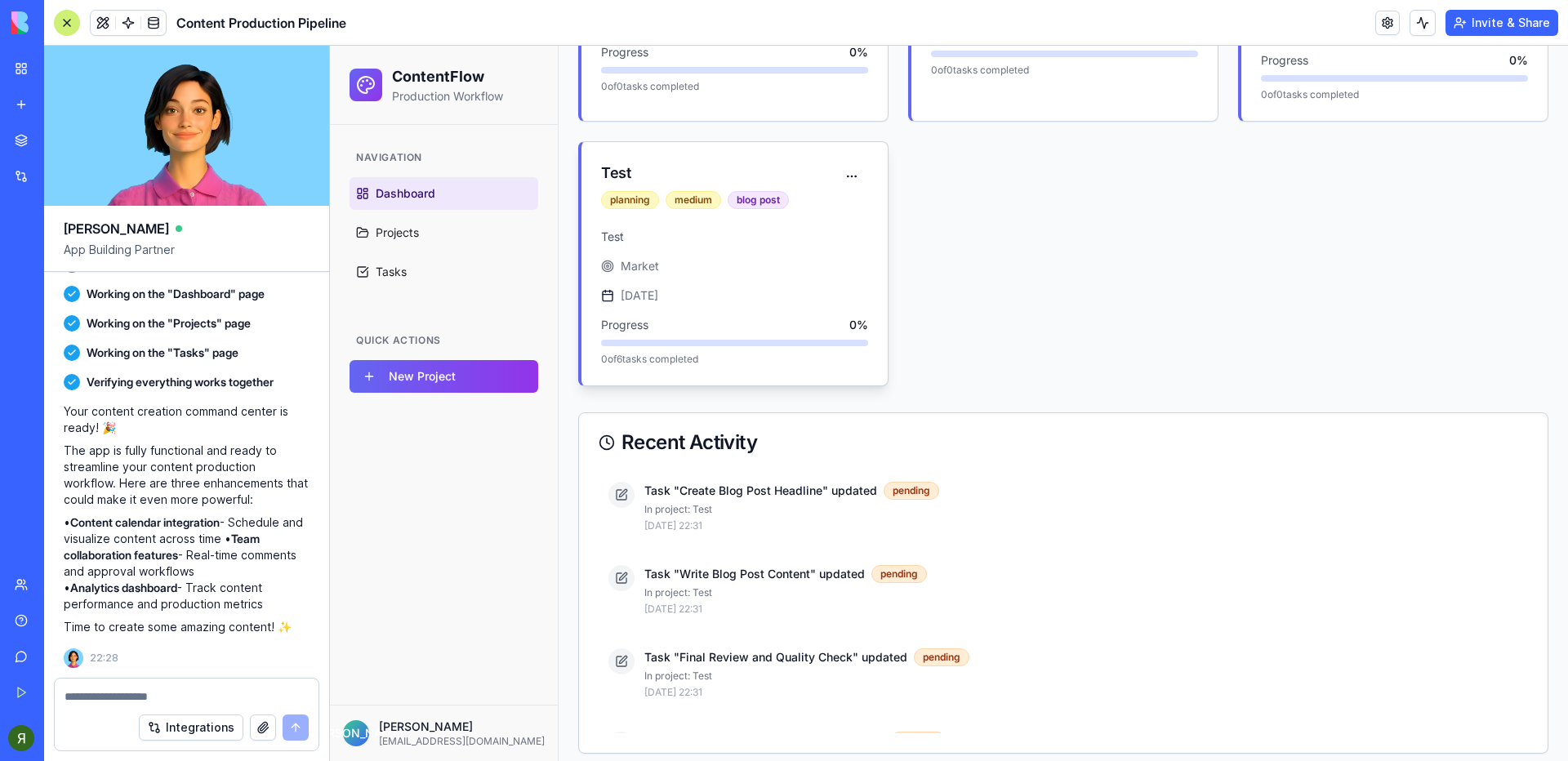
scroll to position [597, 0]
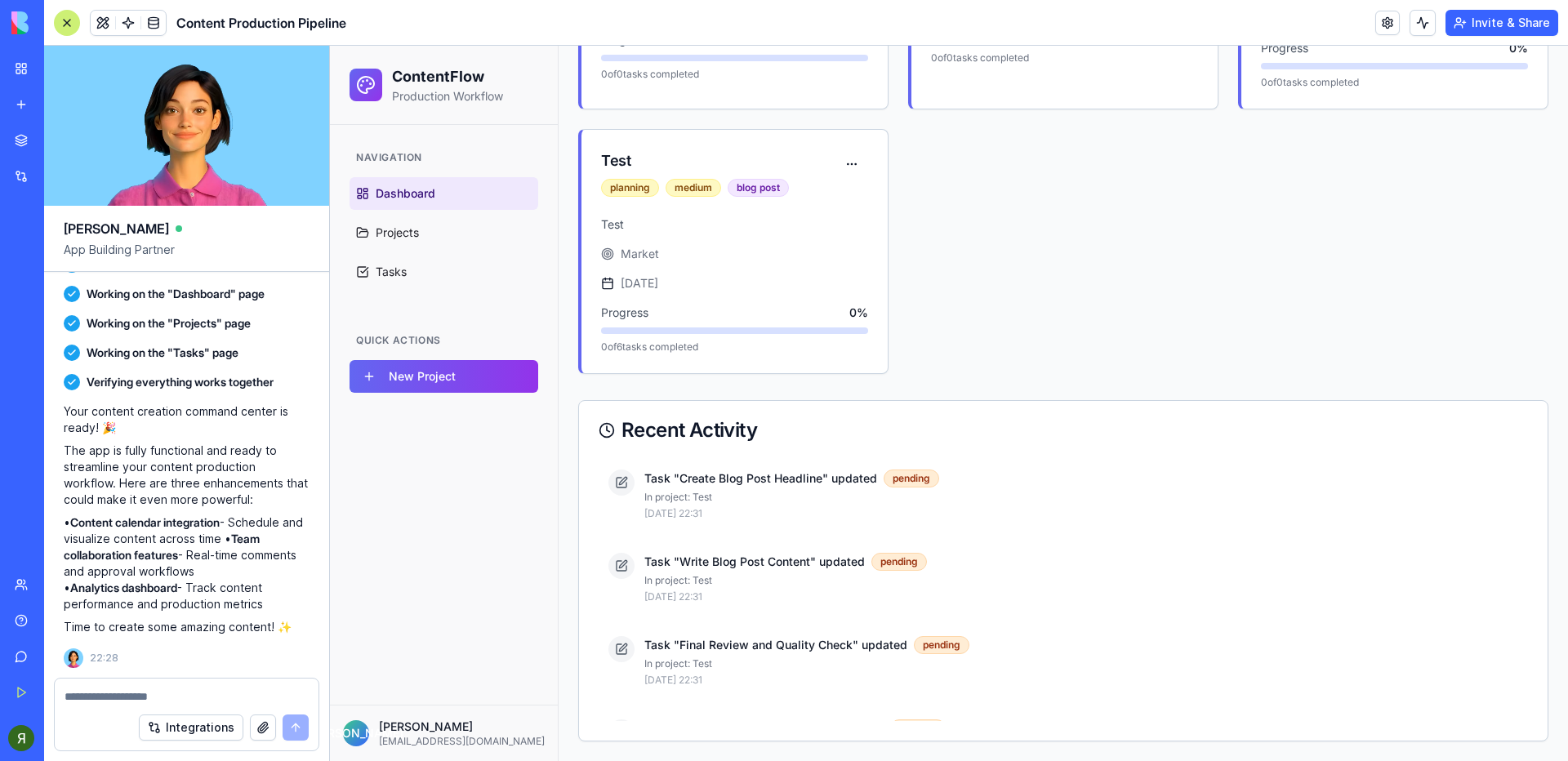
click at [379, 757] on div "Я [PERSON_NAME] [PERSON_NAME][EMAIL_ADDRESS][DOMAIN_NAME]" at bounding box center [444, 733] width 227 height 57
click at [379, 744] on p "[EMAIL_ADDRESS][DOMAIN_NAME]" at bounding box center [462, 741] width 166 height 13
click at [373, 732] on div "Я [PERSON_NAME] [PERSON_NAME][EMAIL_ADDRESS][DOMAIN_NAME]" at bounding box center [444, 734] width 201 height 30
click at [415, 601] on div "Navigation Dashboard Projects Tasks Quick Actions New Project" at bounding box center [444, 414] width 227 height 580
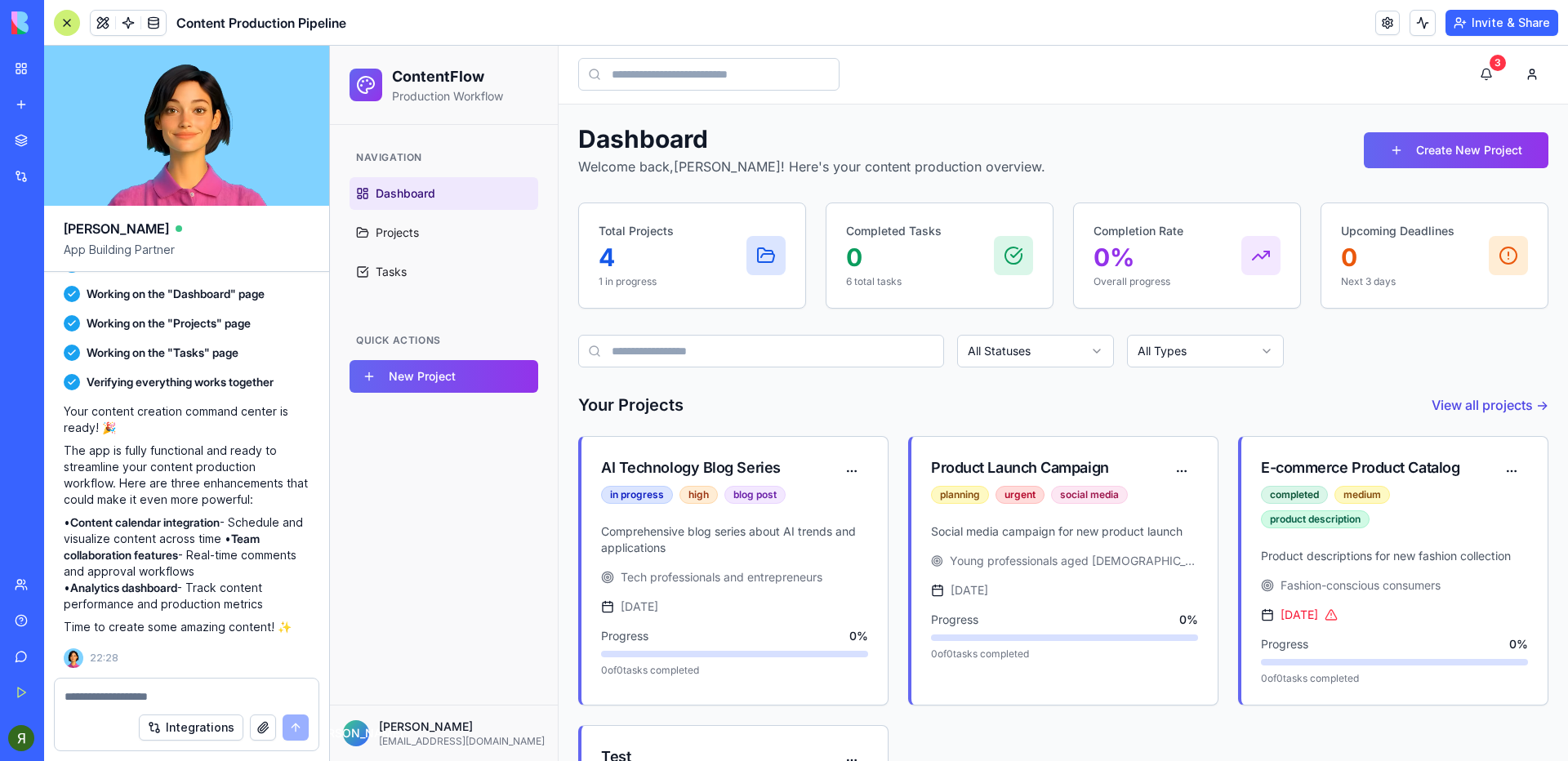
scroll to position [0, 0]
click at [490, 95] on p "Production Workflow" at bounding box center [447, 96] width 111 height 17
click at [838, 173] on p "Welcome back, [PERSON_NAME] ! Here's your content production overview." at bounding box center [811, 167] width 467 height 19
click at [95, 290] on ya-tr-span "AI Logo Generator" at bounding box center [64, 290] width 100 height 14
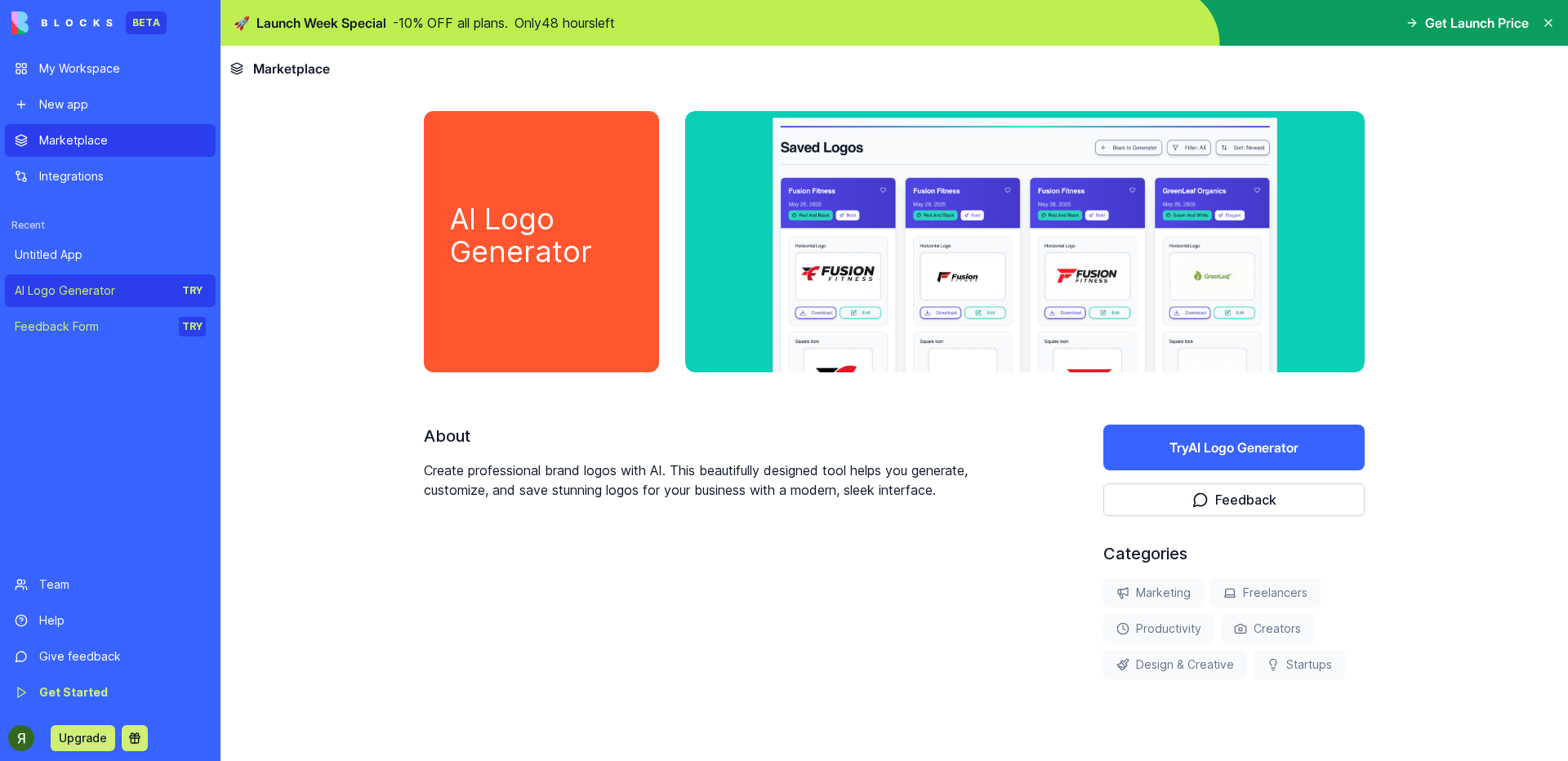
click at [1191, 438] on button "Try AI Logo Generator" at bounding box center [1234, 447] width 261 height 45
